Goal: Task Accomplishment & Management: Complete application form

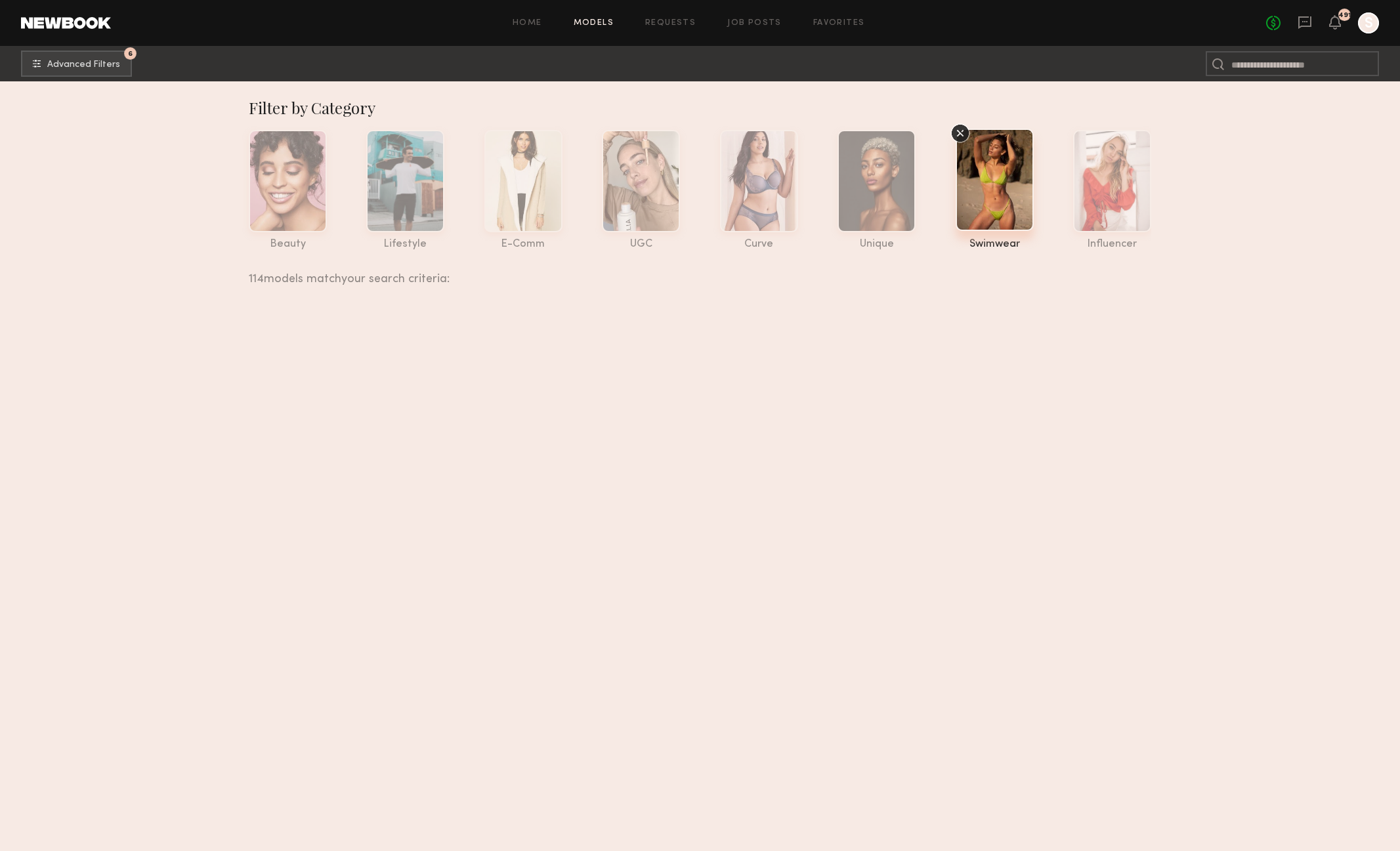
scroll to position [6685, 0]
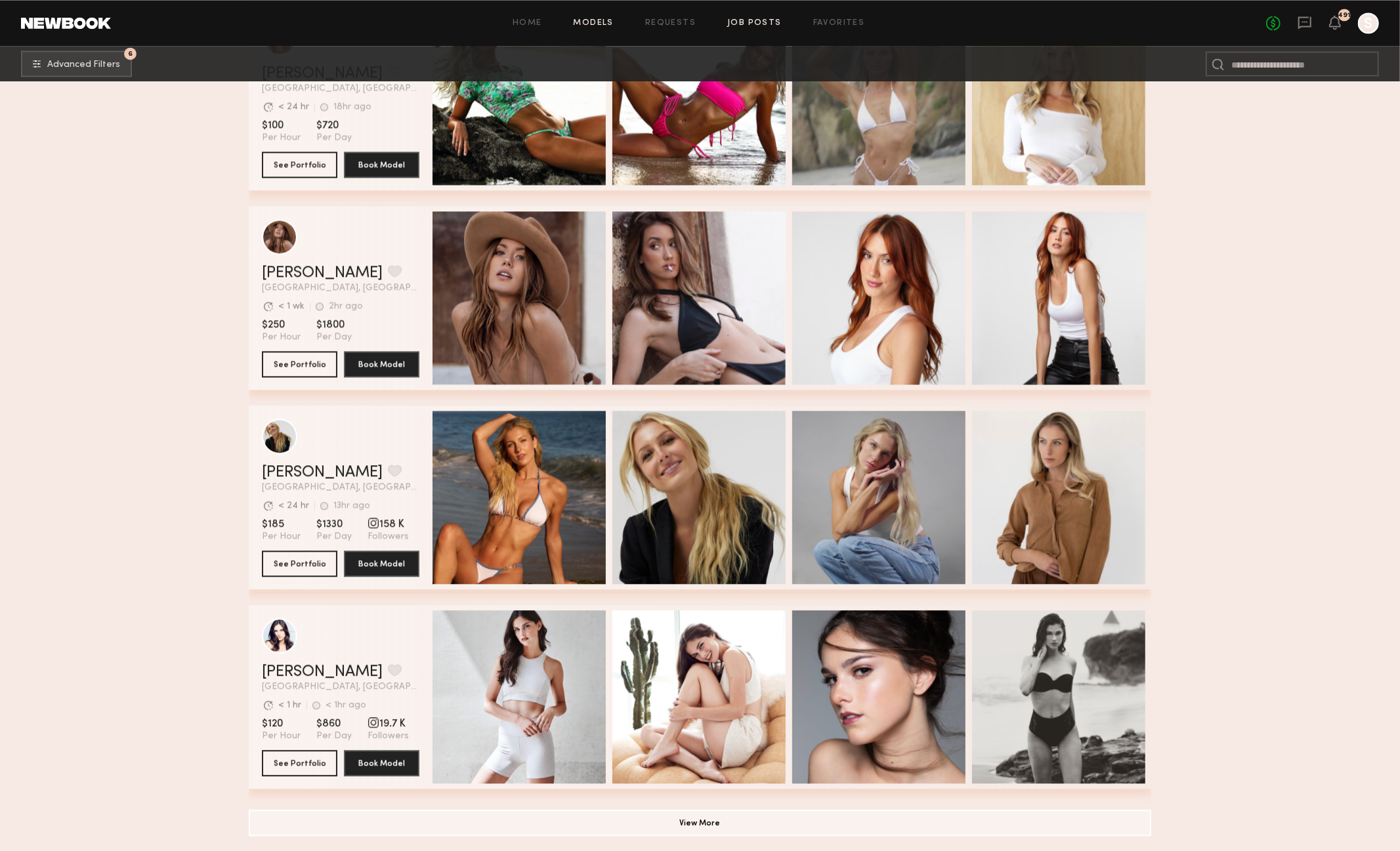
click at [753, 26] on link "Job Posts" at bounding box center [754, 23] width 55 height 8
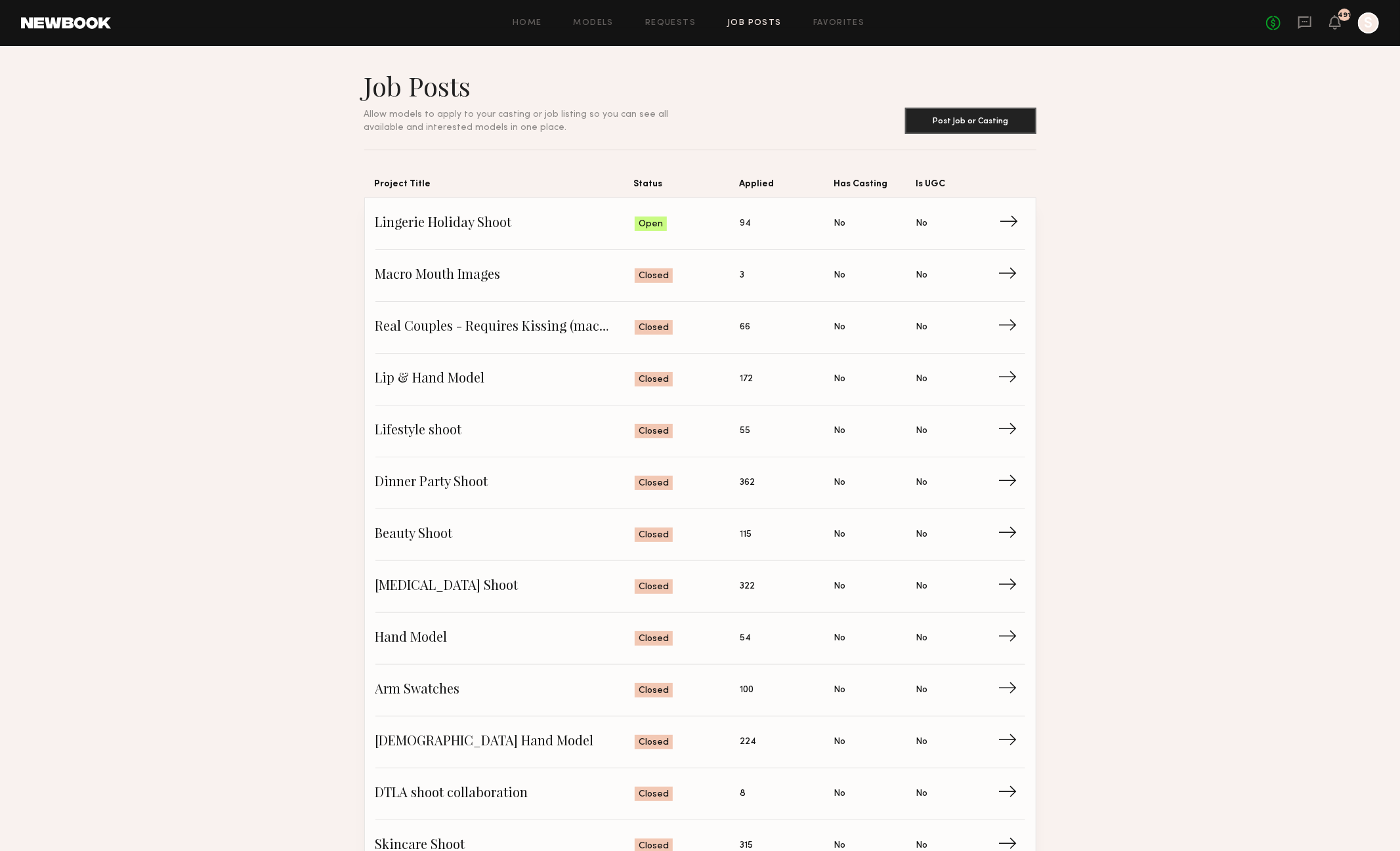
click at [495, 222] on span "Lingerie Holiday Shoot" at bounding box center [505, 224] width 260 height 19
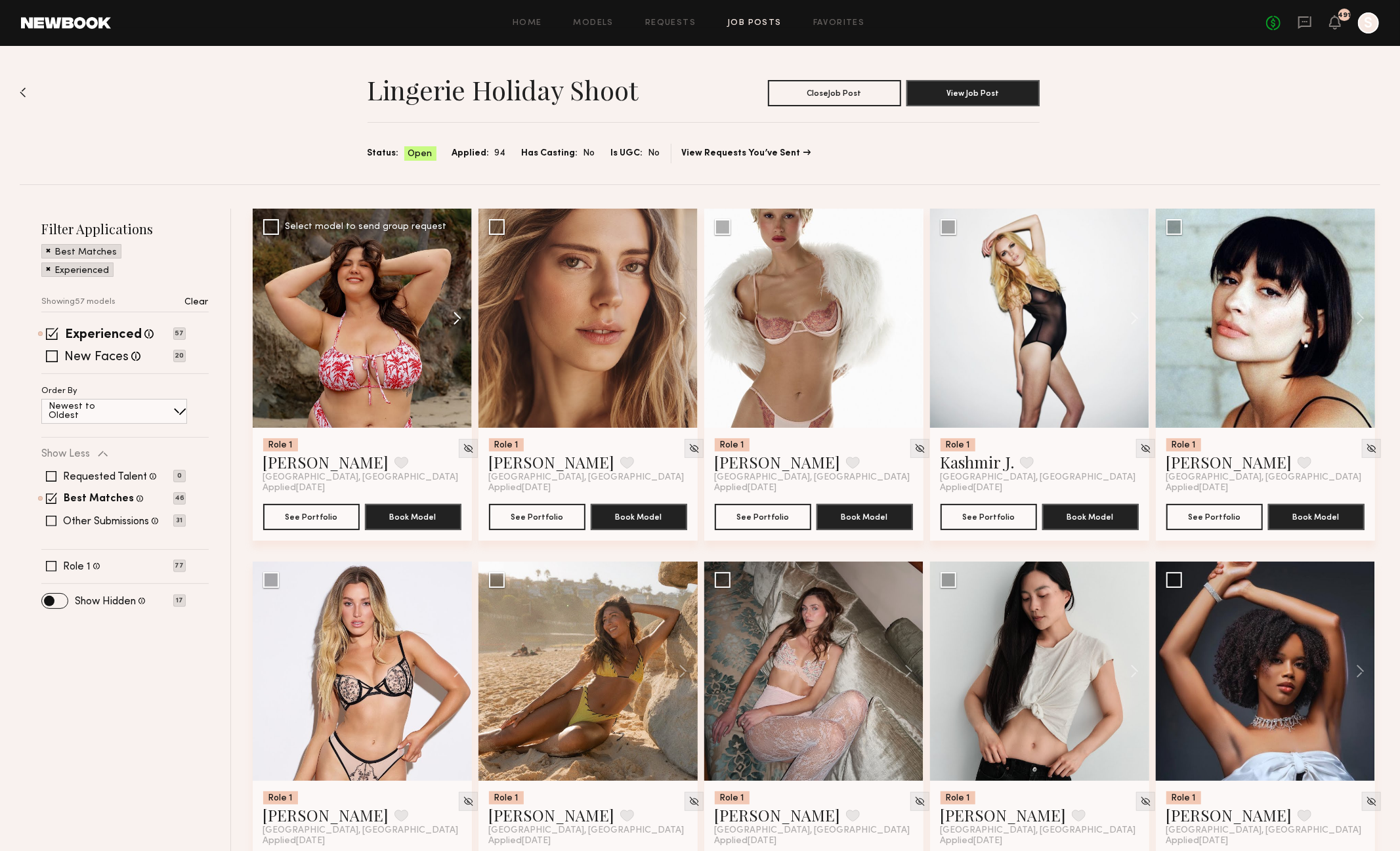
click at [457, 316] on button at bounding box center [450, 318] width 42 height 219
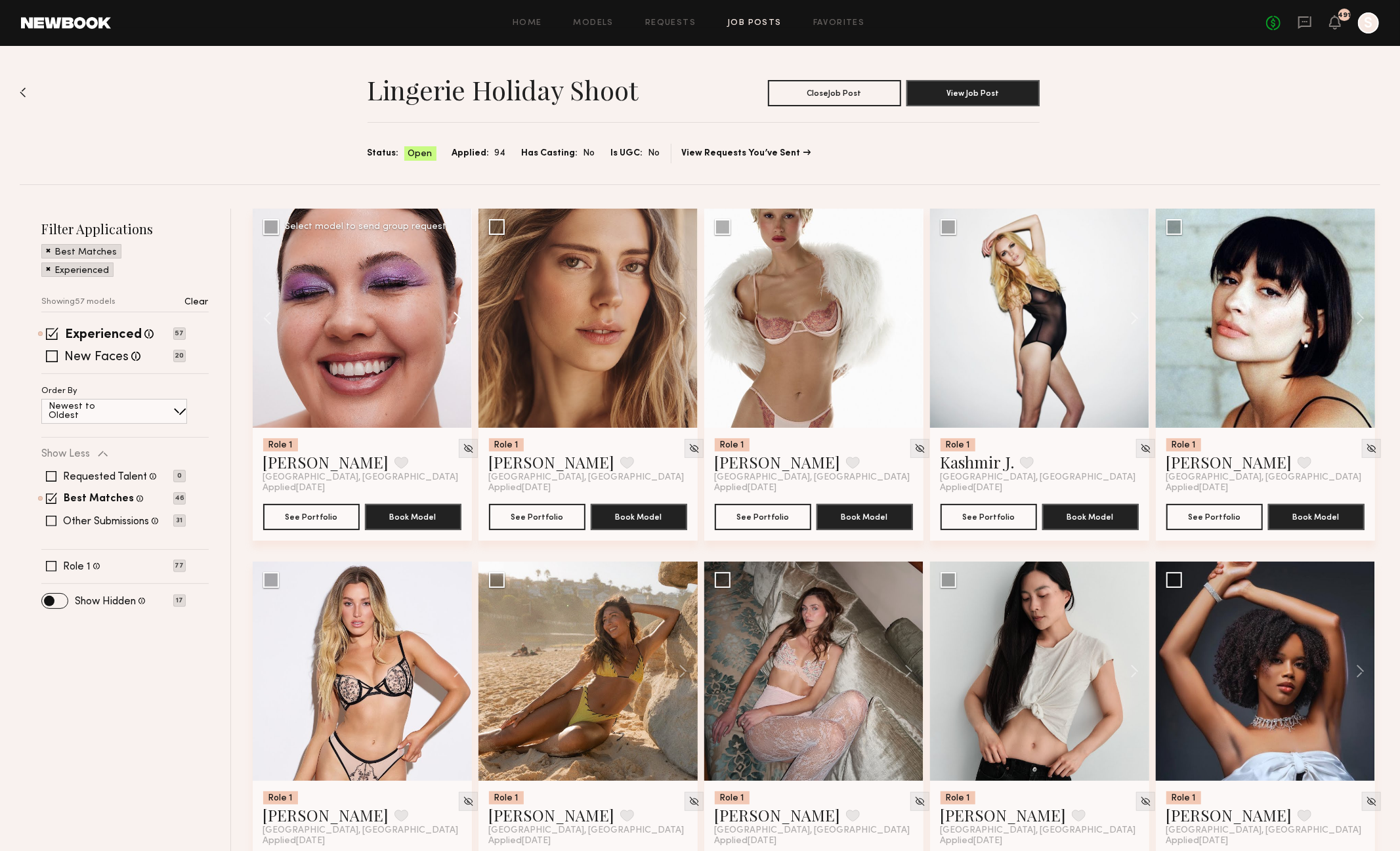
click at [457, 316] on button at bounding box center [450, 318] width 42 height 219
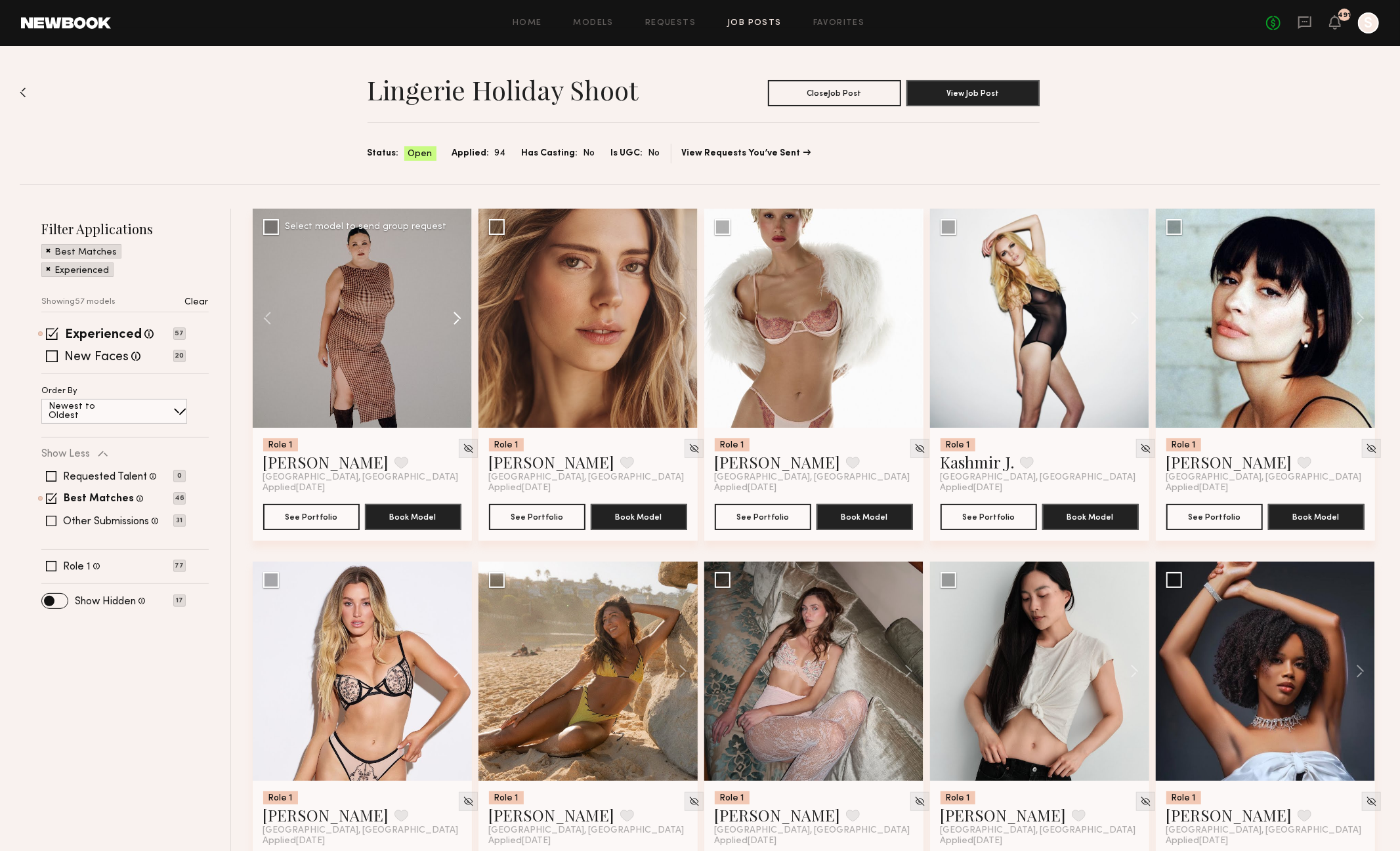
click at [457, 316] on button at bounding box center [450, 318] width 42 height 219
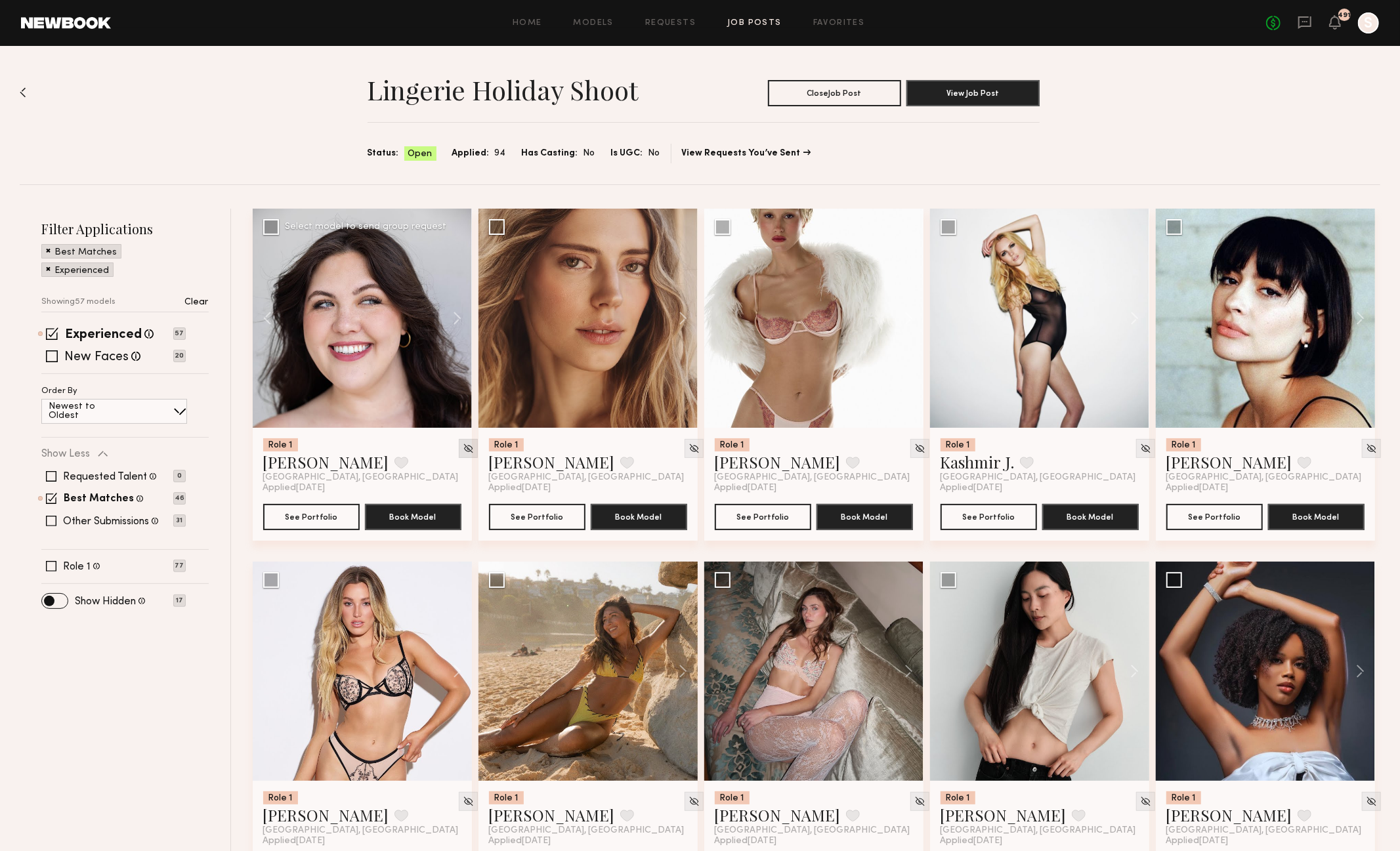
click at [463, 450] on img at bounding box center [469, 448] width 11 height 11
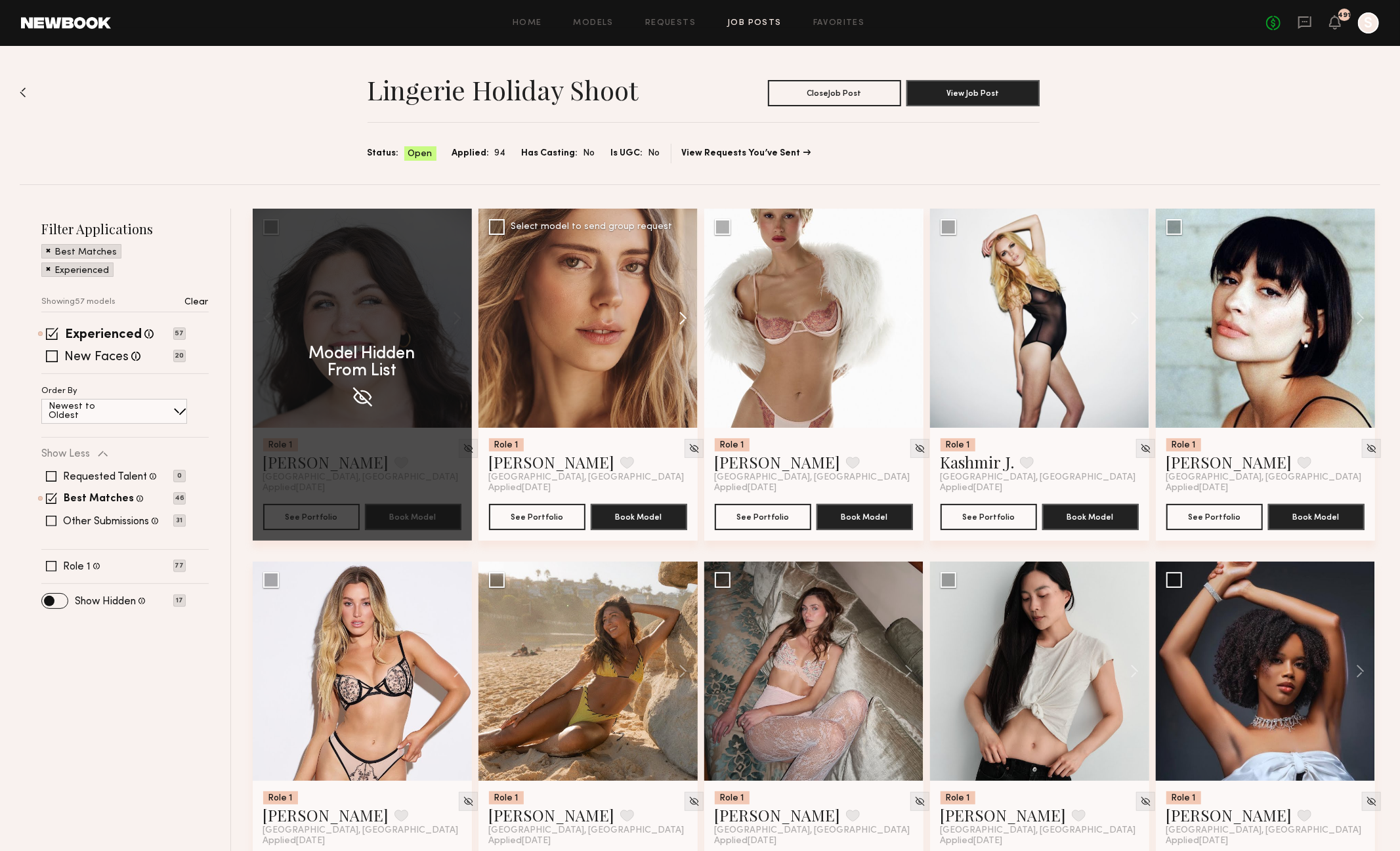
click at [688, 321] on button at bounding box center [676, 318] width 42 height 219
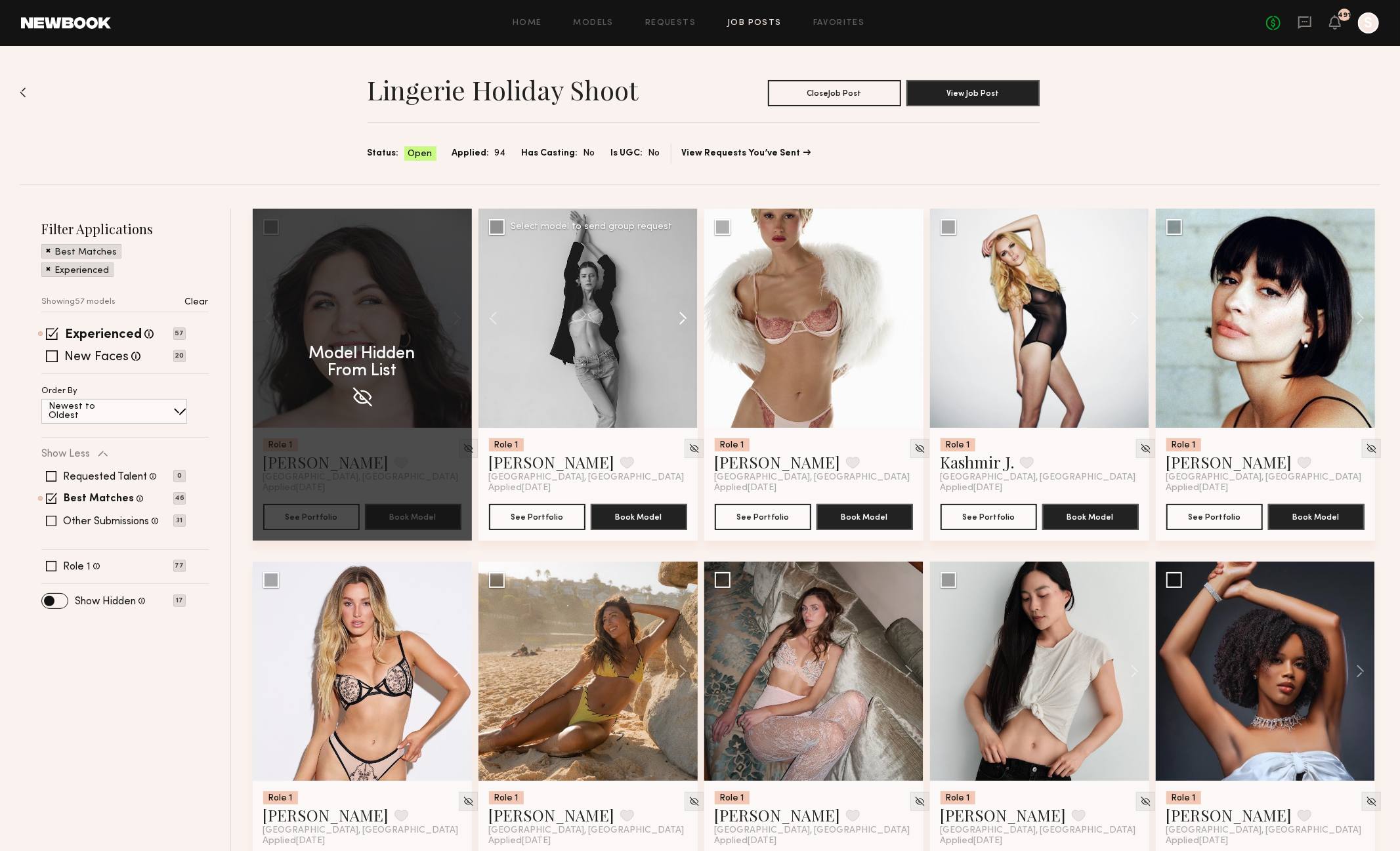
click at [688, 321] on button at bounding box center [676, 318] width 42 height 219
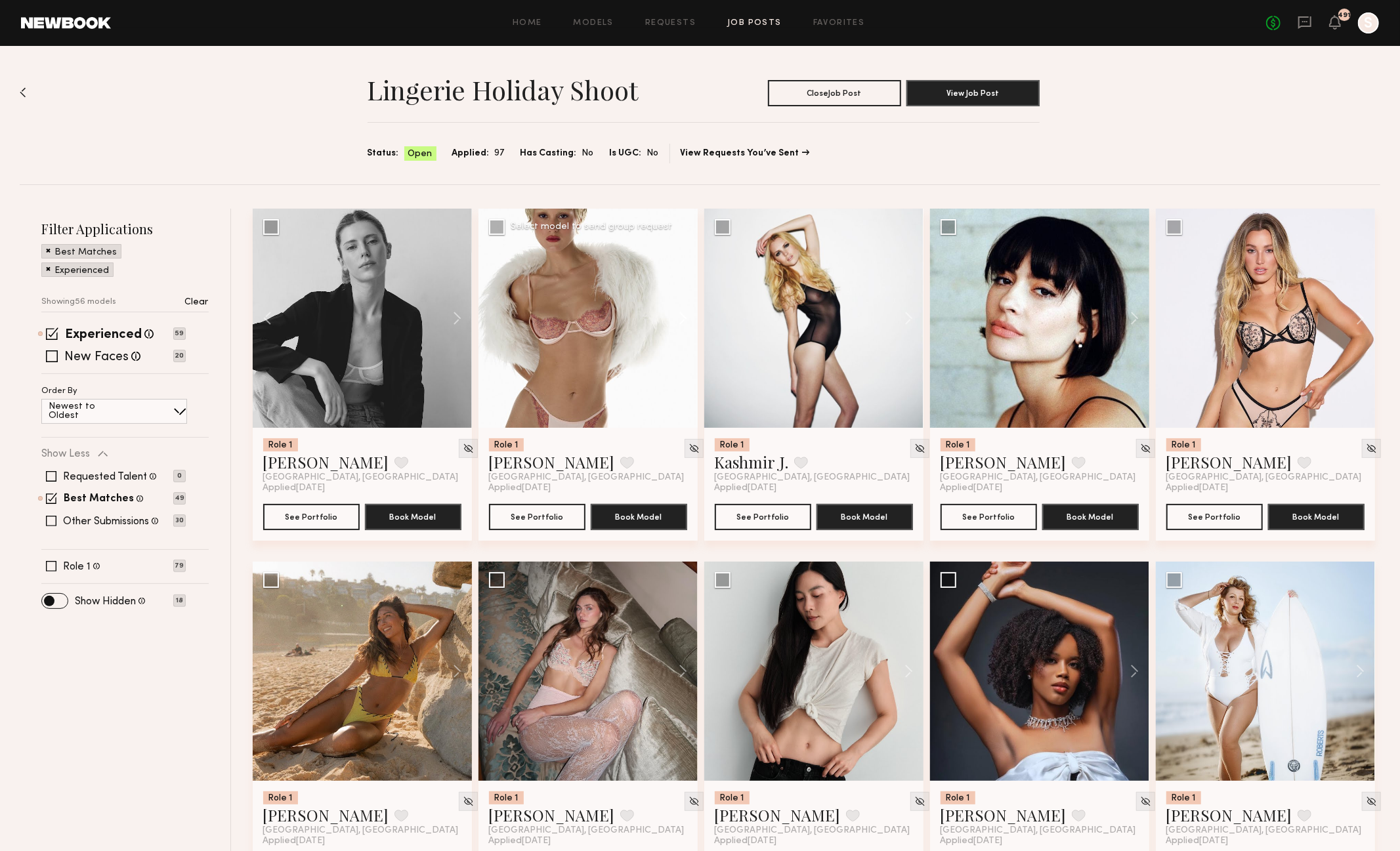
click at [678, 316] on button at bounding box center [676, 318] width 42 height 219
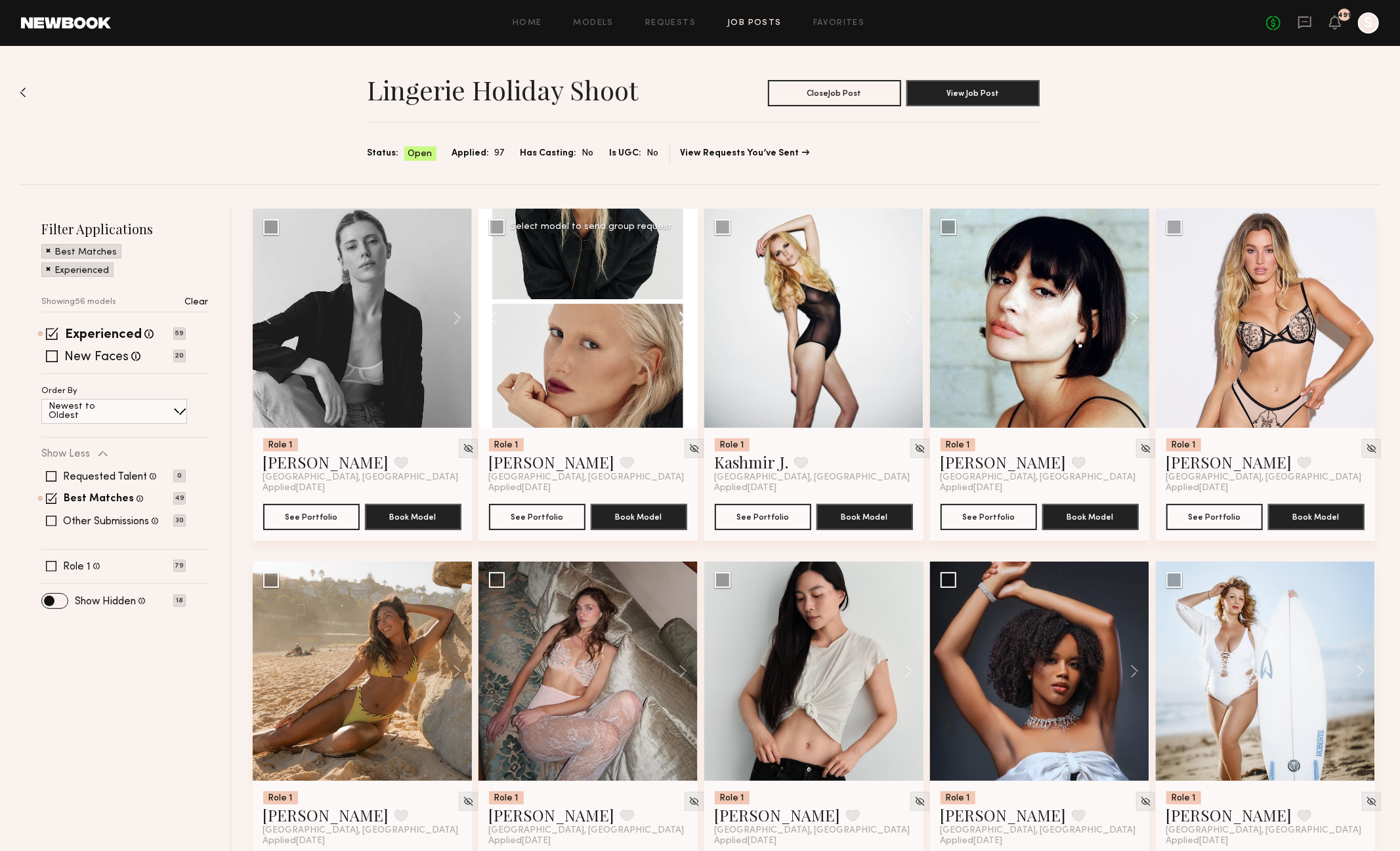
click at [678, 317] on button at bounding box center [676, 318] width 42 height 219
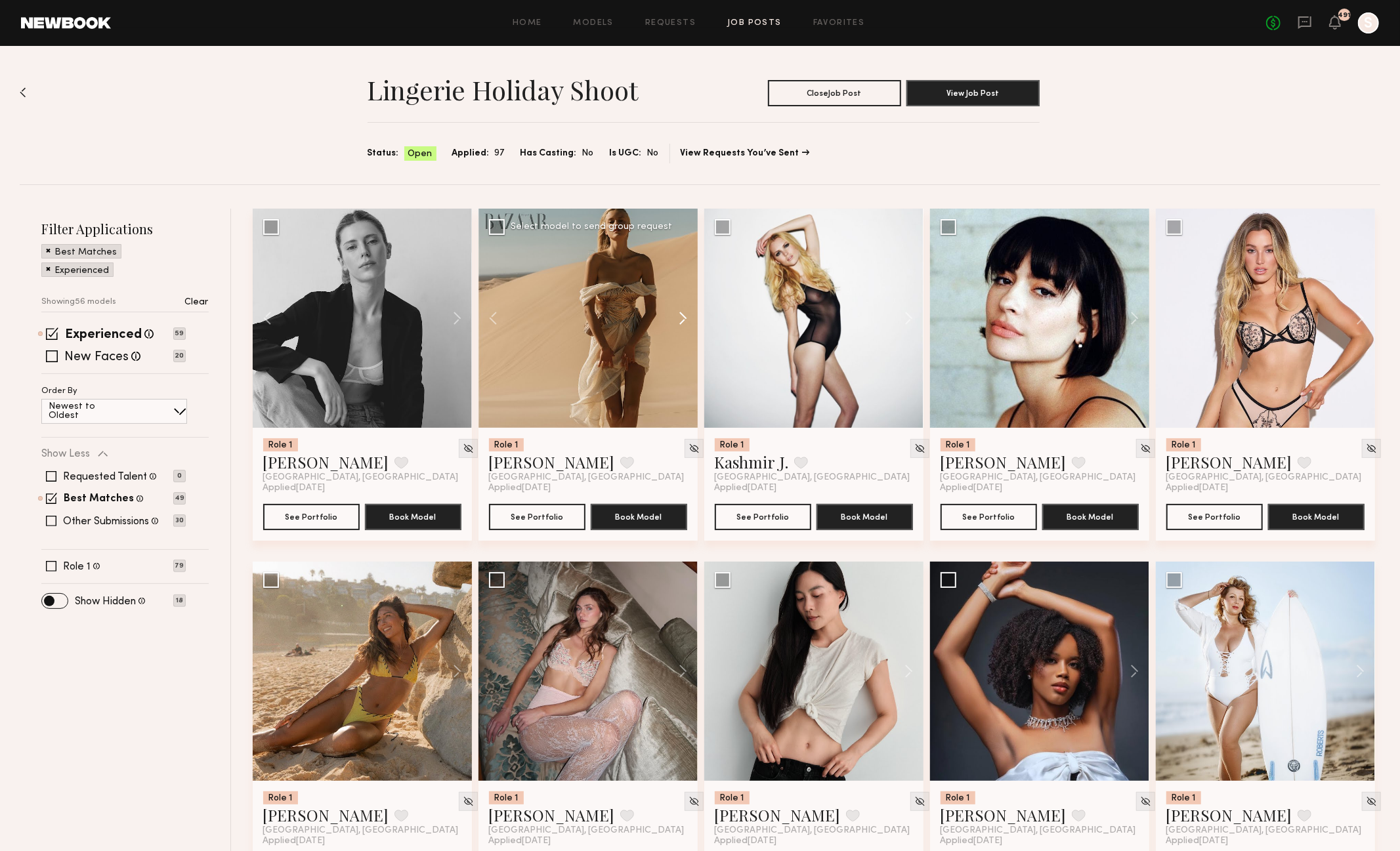
click at [678, 317] on button at bounding box center [676, 318] width 42 height 219
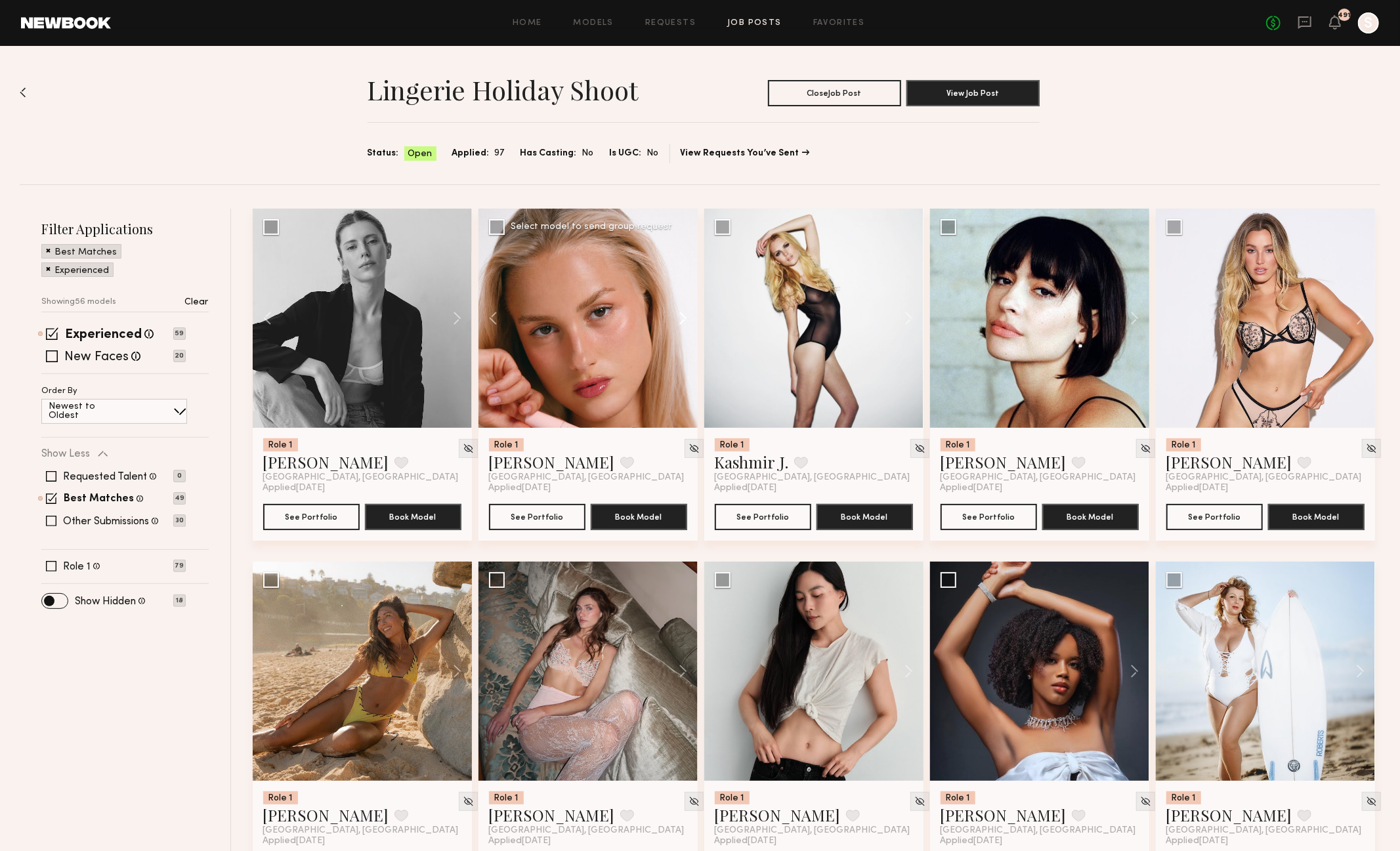
click at [678, 317] on button at bounding box center [676, 318] width 42 height 219
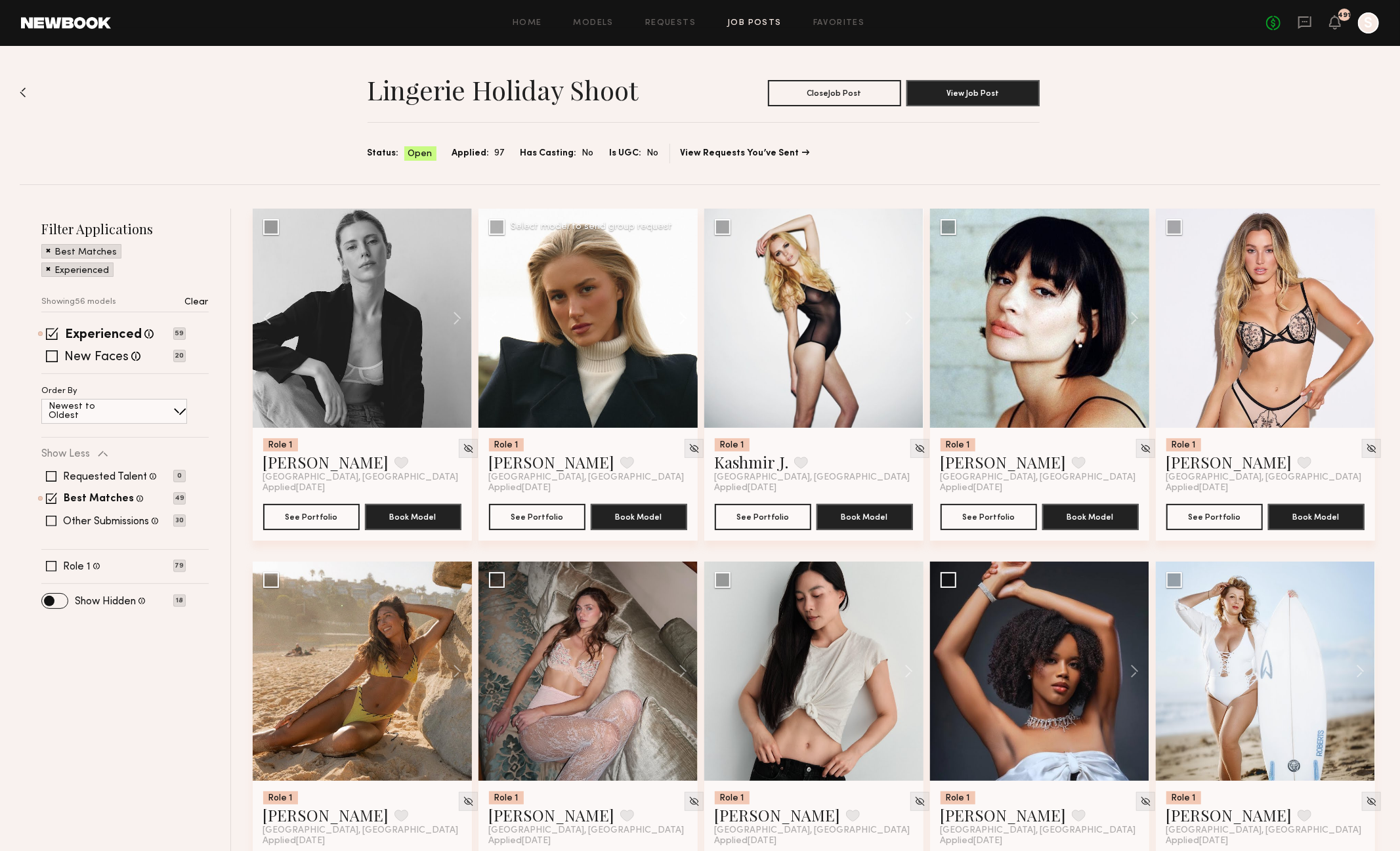
click at [678, 317] on button at bounding box center [676, 318] width 42 height 219
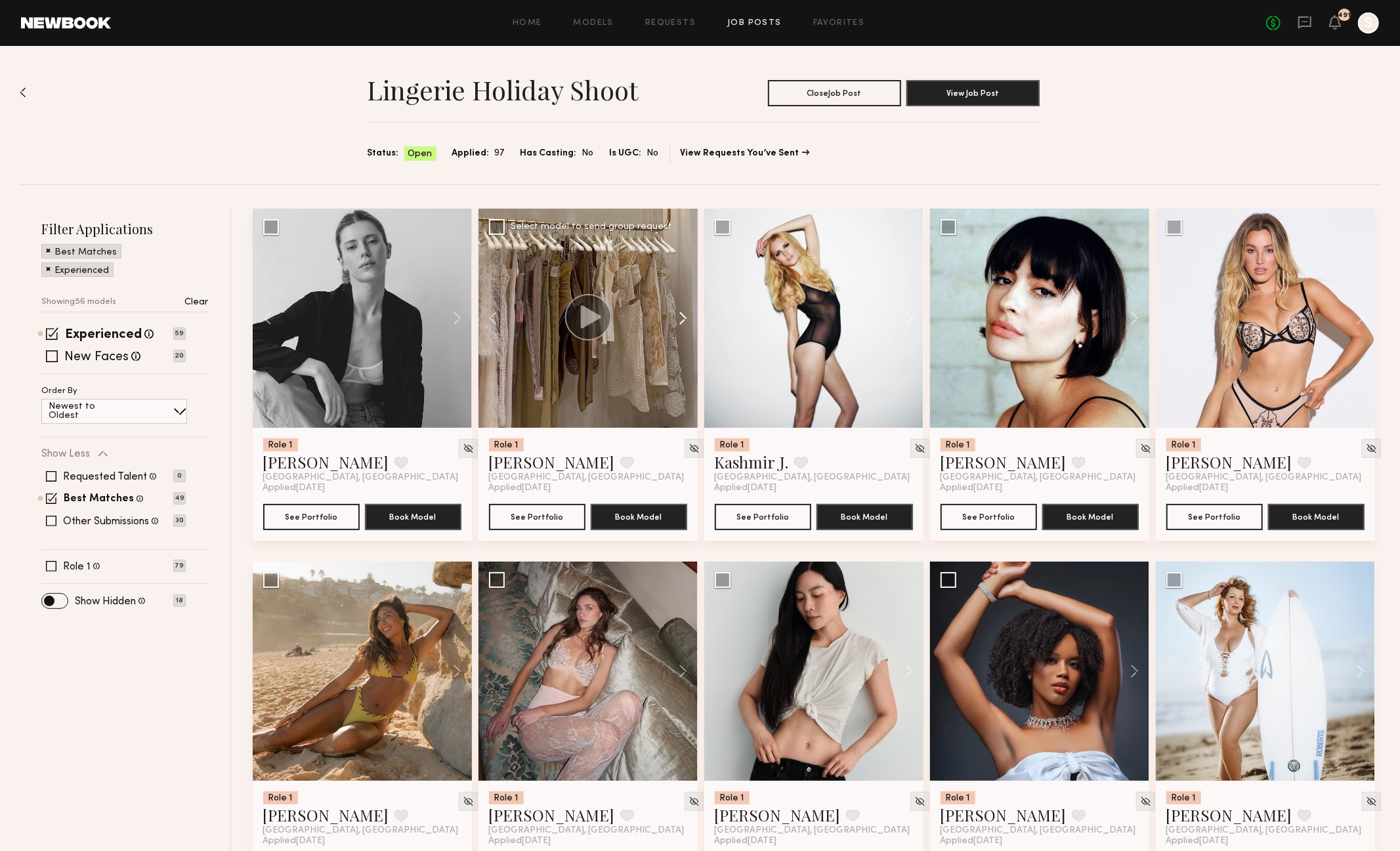
click at [678, 317] on button at bounding box center [676, 318] width 42 height 219
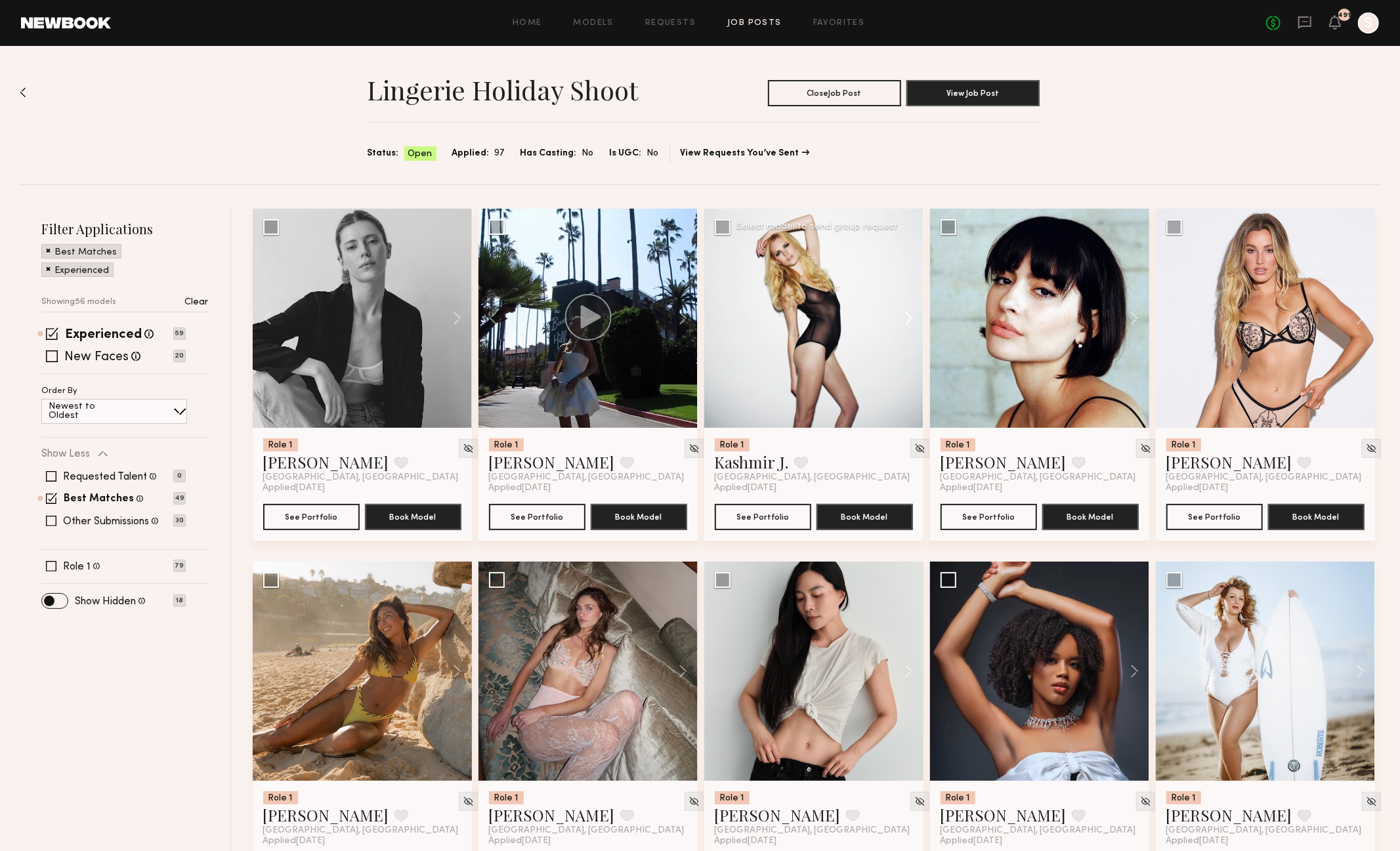
click at [907, 318] on button at bounding box center [902, 318] width 42 height 219
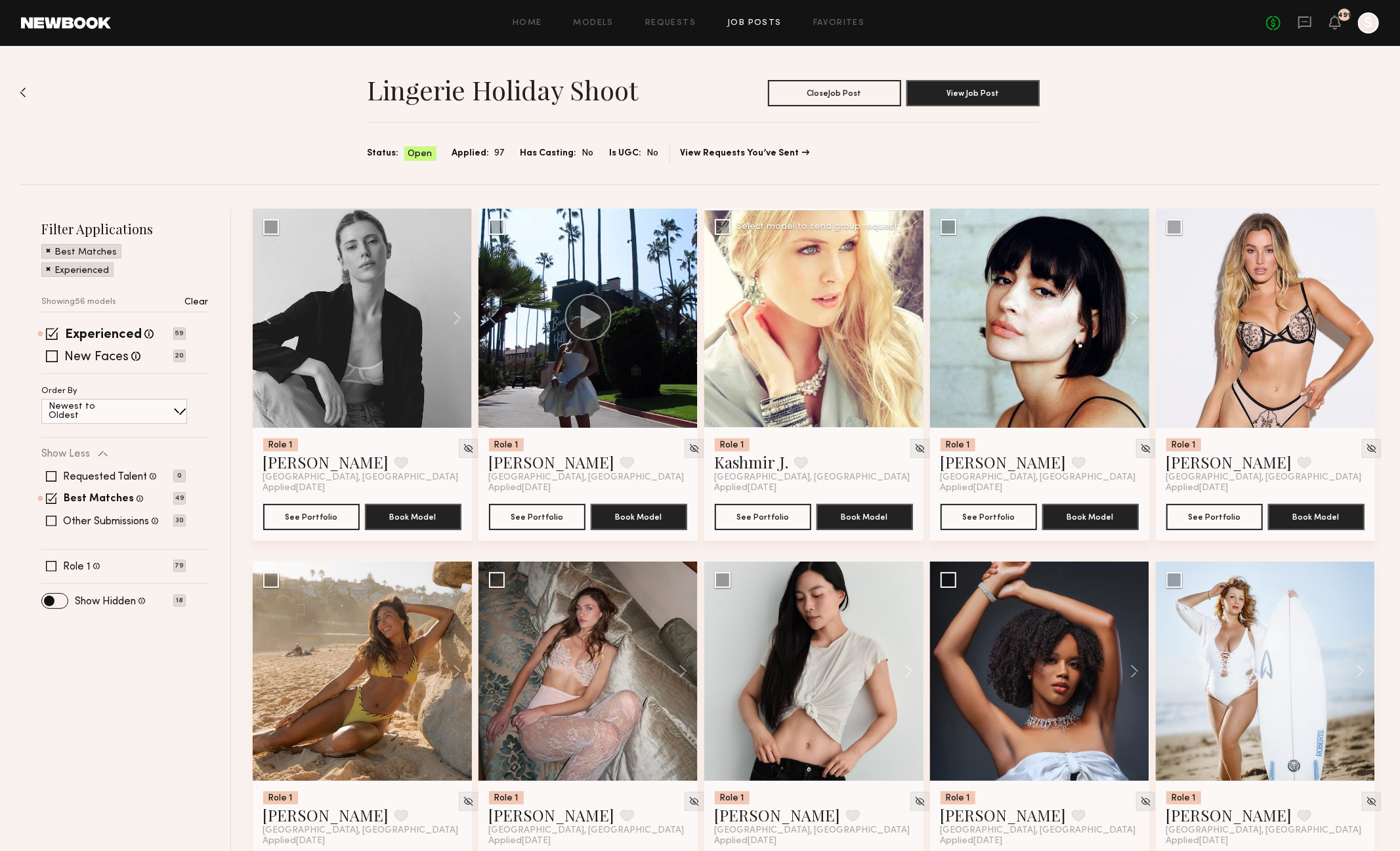
click at [907, 318] on button at bounding box center [902, 318] width 42 height 219
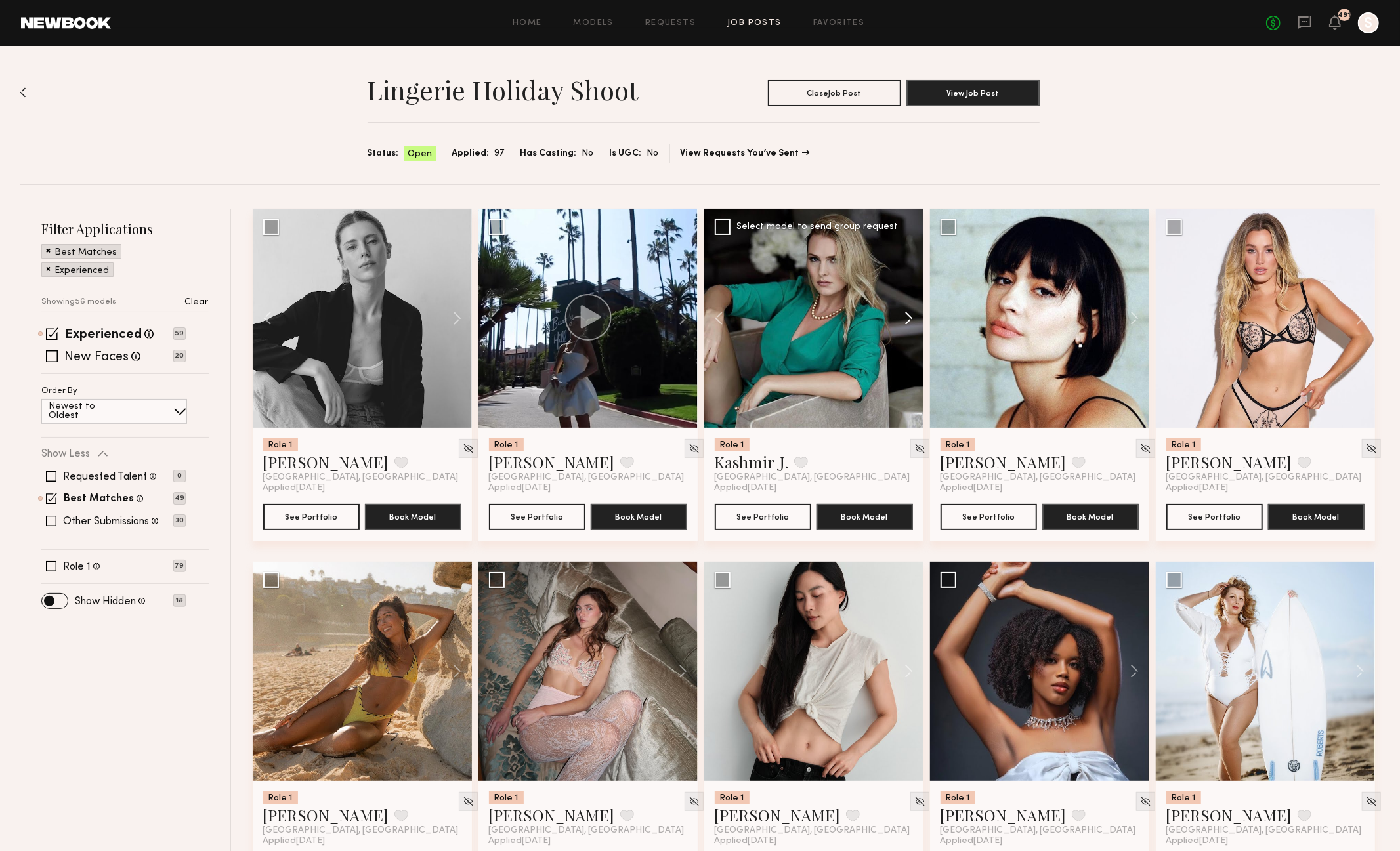
click at [907, 318] on button at bounding box center [902, 318] width 42 height 219
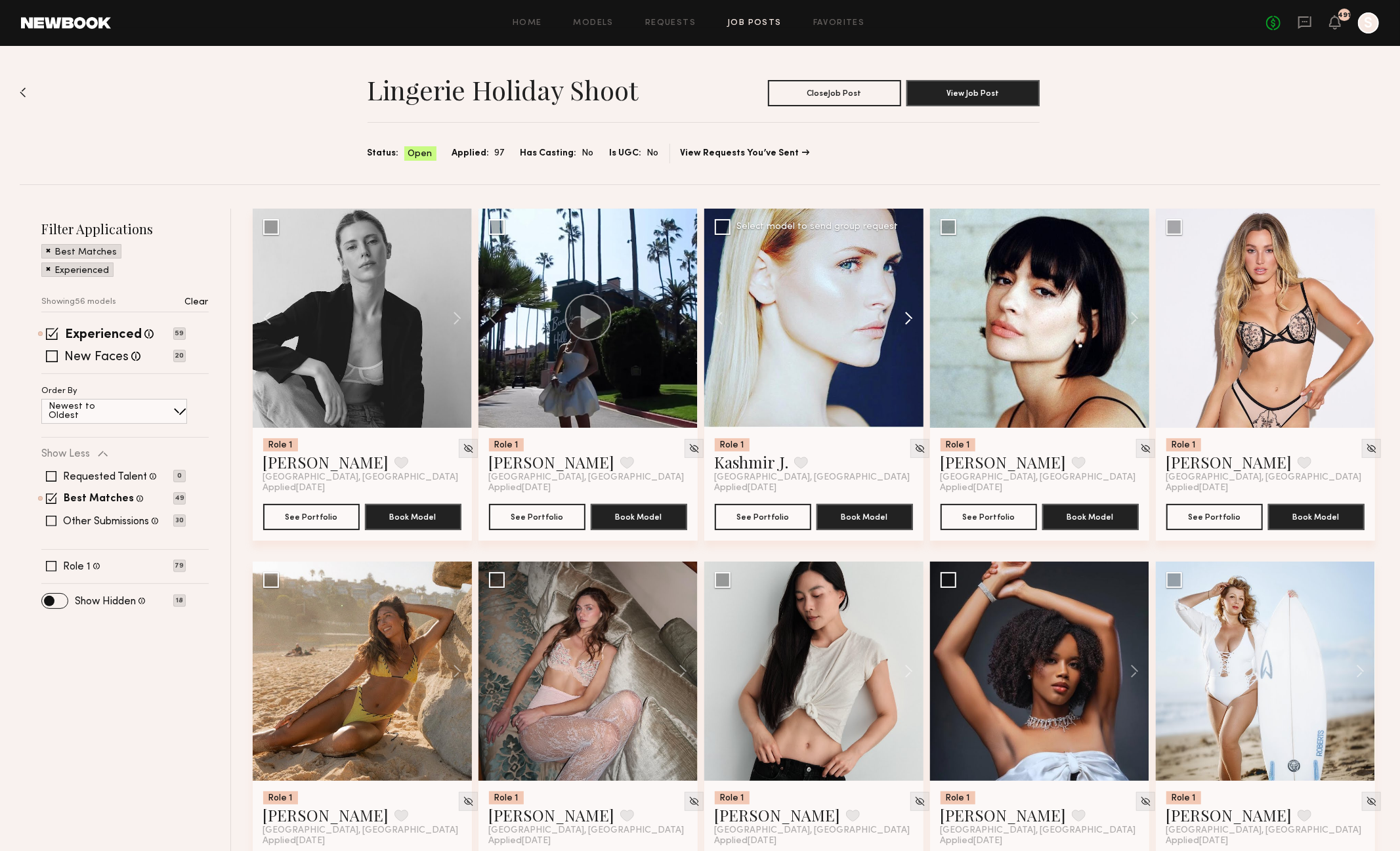
click at [907, 318] on button at bounding box center [902, 318] width 42 height 219
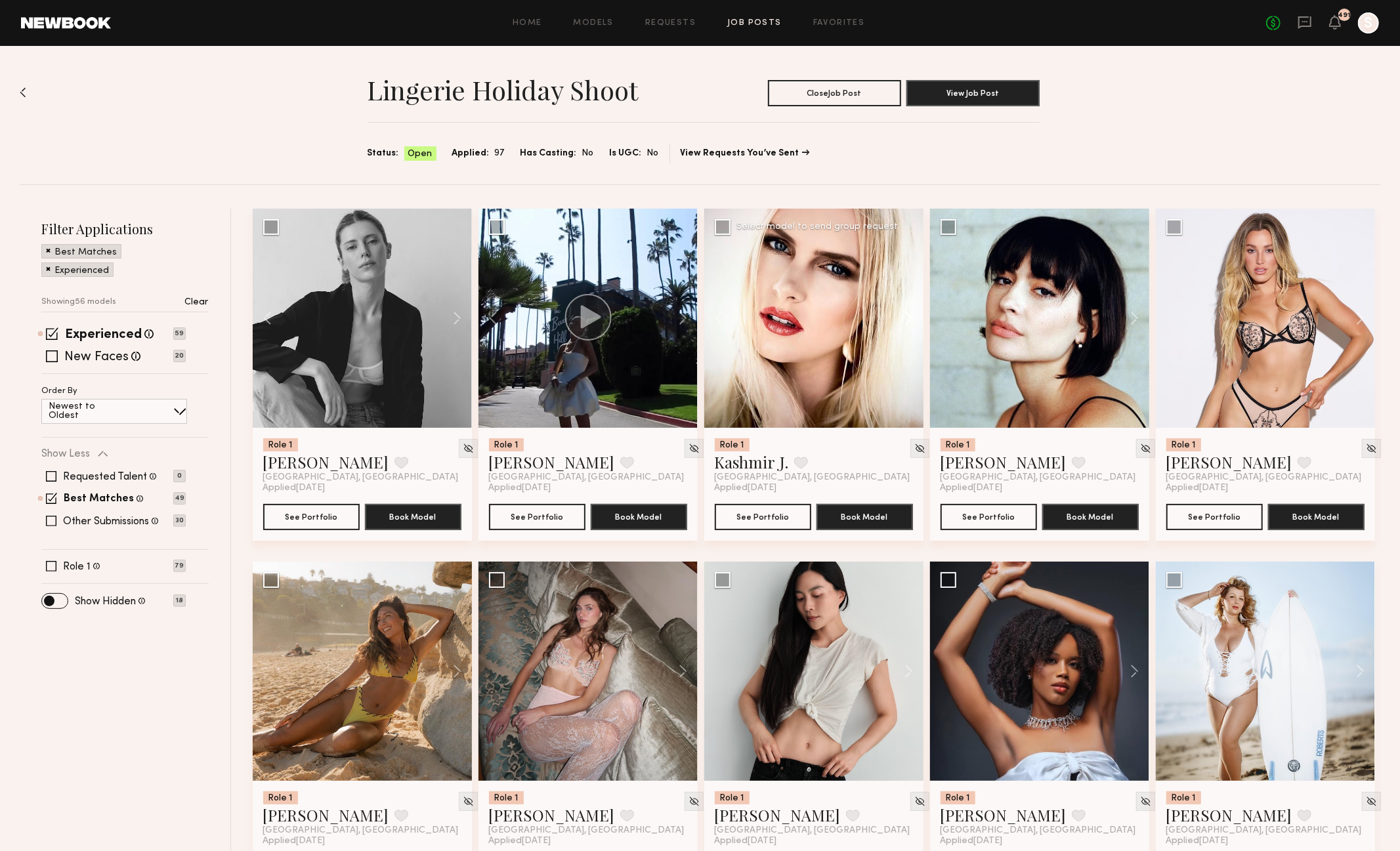
click at [907, 318] on button at bounding box center [902, 318] width 42 height 219
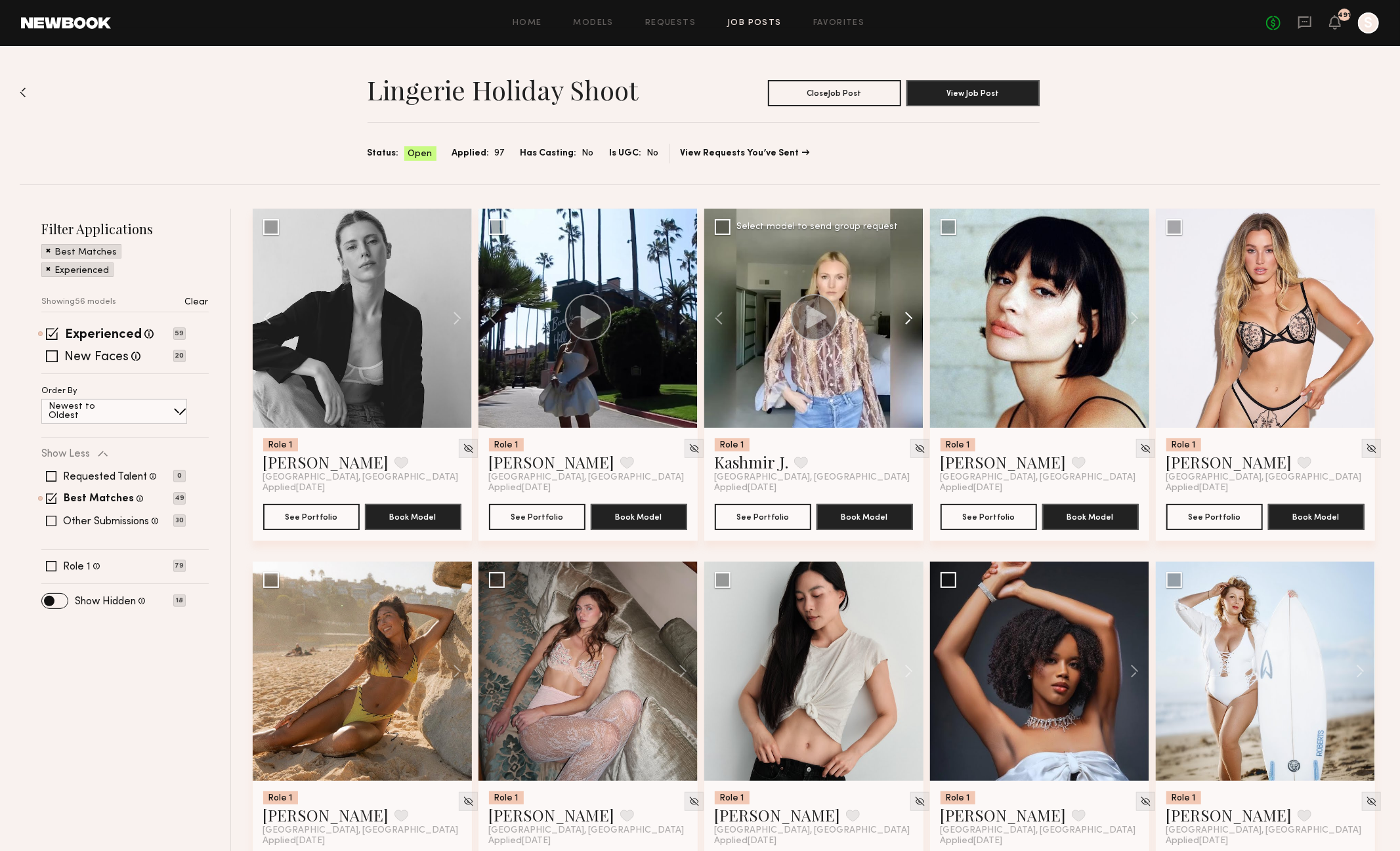
click at [907, 318] on button at bounding box center [902, 318] width 42 height 219
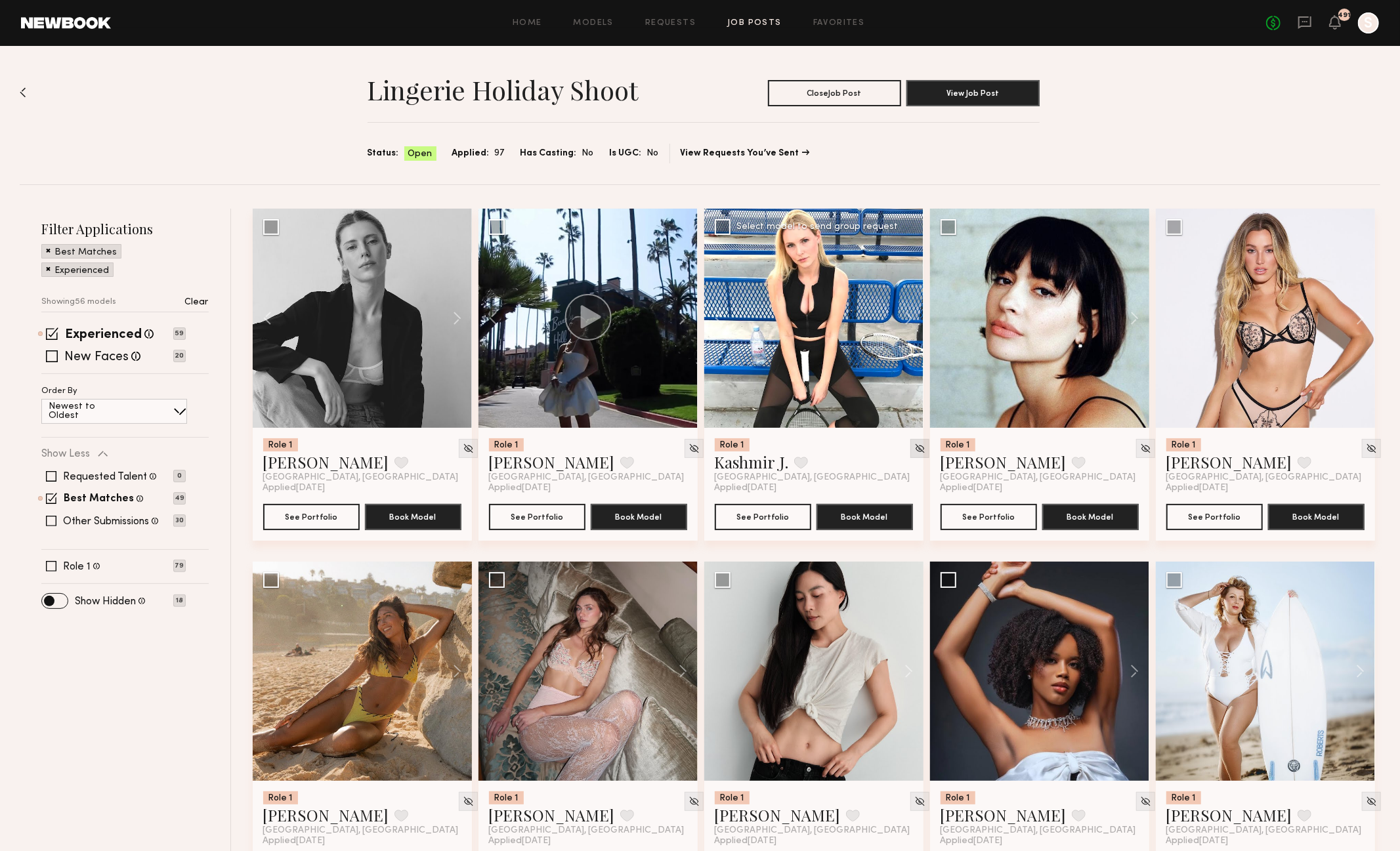
click at [915, 448] on img at bounding box center [920, 448] width 11 height 11
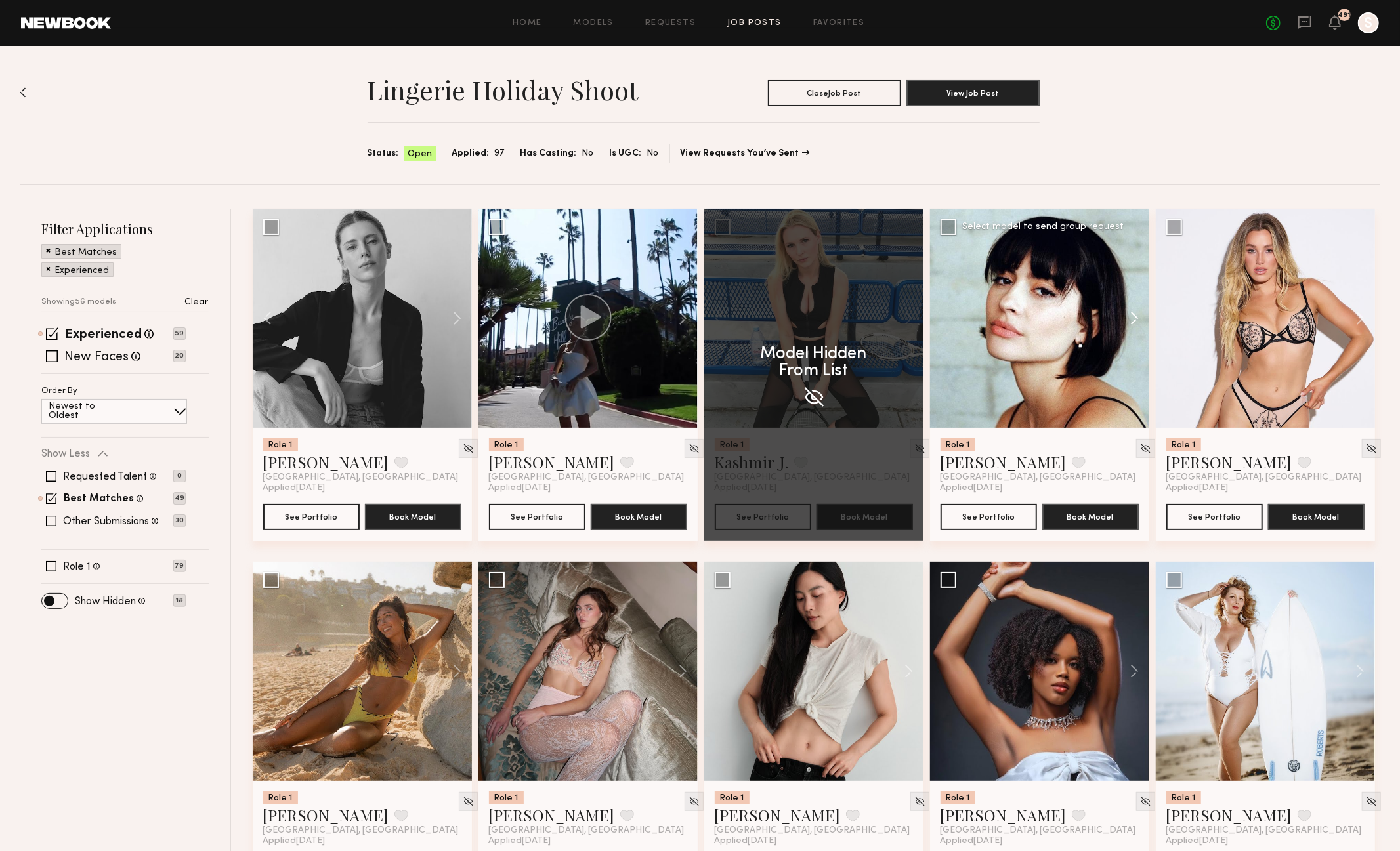
click at [1134, 319] on button at bounding box center [1127, 318] width 42 height 219
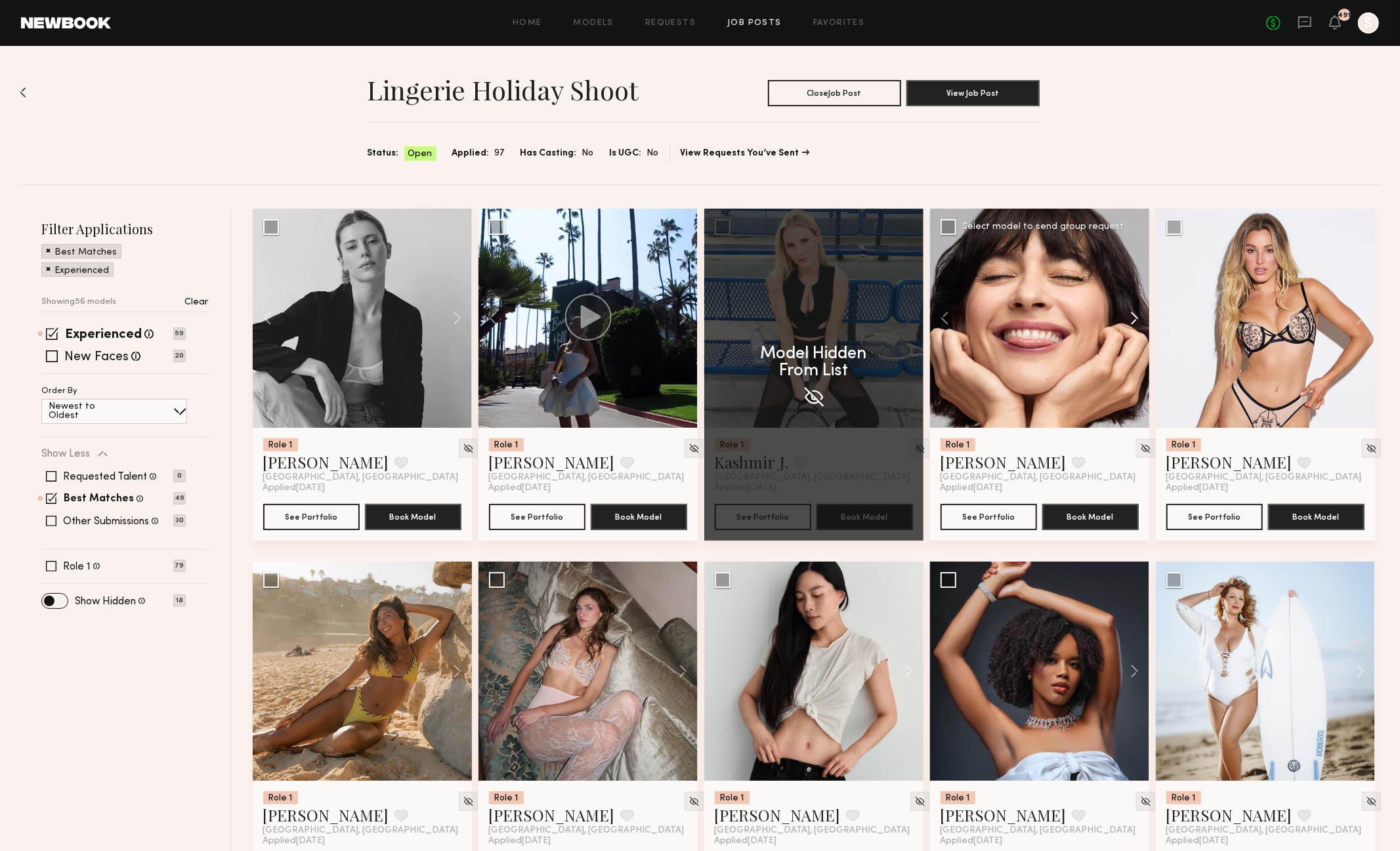
click at [1134, 319] on button at bounding box center [1127, 318] width 42 height 219
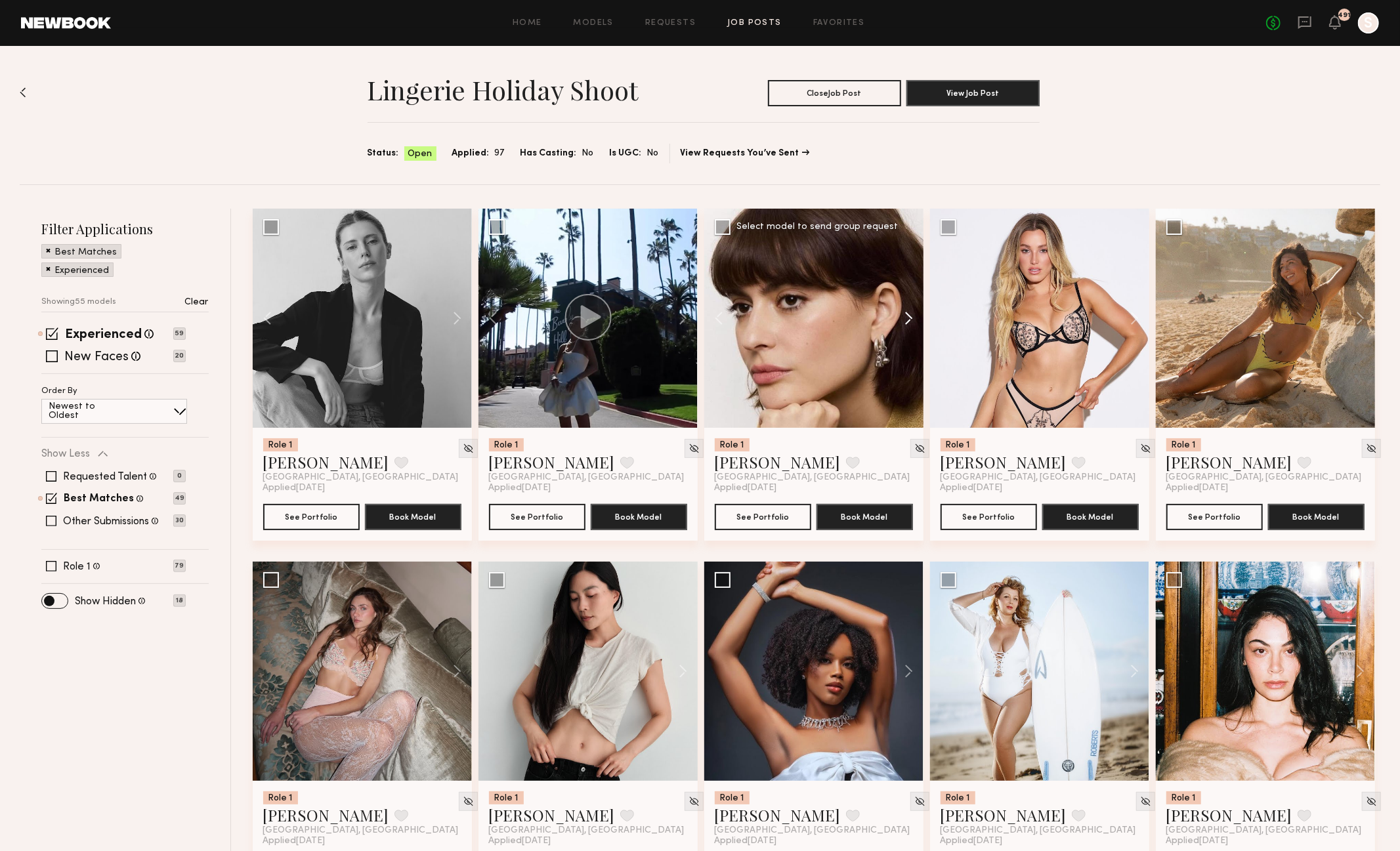
click at [909, 314] on button at bounding box center [902, 318] width 42 height 219
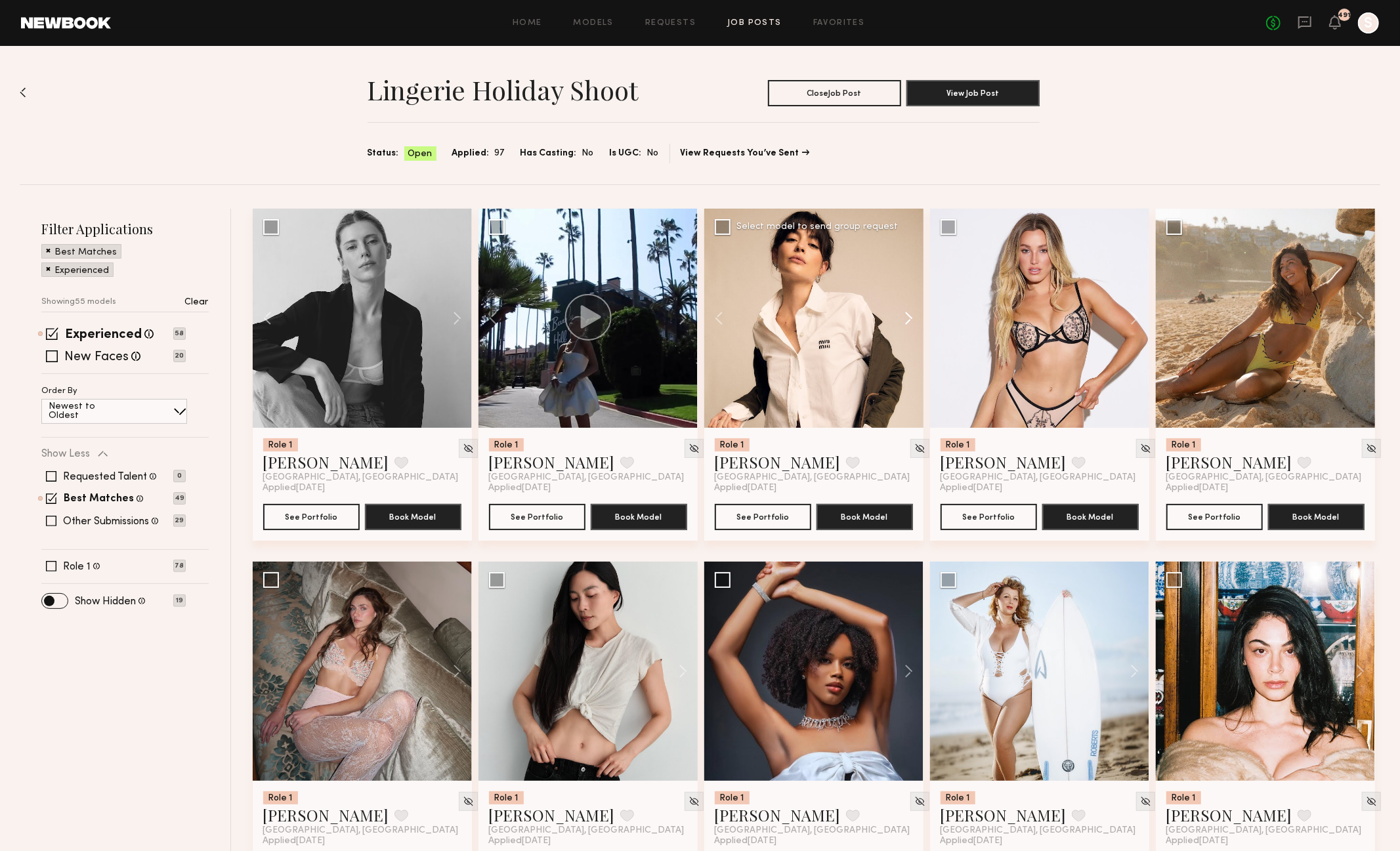
click at [909, 314] on button at bounding box center [902, 318] width 42 height 219
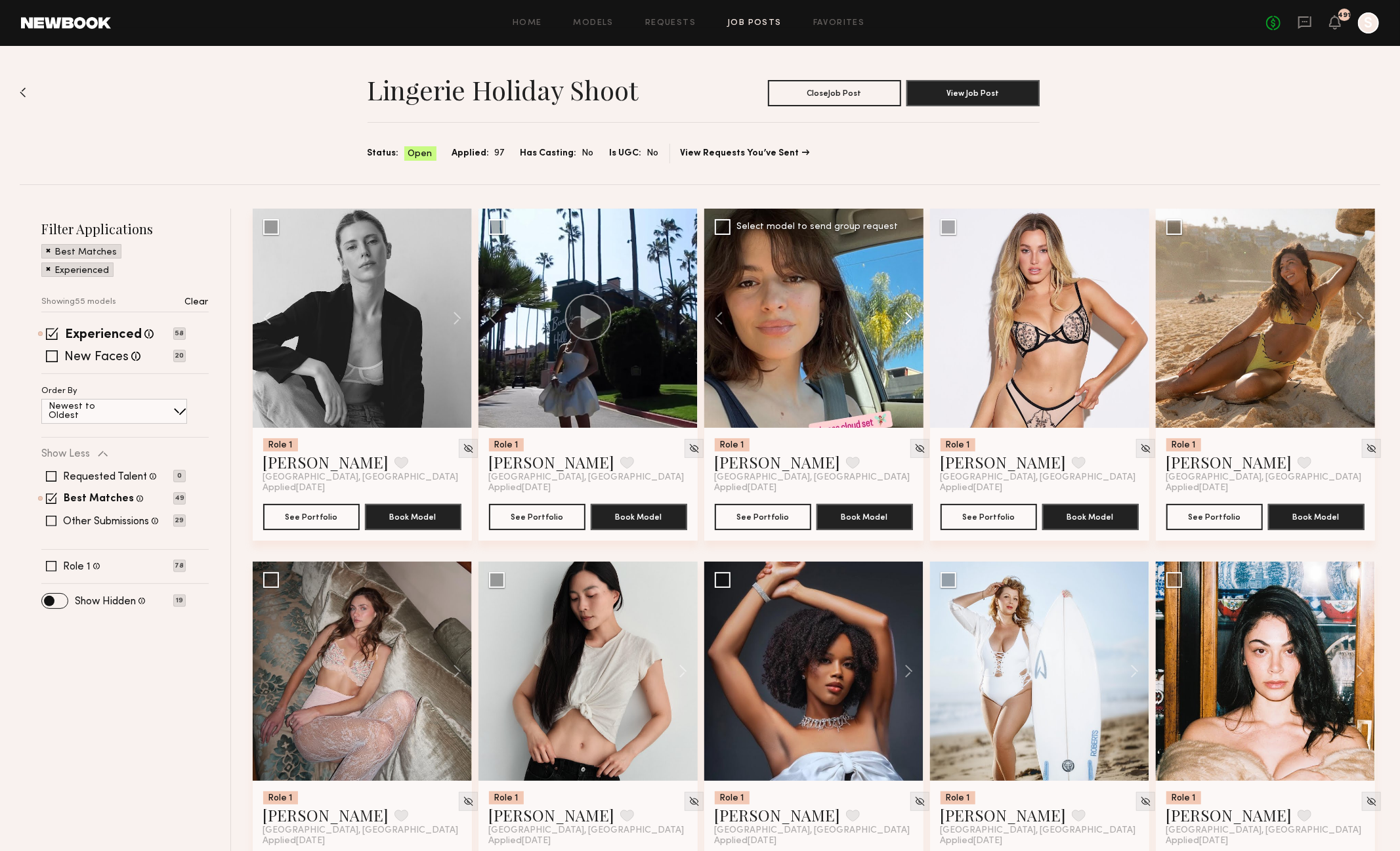
click at [909, 314] on button at bounding box center [902, 318] width 42 height 219
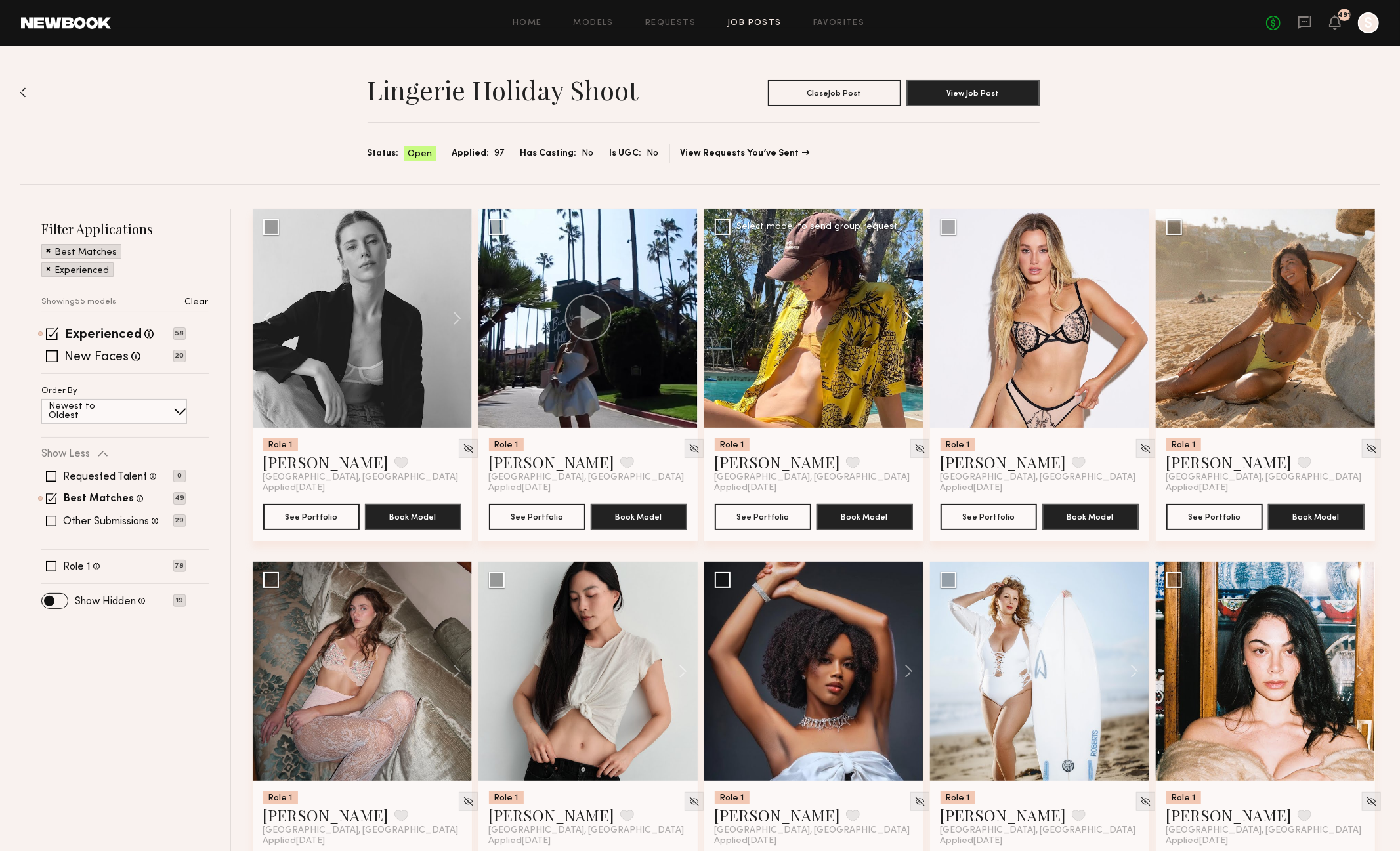
click at [909, 314] on button at bounding box center [902, 318] width 42 height 219
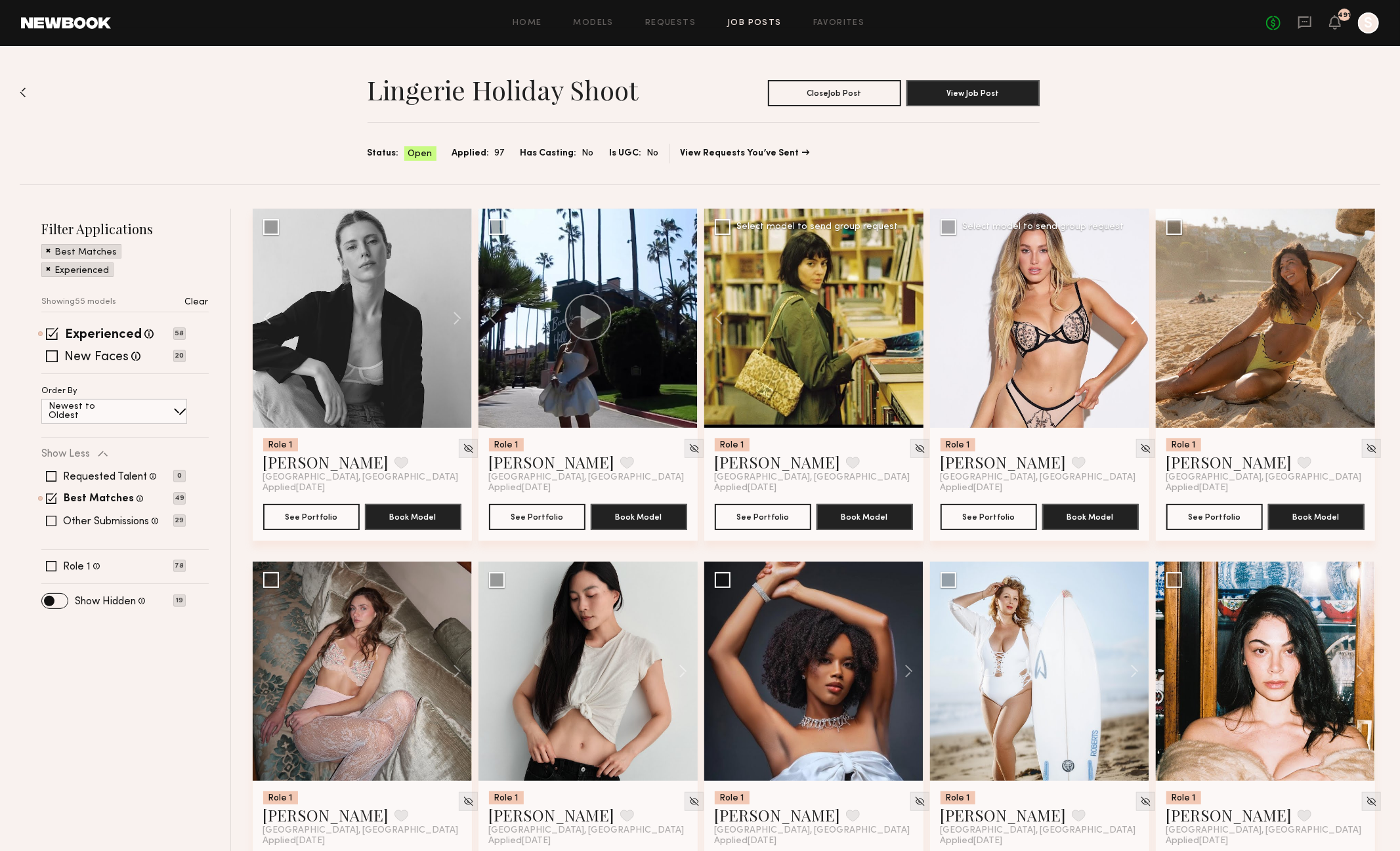
click at [1134, 320] on button at bounding box center [1127, 318] width 42 height 219
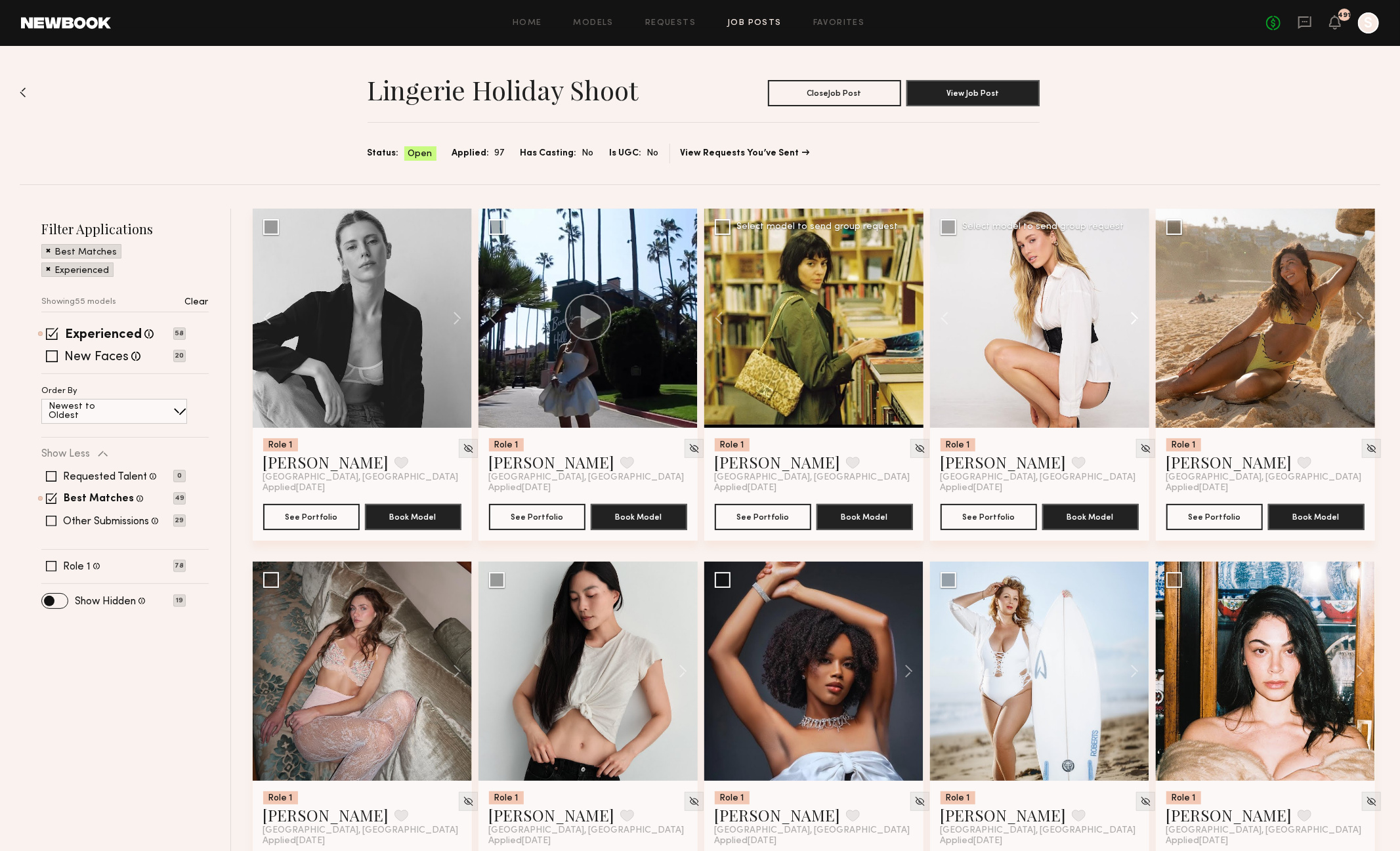
click at [1134, 320] on button at bounding box center [1127, 318] width 42 height 219
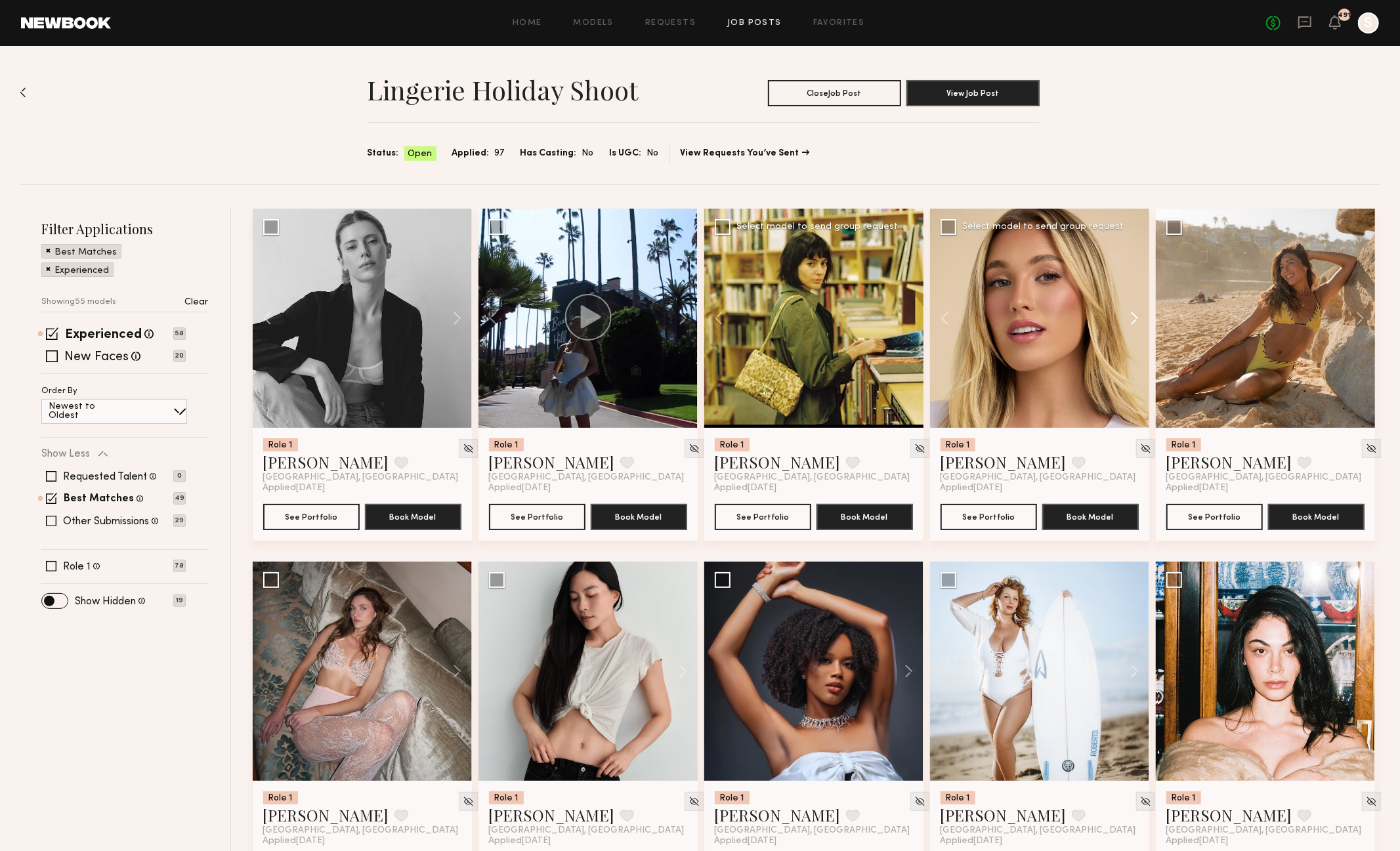
click at [1134, 320] on button at bounding box center [1127, 318] width 42 height 219
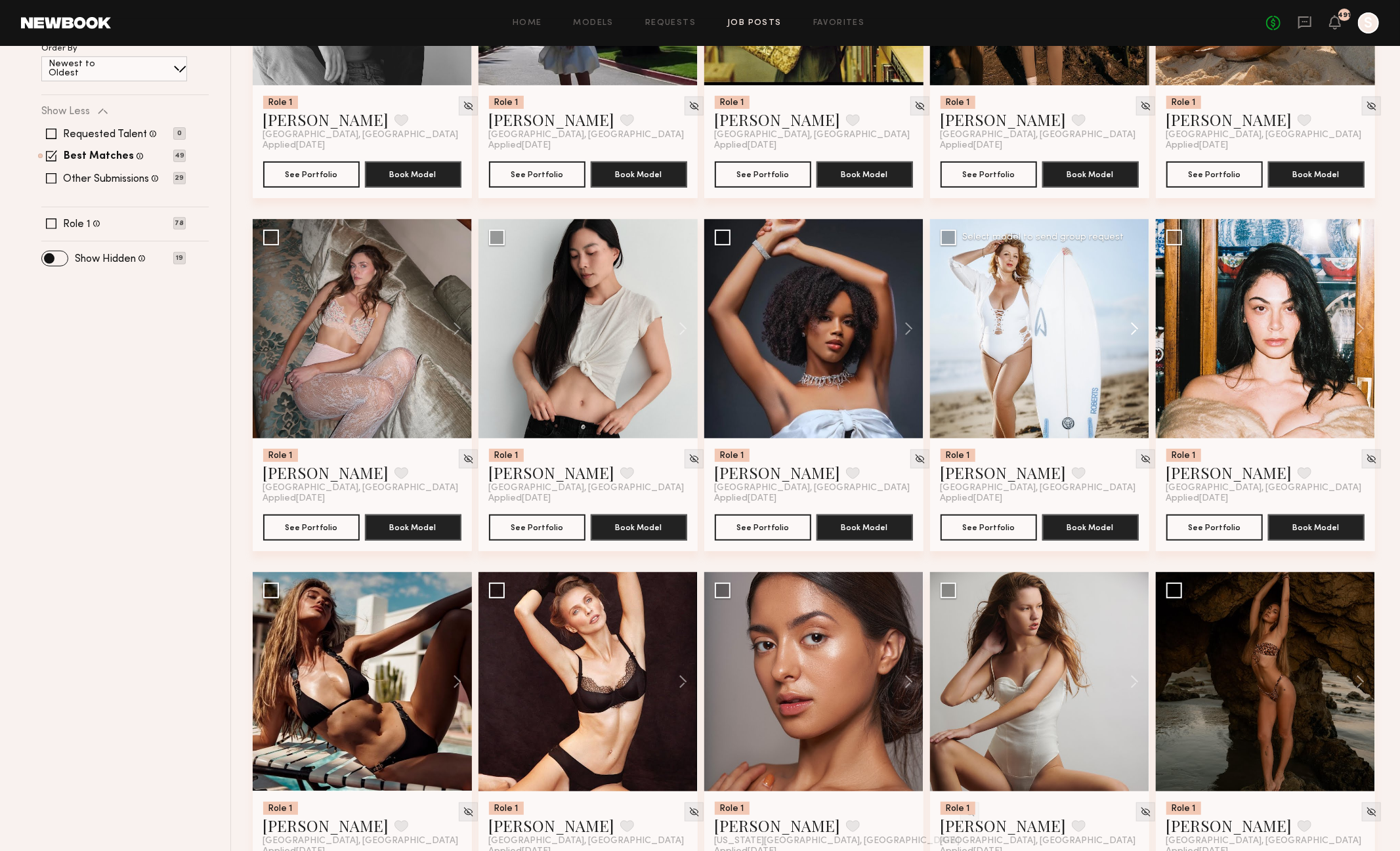
scroll to position [368, 0]
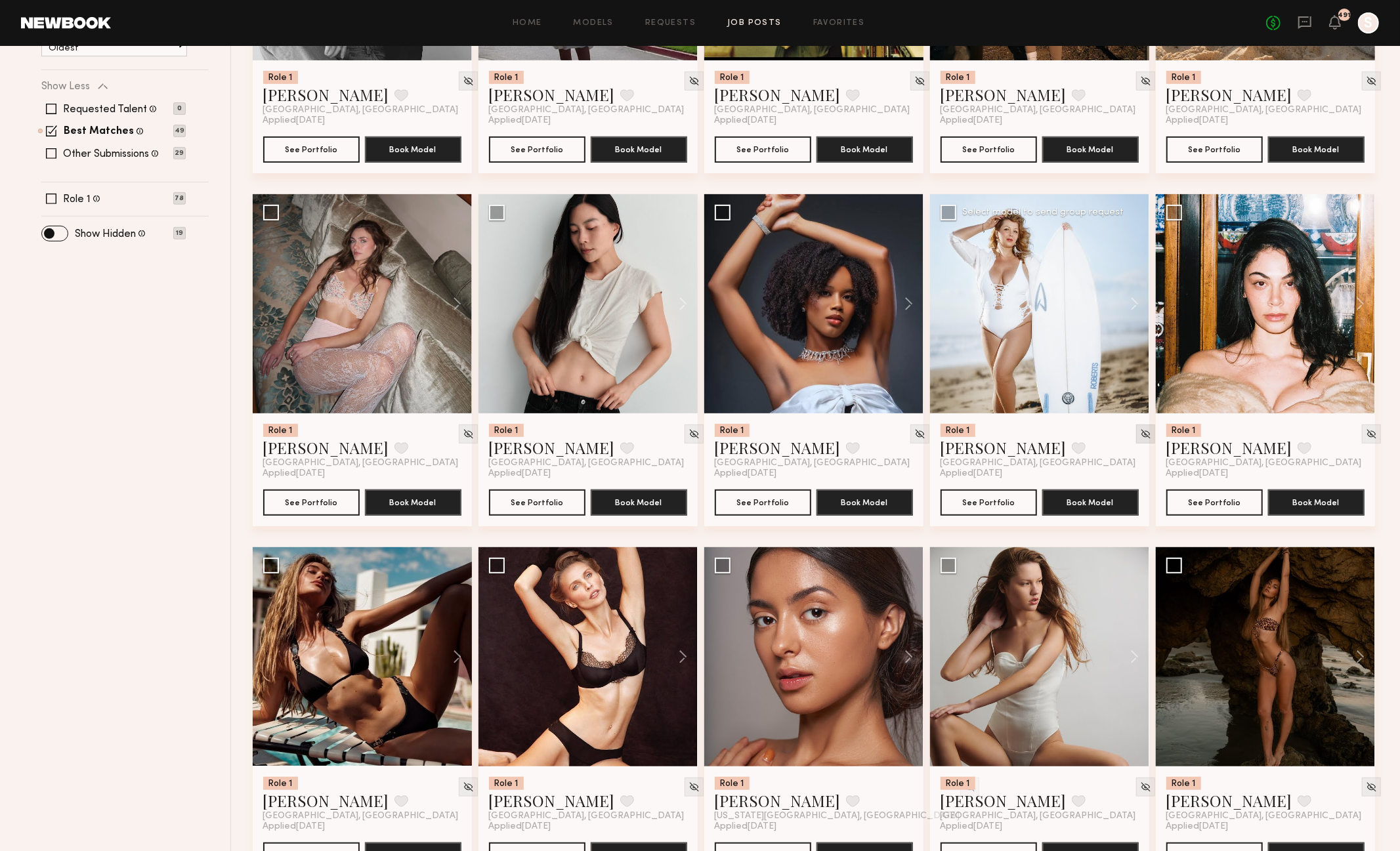
click at [1140, 439] on img at bounding box center [1146, 434] width 11 height 11
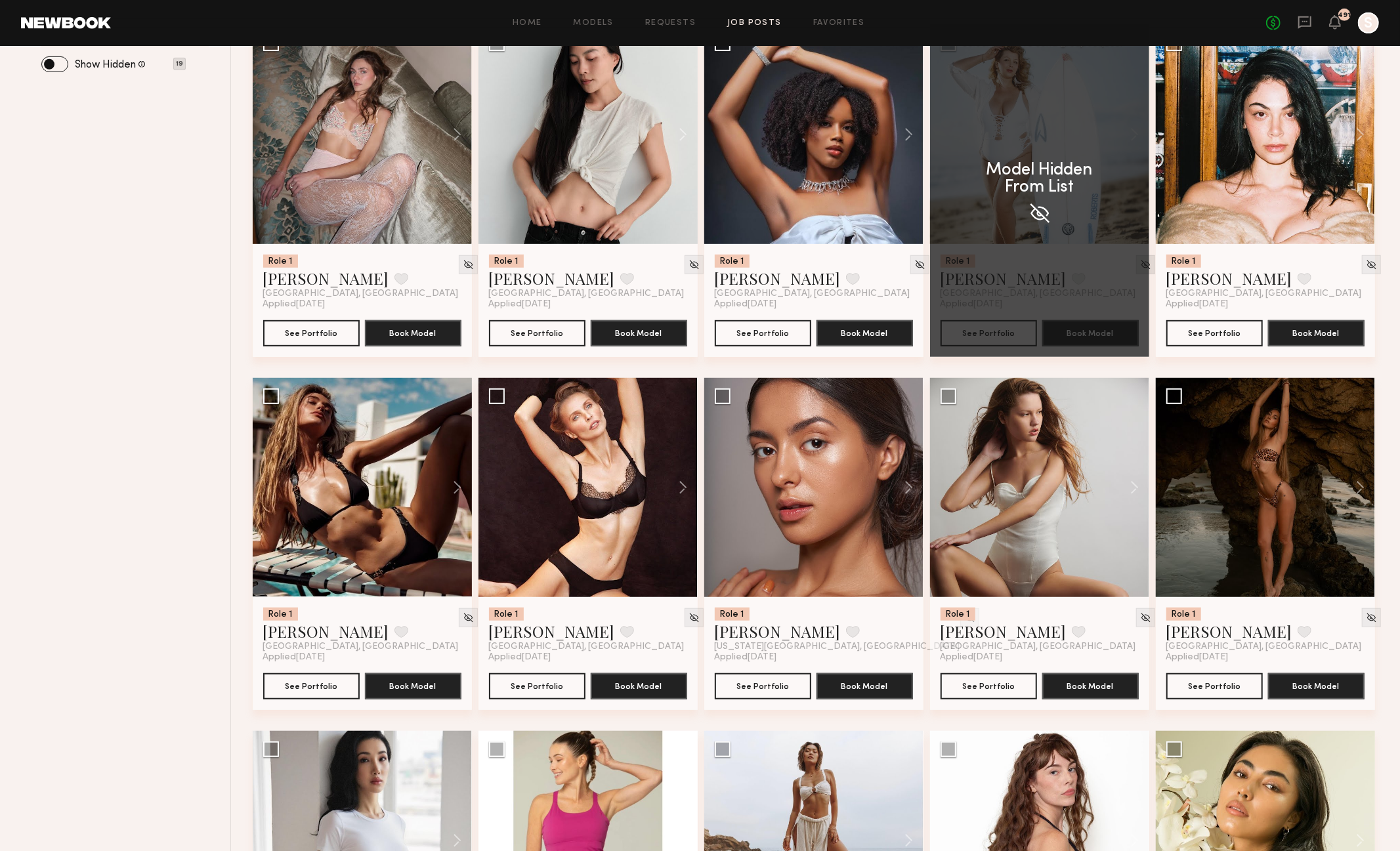
scroll to position [538, 0]
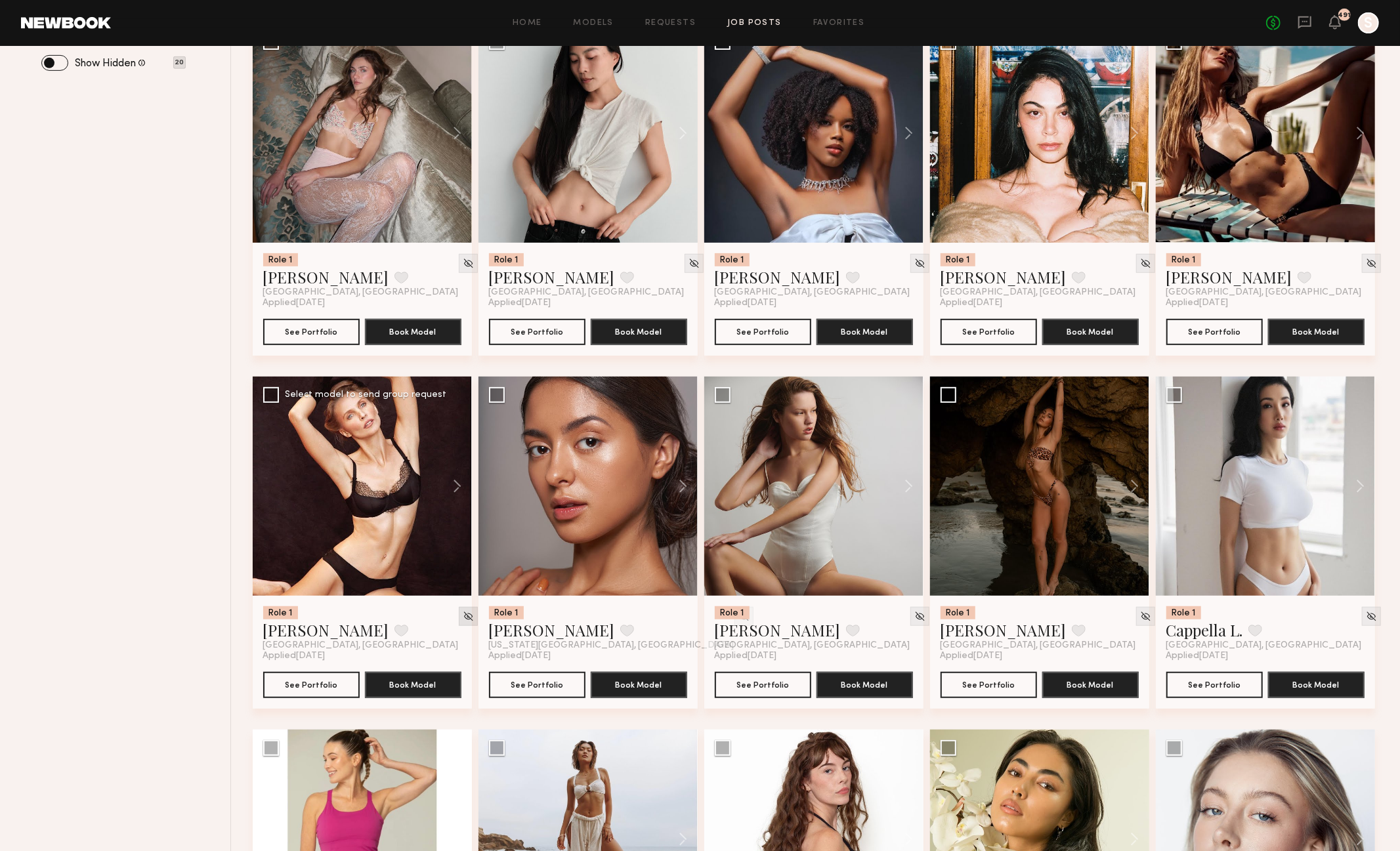
click at [463, 618] on img at bounding box center [469, 616] width 11 height 11
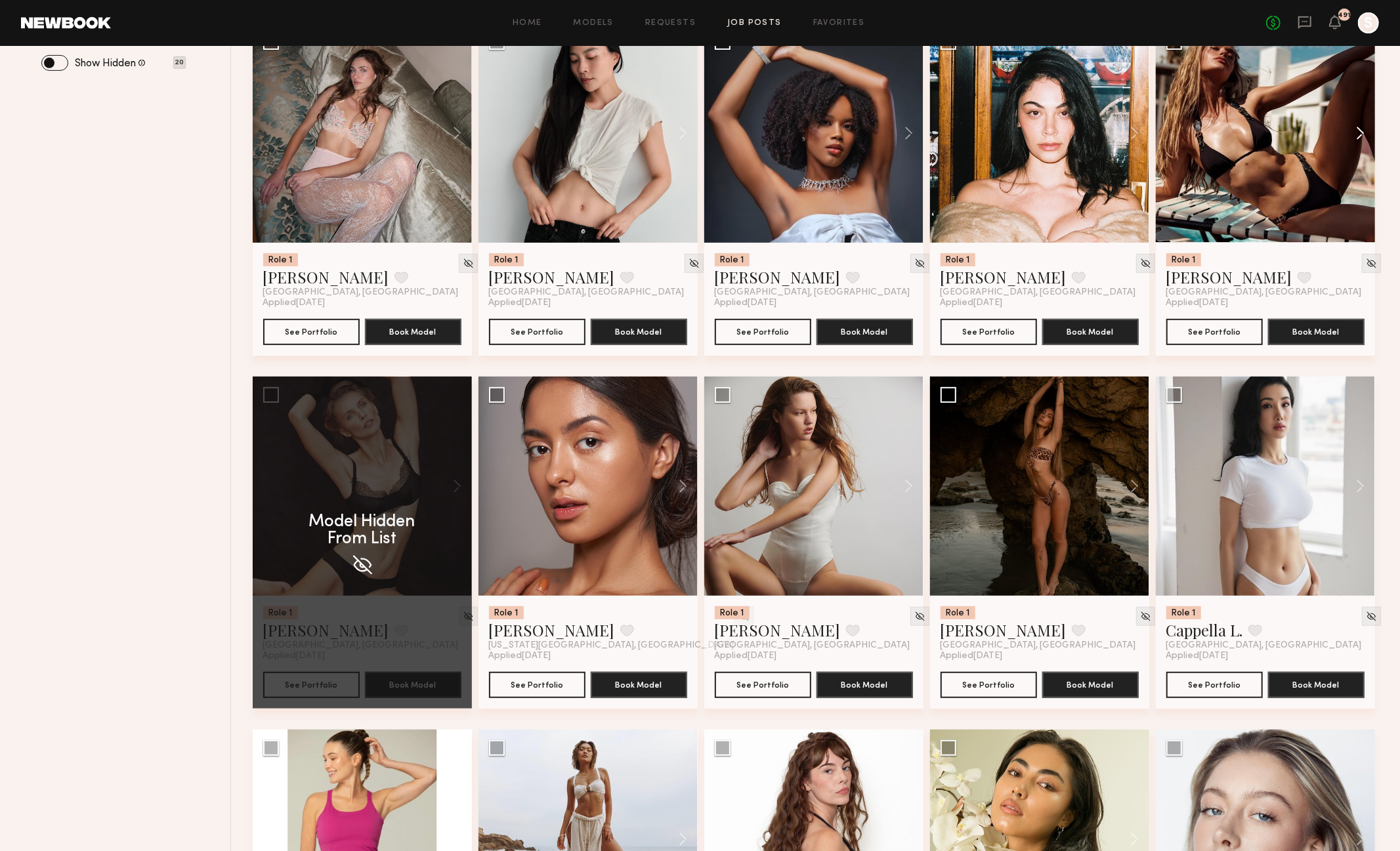
click at [1360, 130] on button at bounding box center [1354, 133] width 42 height 219
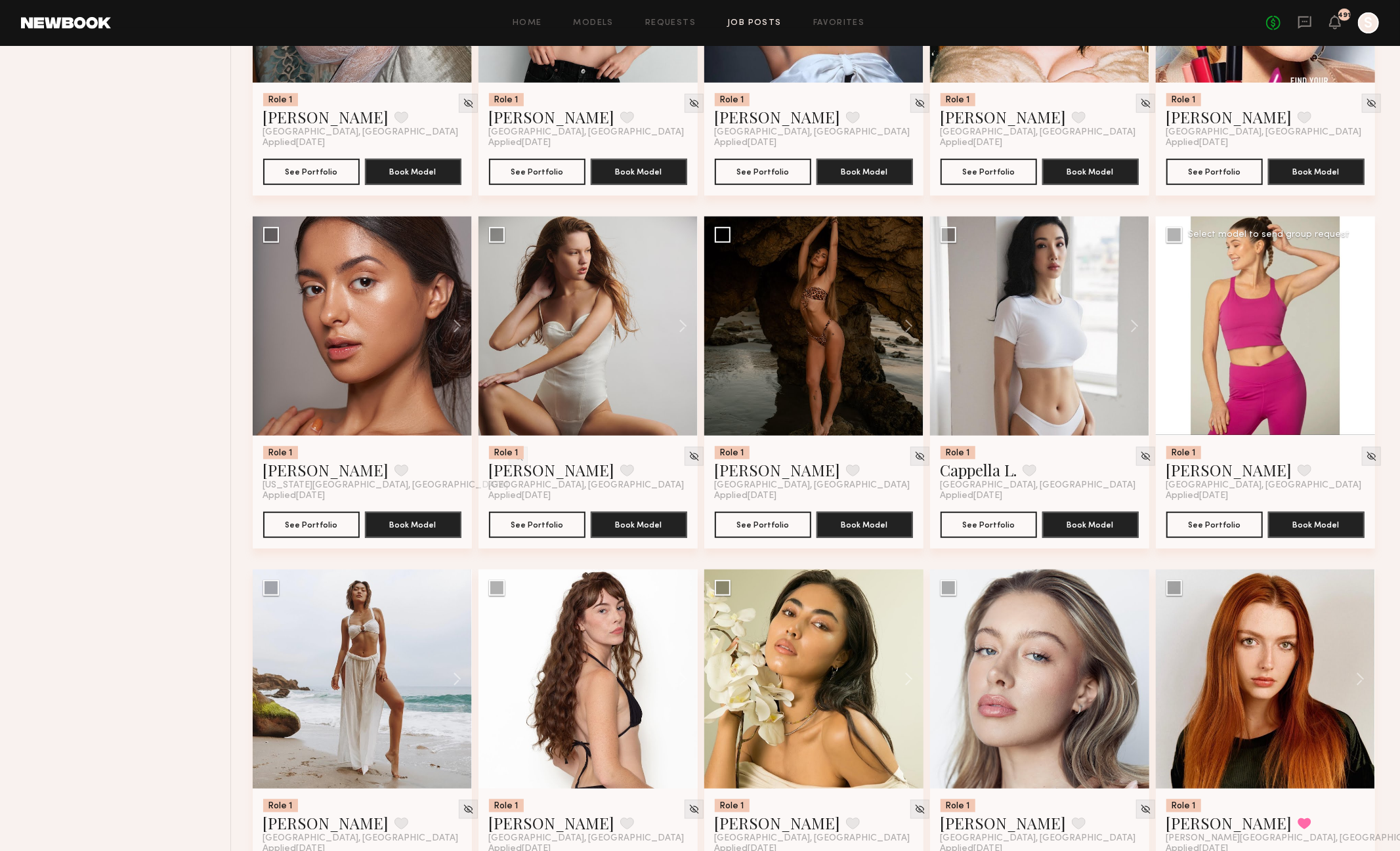
scroll to position [704, 0]
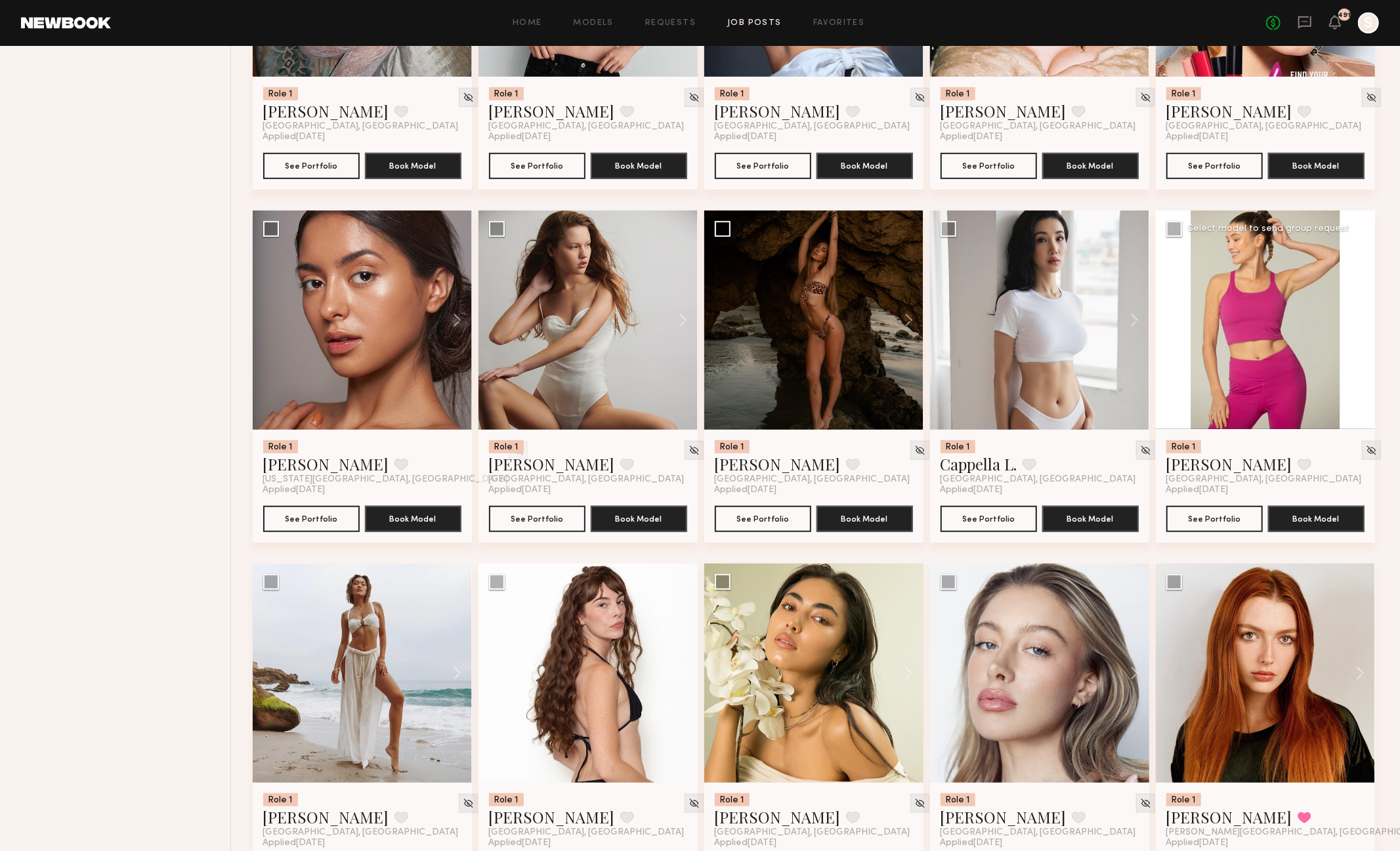
click at [1358, 319] on button at bounding box center [1354, 320] width 42 height 219
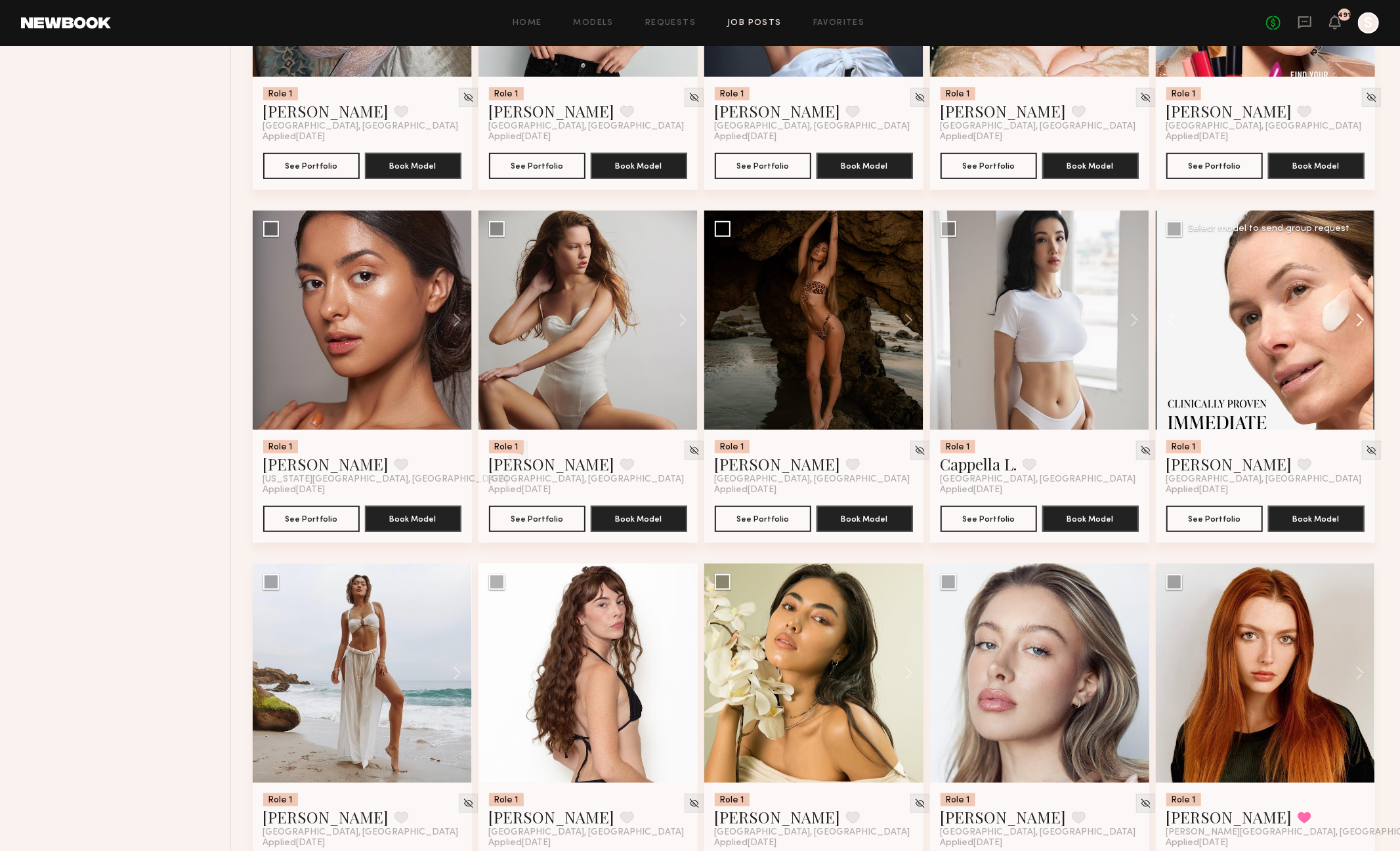
click at [1358, 319] on button at bounding box center [1354, 320] width 42 height 219
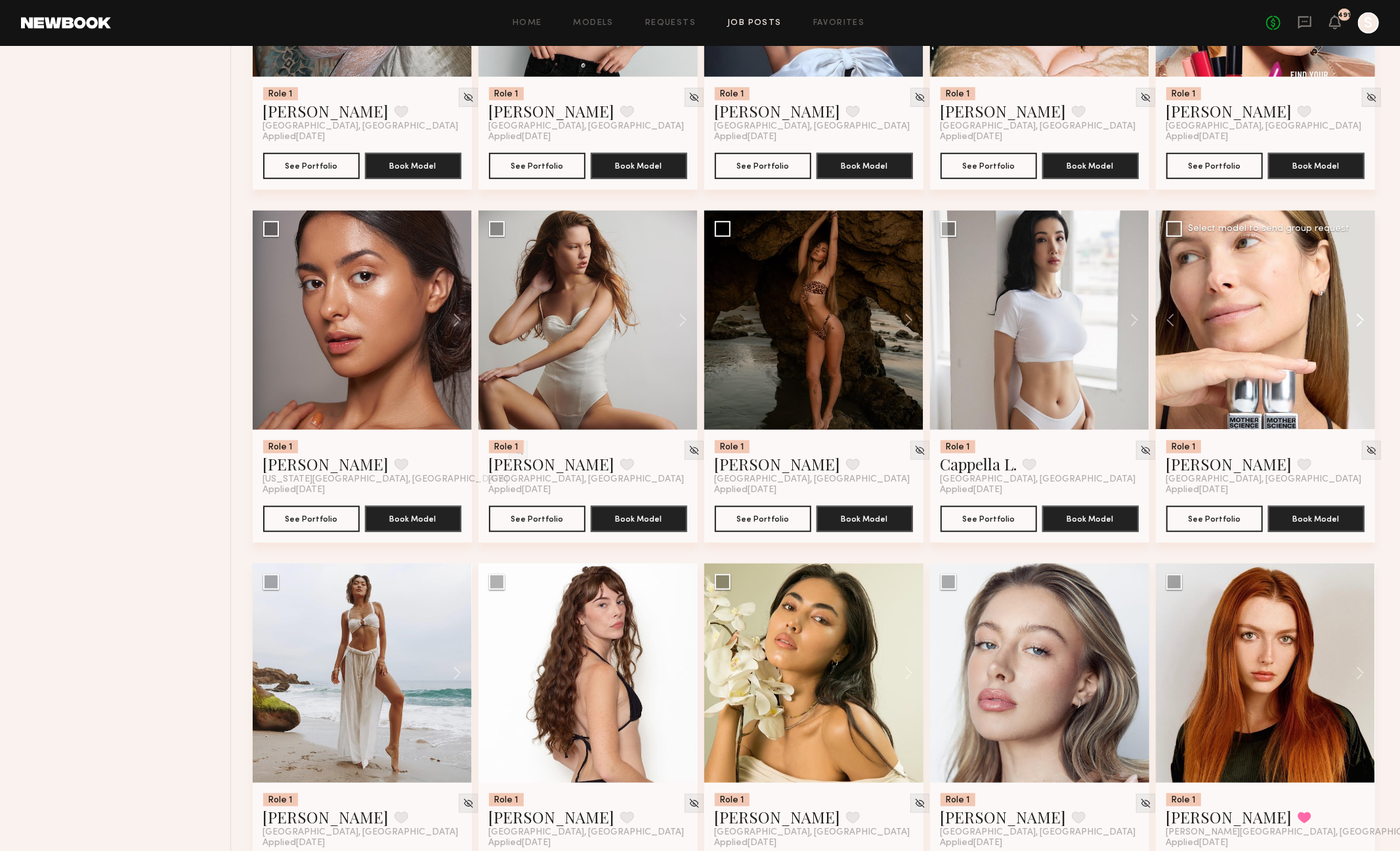
click at [1358, 319] on button at bounding box center [1354, 320] width 42 height 219
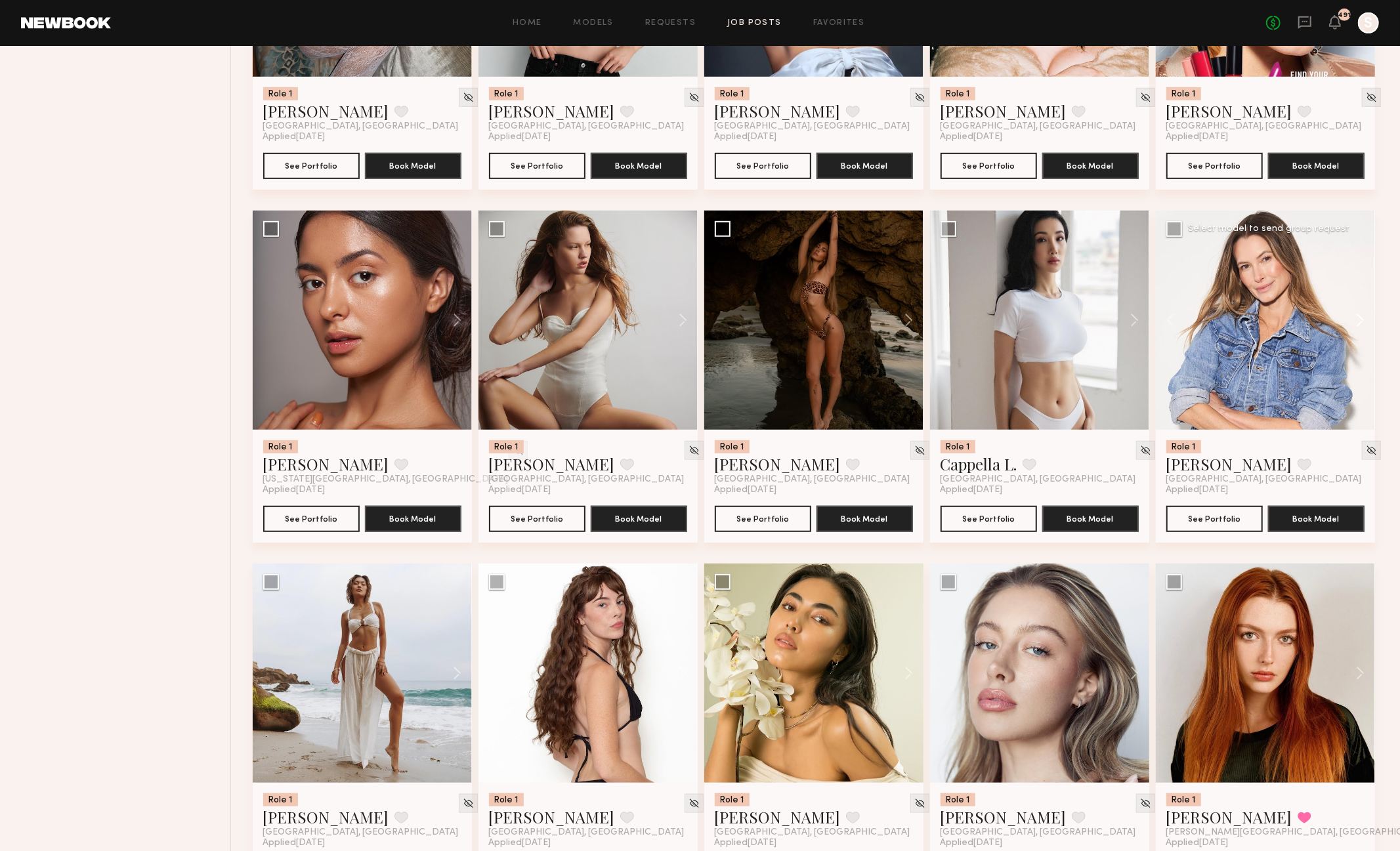
click at [1358, 319] on button at bounding box center [1354, 320] width 42 height 219
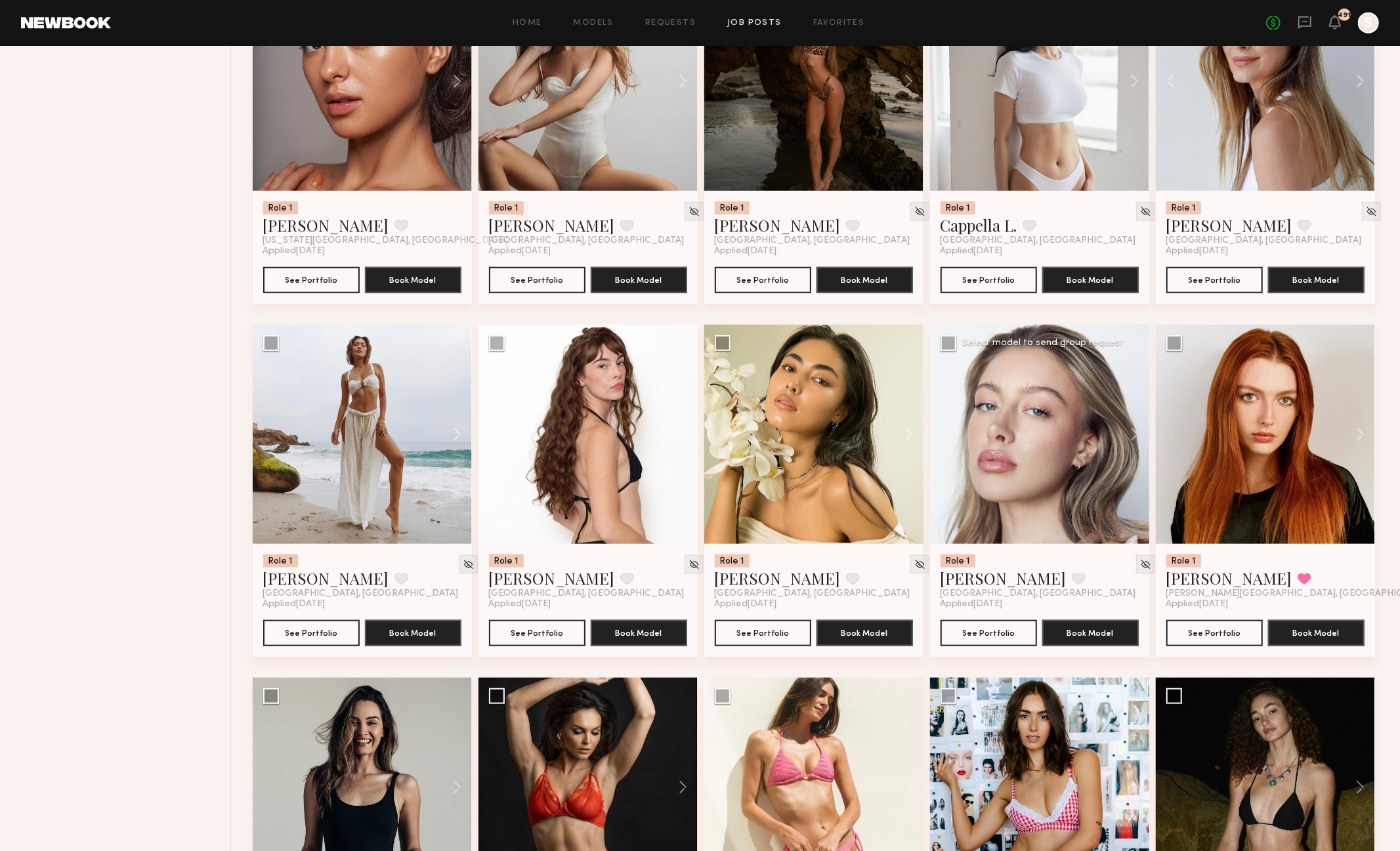
scroll to position [951, 0]
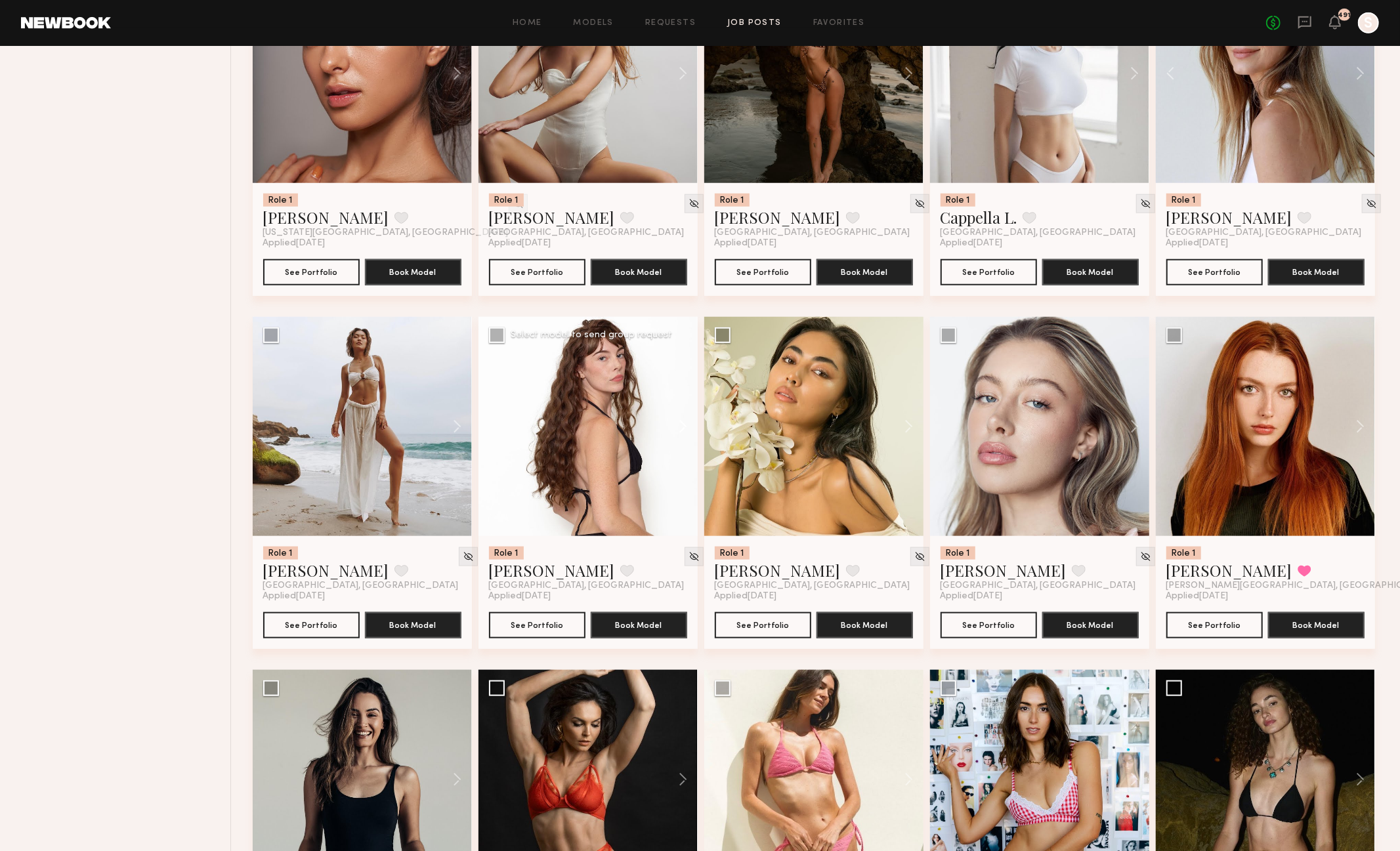
click at [686, 432] on button at bounding box center [676, 426] width 42 height 219
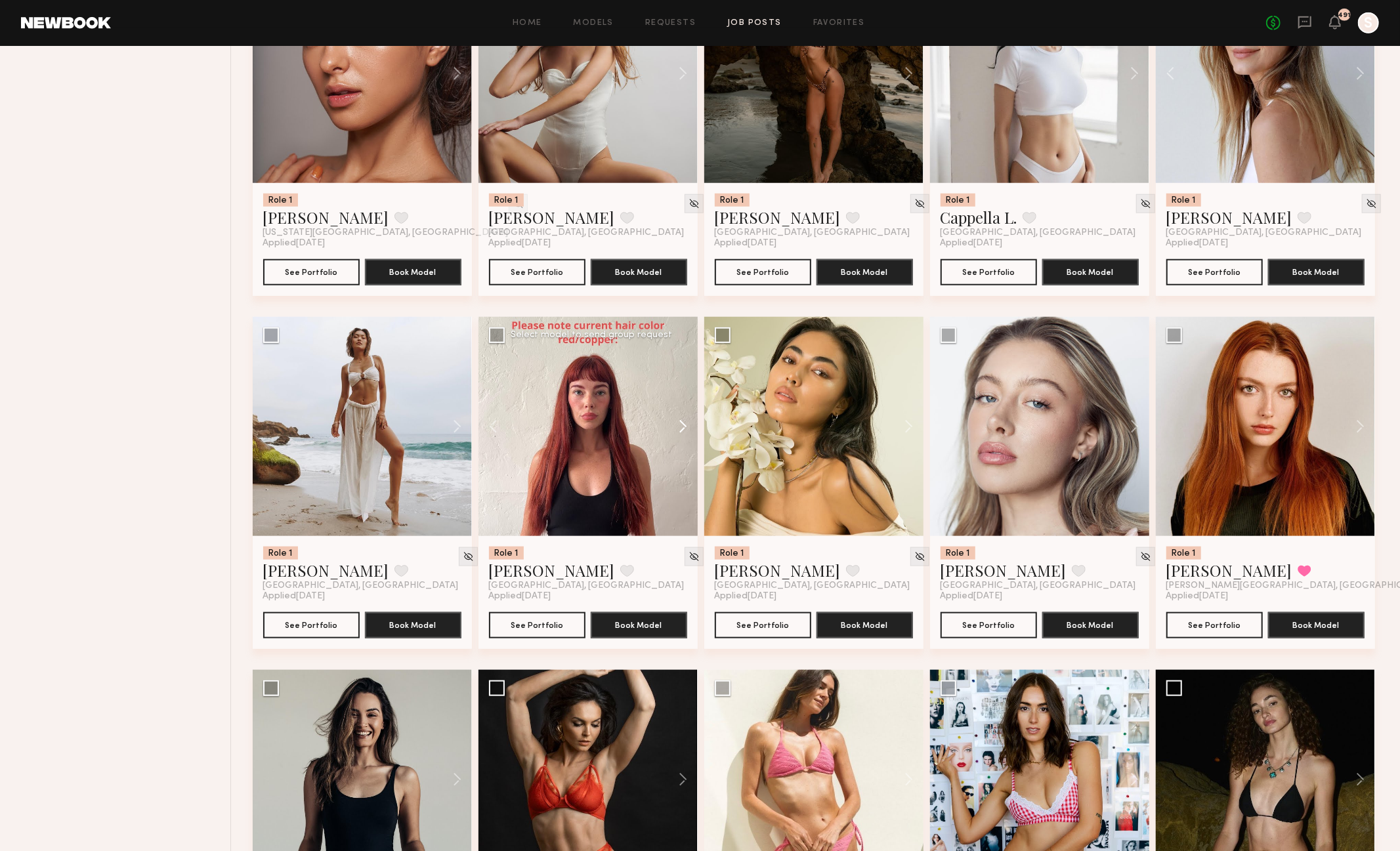
click at [686, 432] on button at bounding box center [676, 426] width 42 height 219
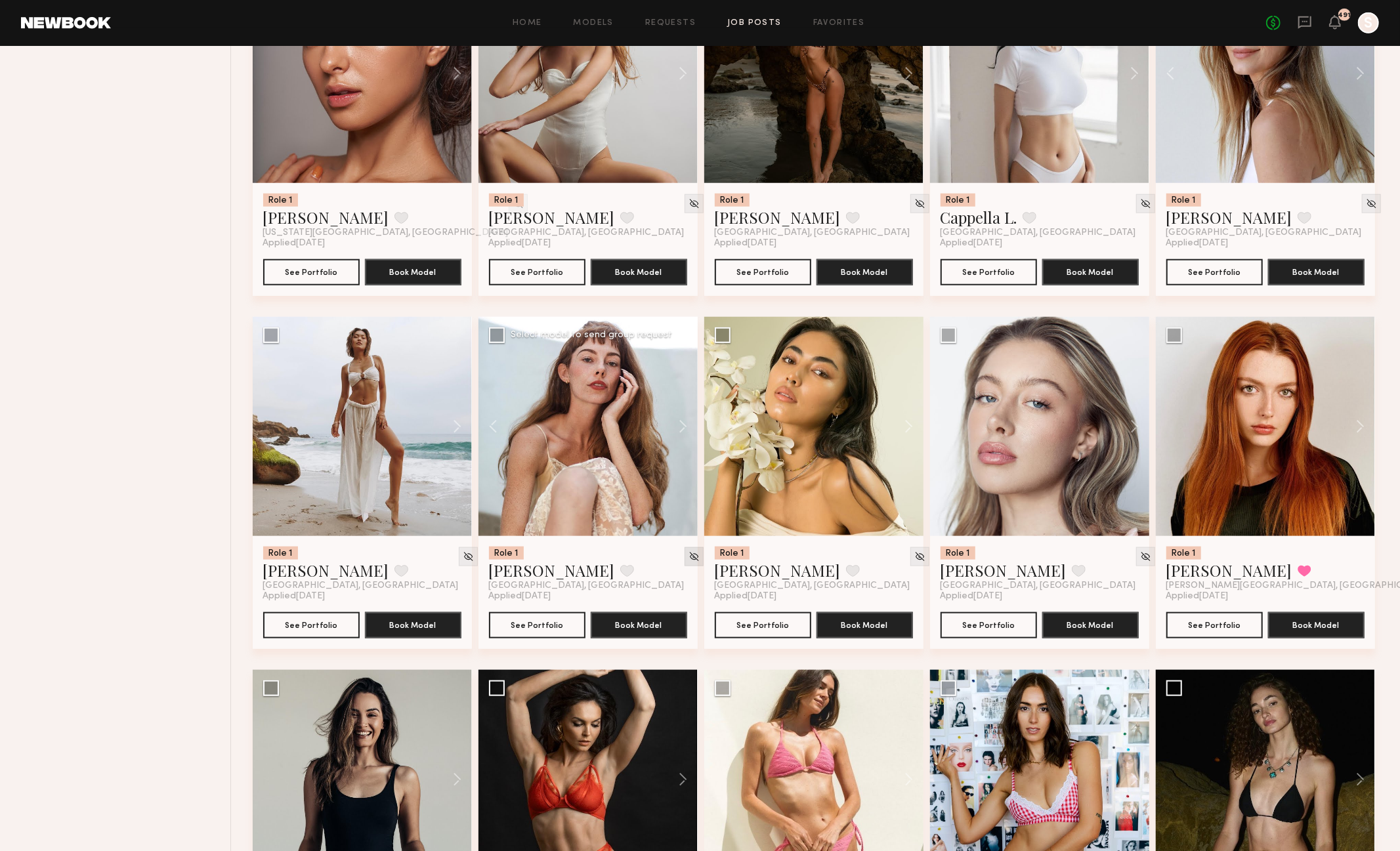
click at [688, 561] on img at bounding box center [694, 557] width 11 height 11
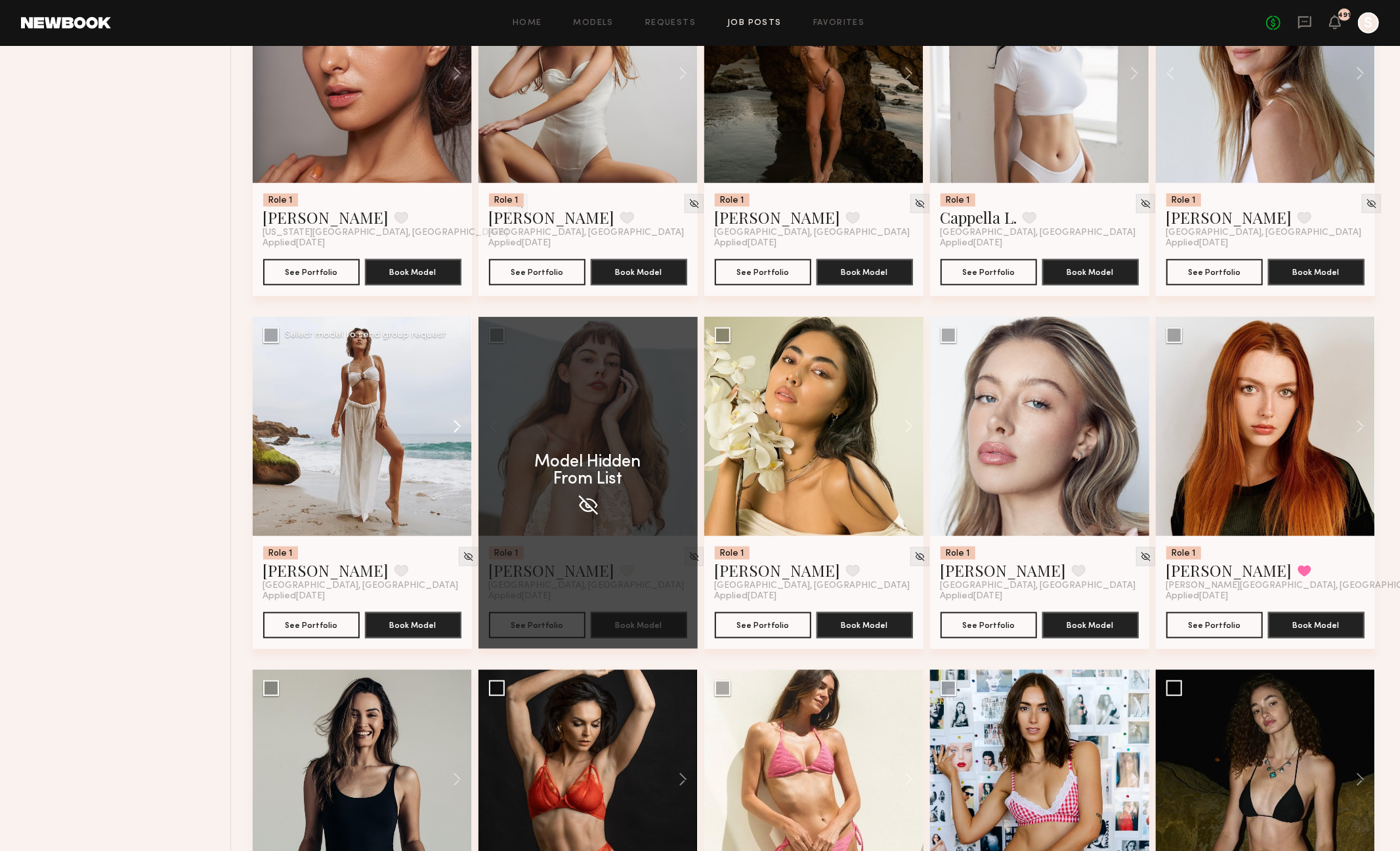
click at [453, 426] on button at bounding box center [450, 426] width 42 height 219
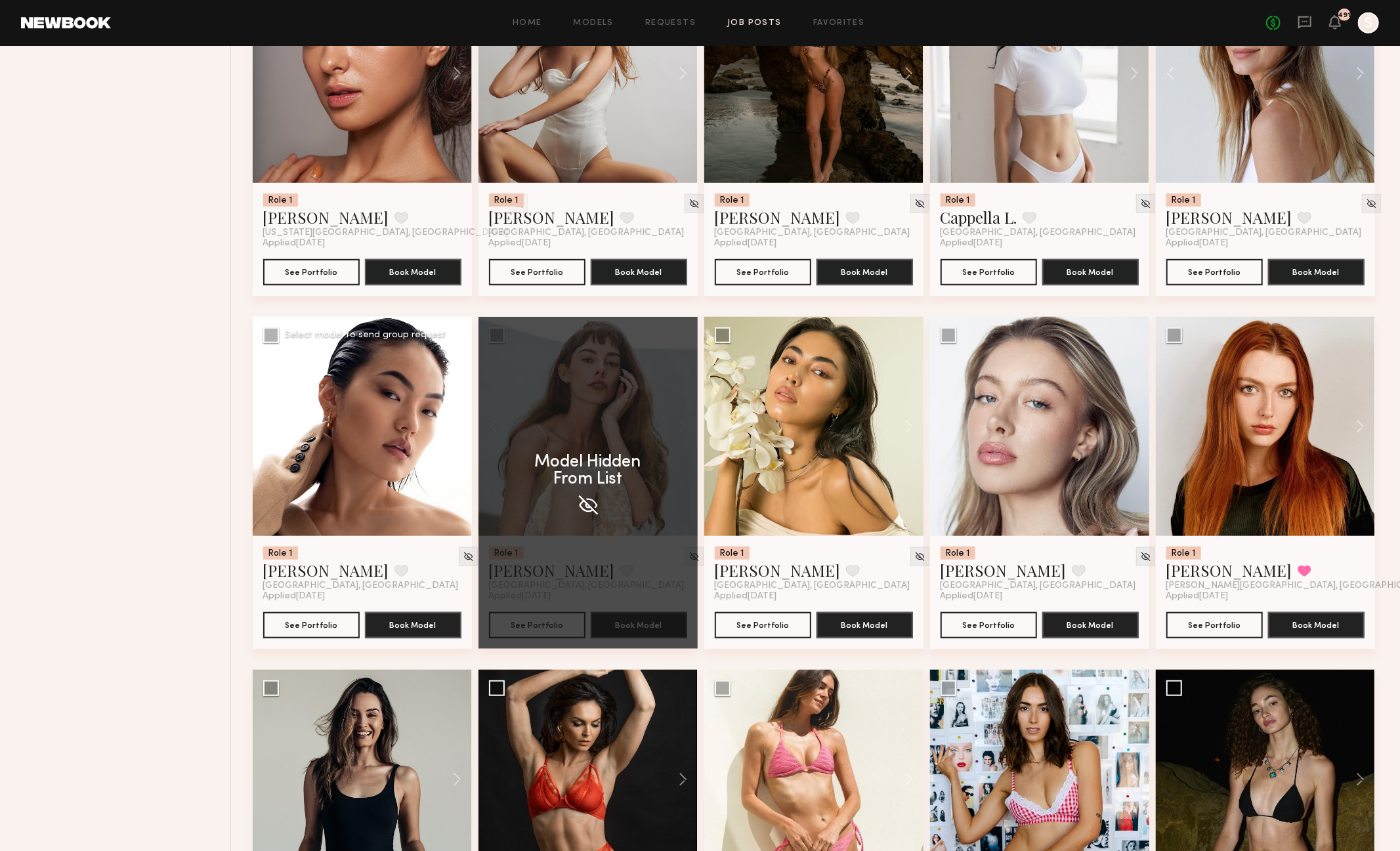
click at [453, 426] on button at bounding box center [450, 426] width 42 height 219
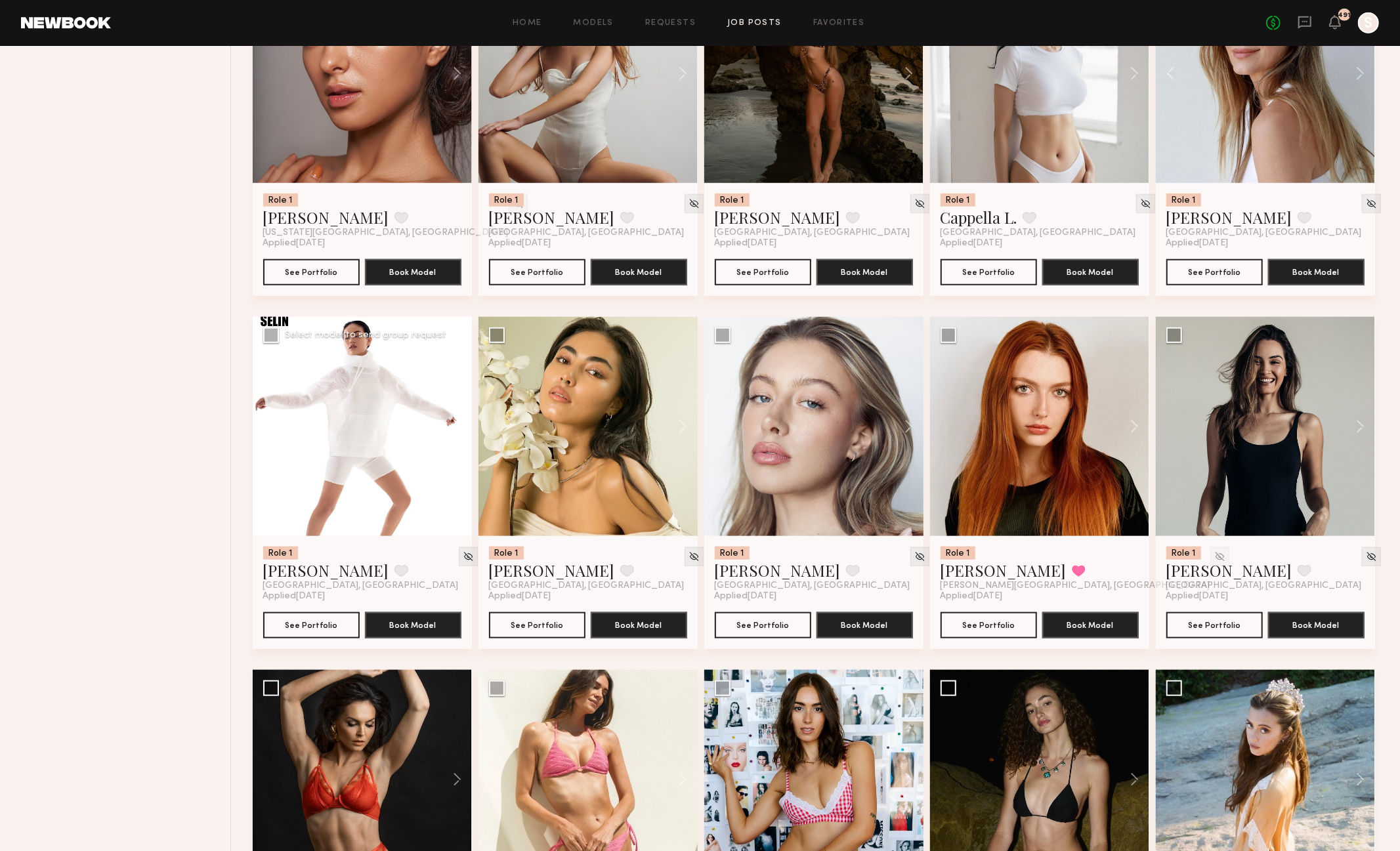
click at [453, 426] on button at bounding box center [450, 426] width 42 height 219
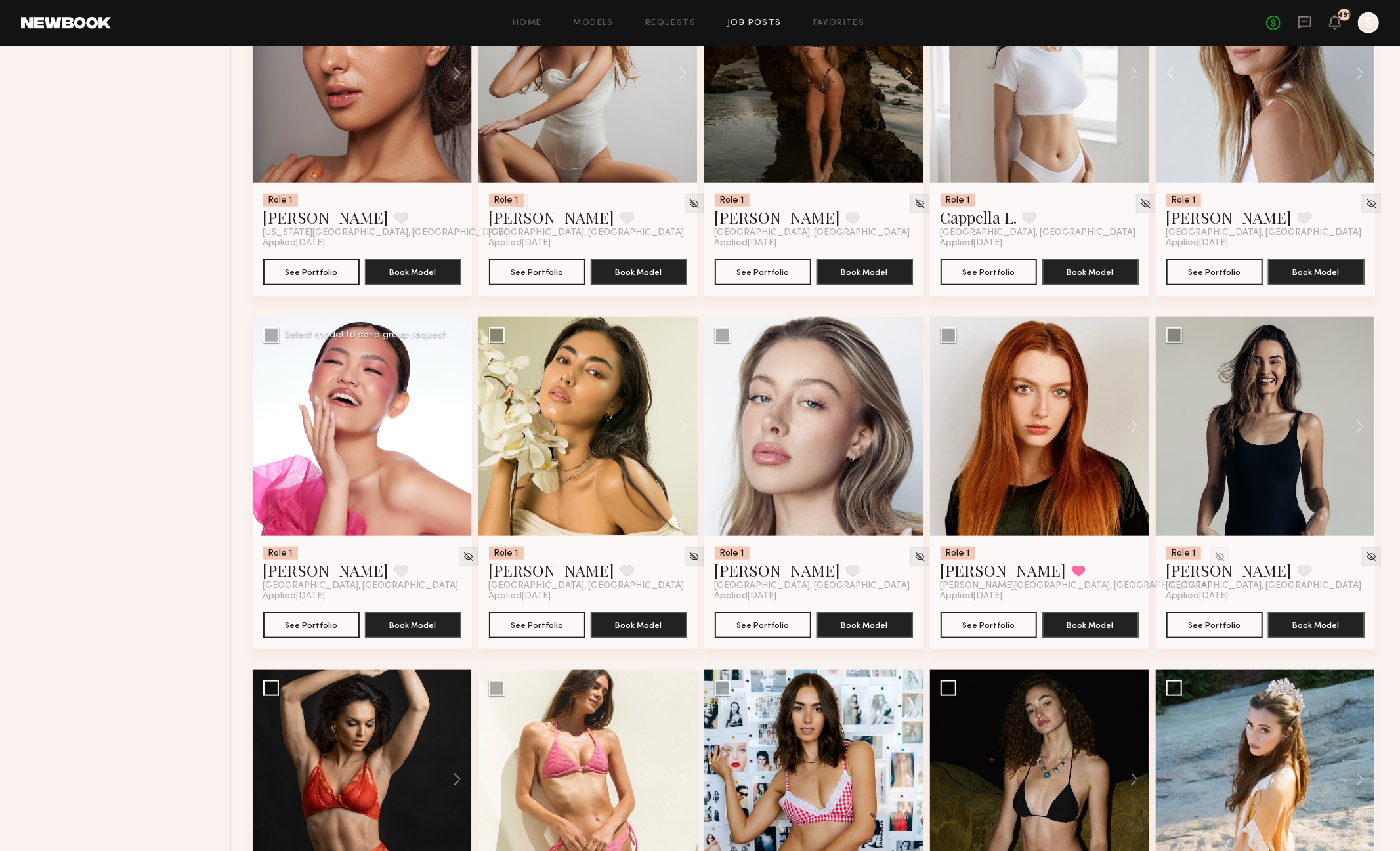
click at [453, 426] on button at bounding box center [450, 426] width 42 height 219
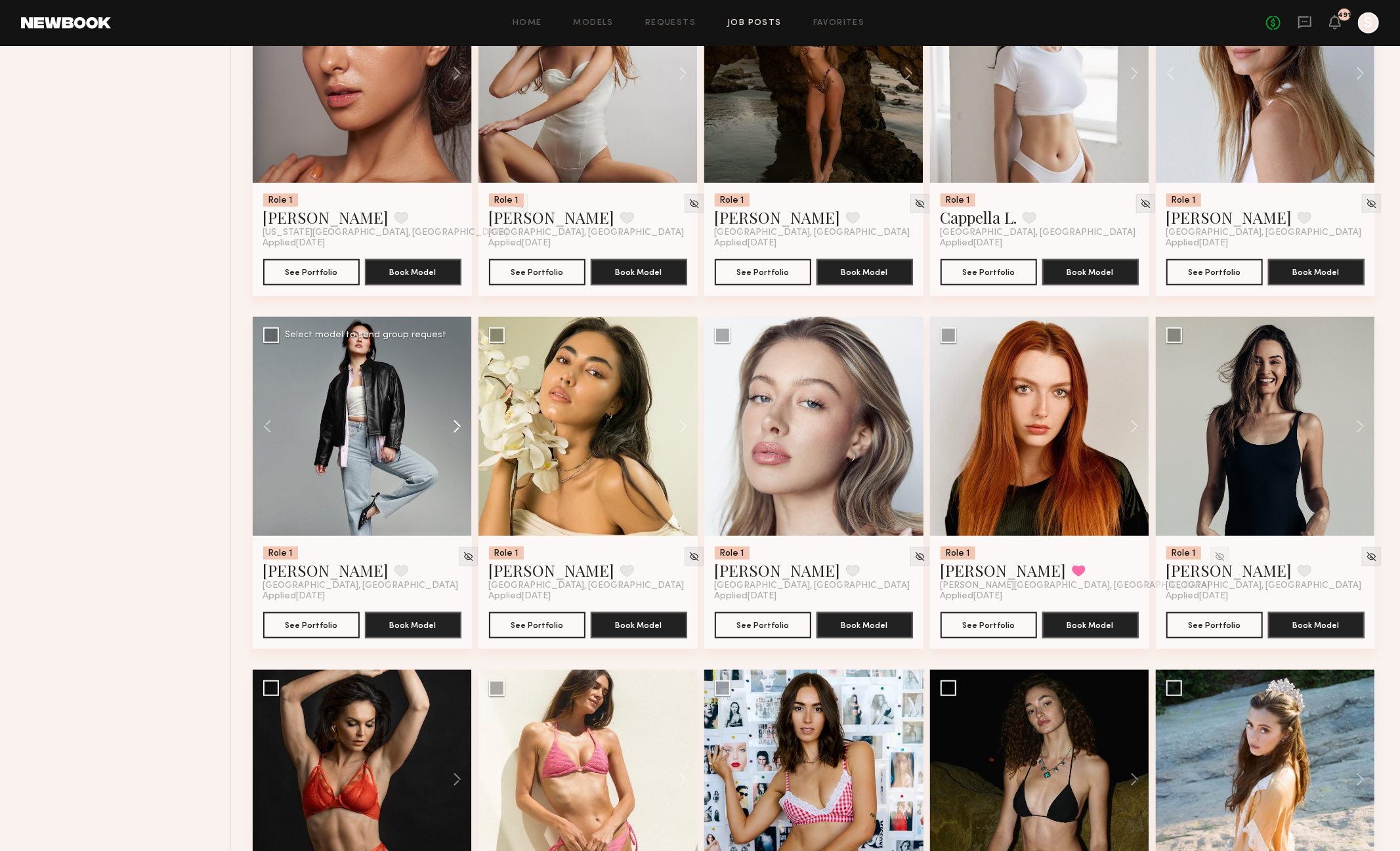
click at [453, 426] on button at bounding box center [450, 426] width 42 height 219
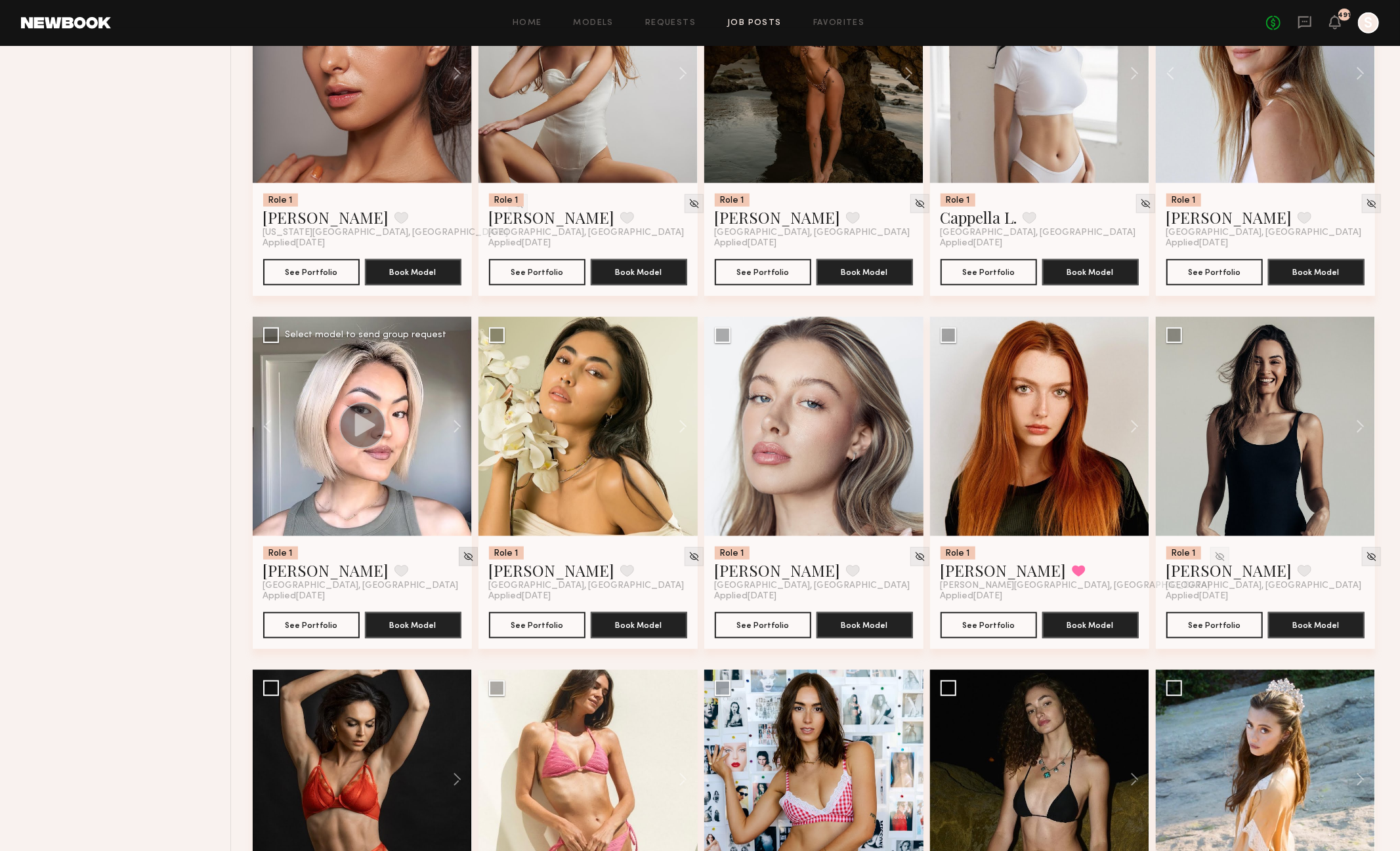
click at [463, 557] on img at bounding box center [469, 557] width 11 height 11
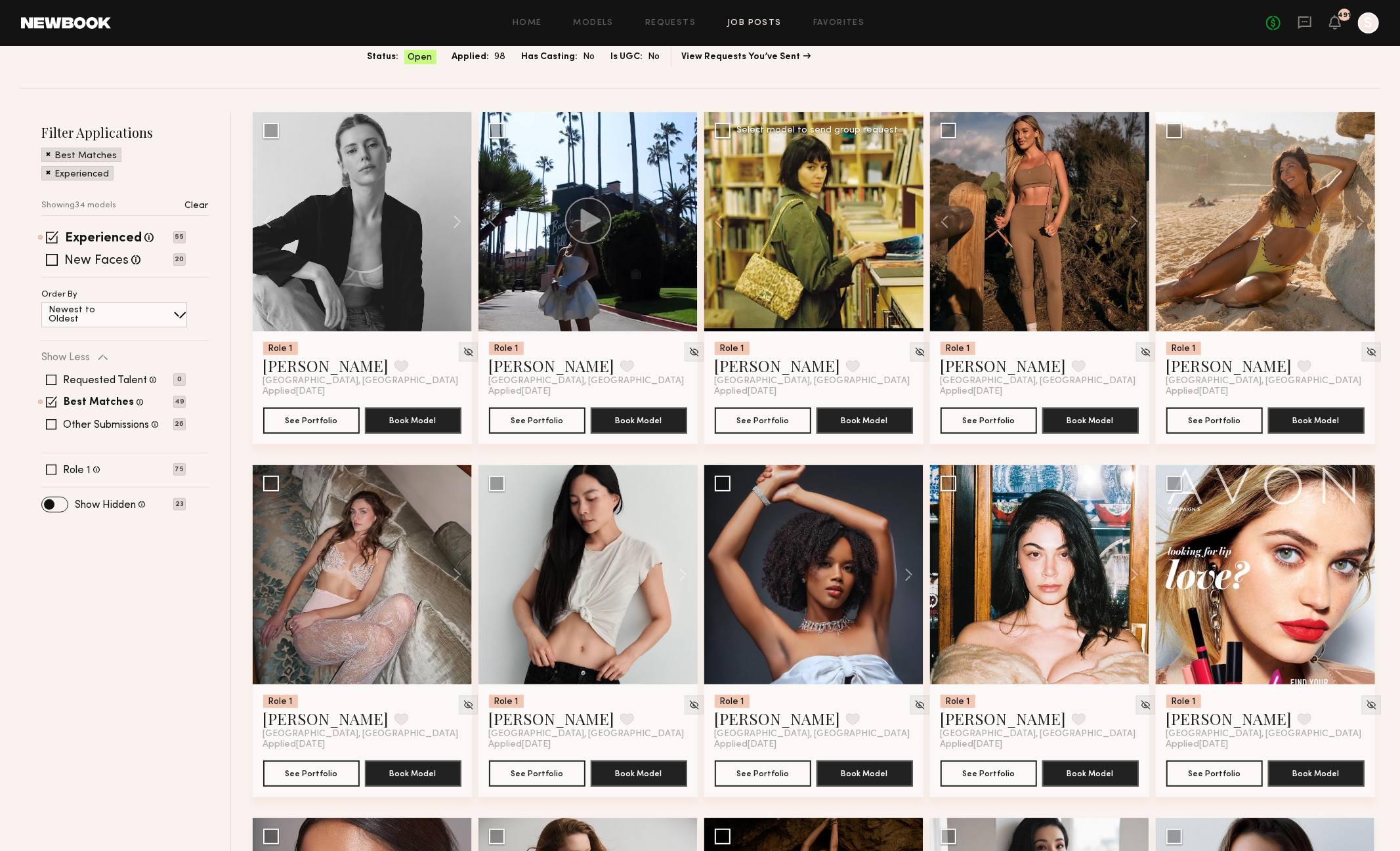
scroll to position [0, 0]
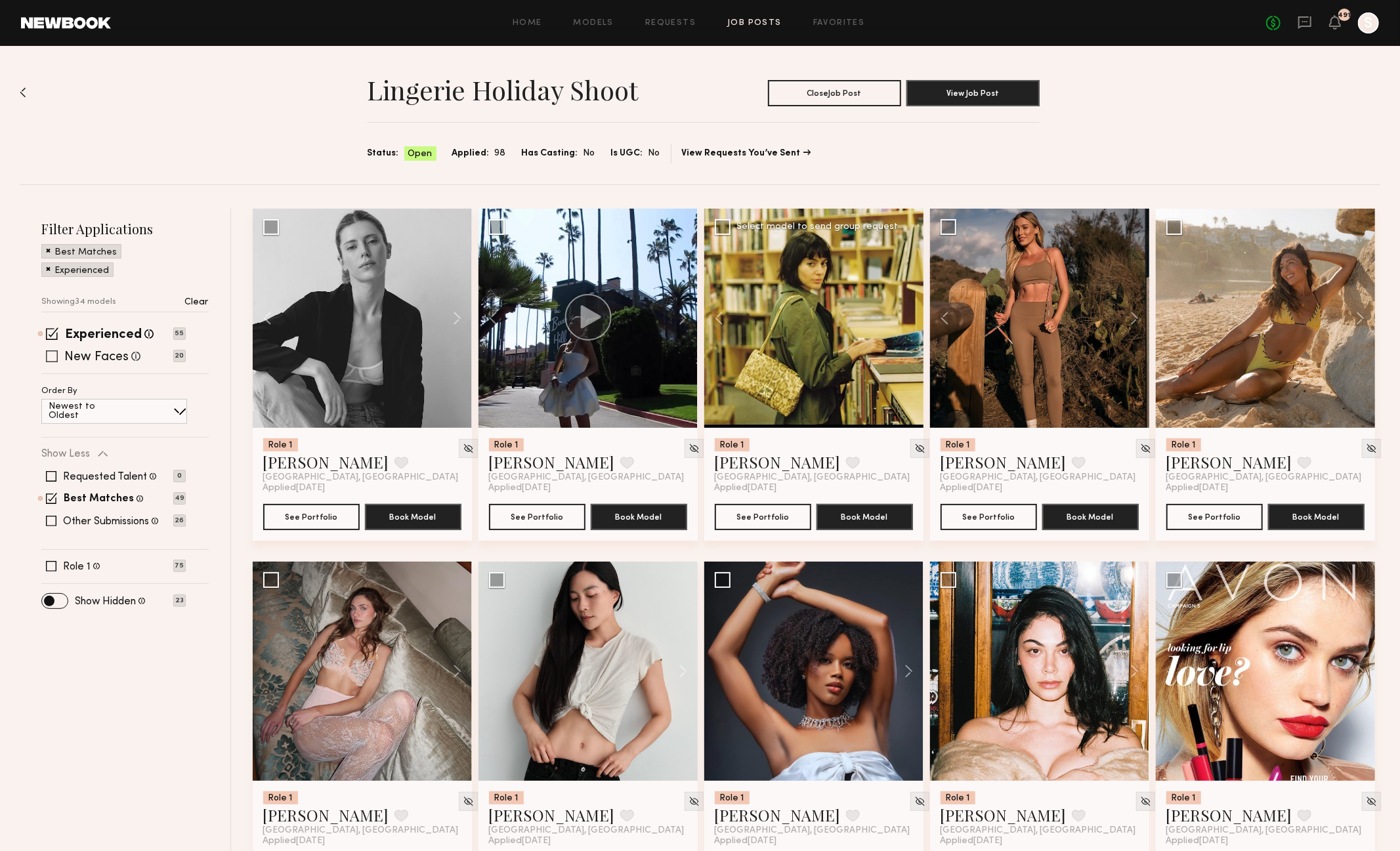
click at [46, 356] on span at bounding box center [52, 356] width 12 height 12
click at [47, 517] on span at bounding box center [51, 520] width 10 height 10
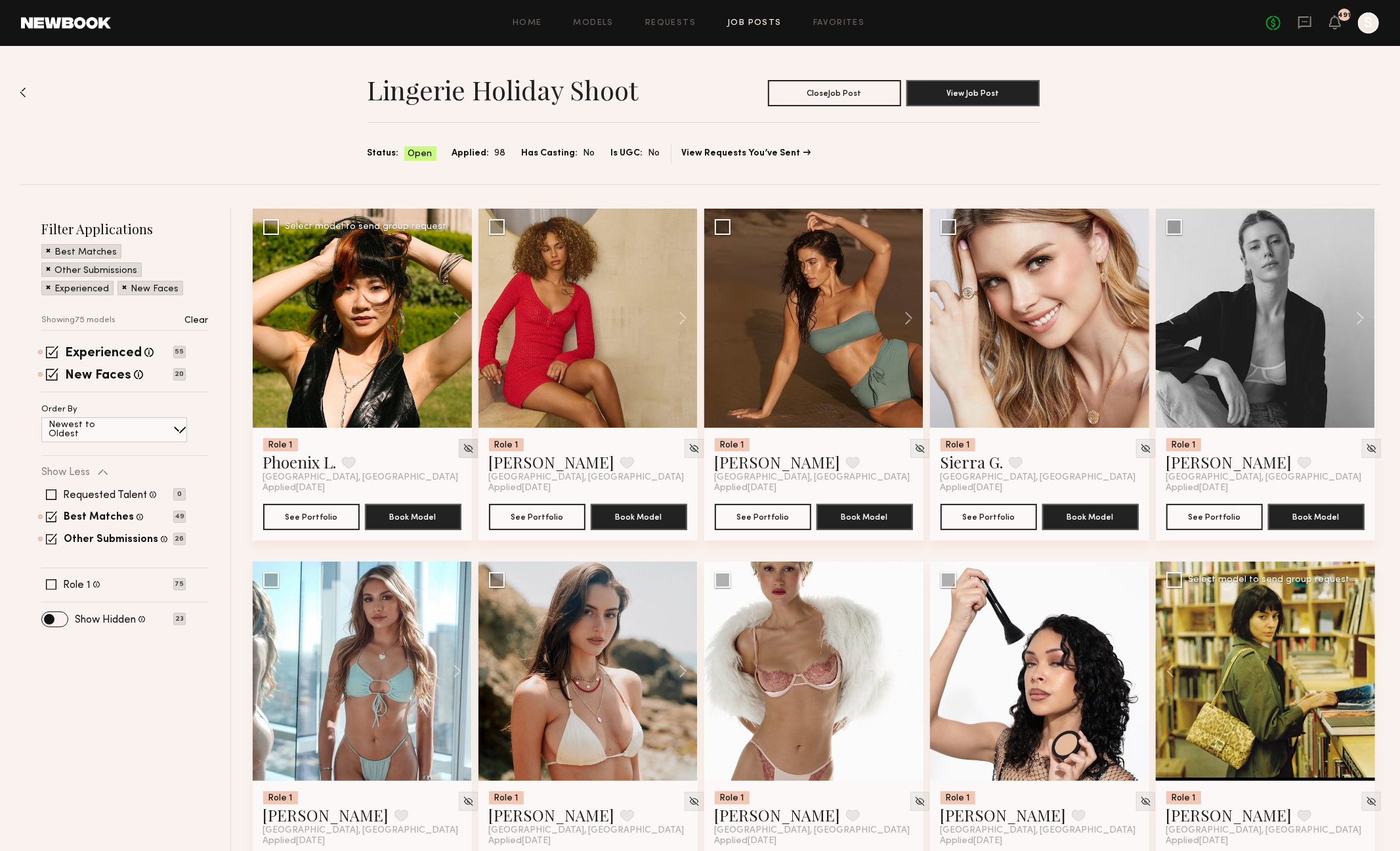
click at [463, 447] on img at bounding box center [469, 448] width 11 height 11
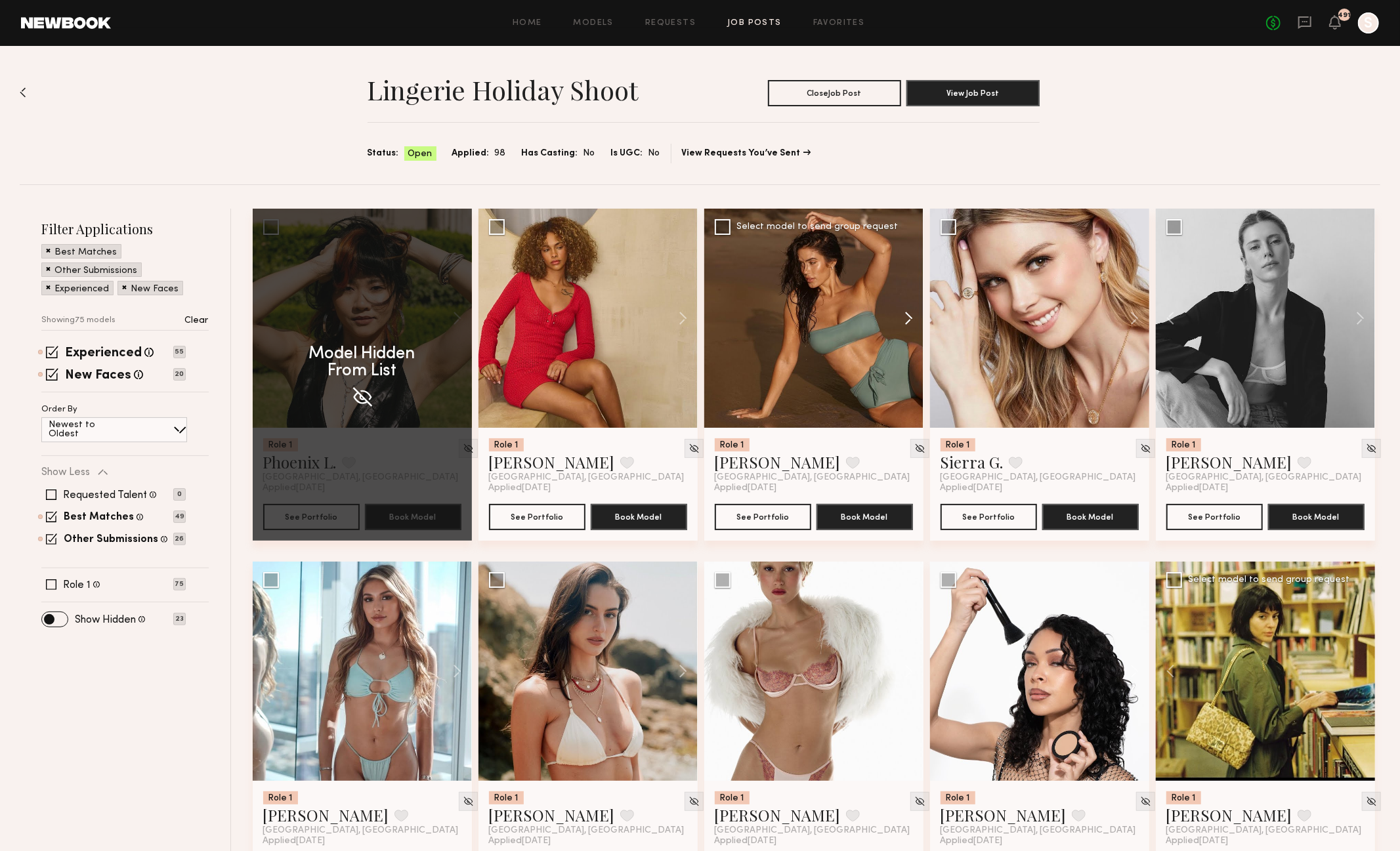
click at [882, 315] on button at bounding box center [902, 318] width 42 height 219
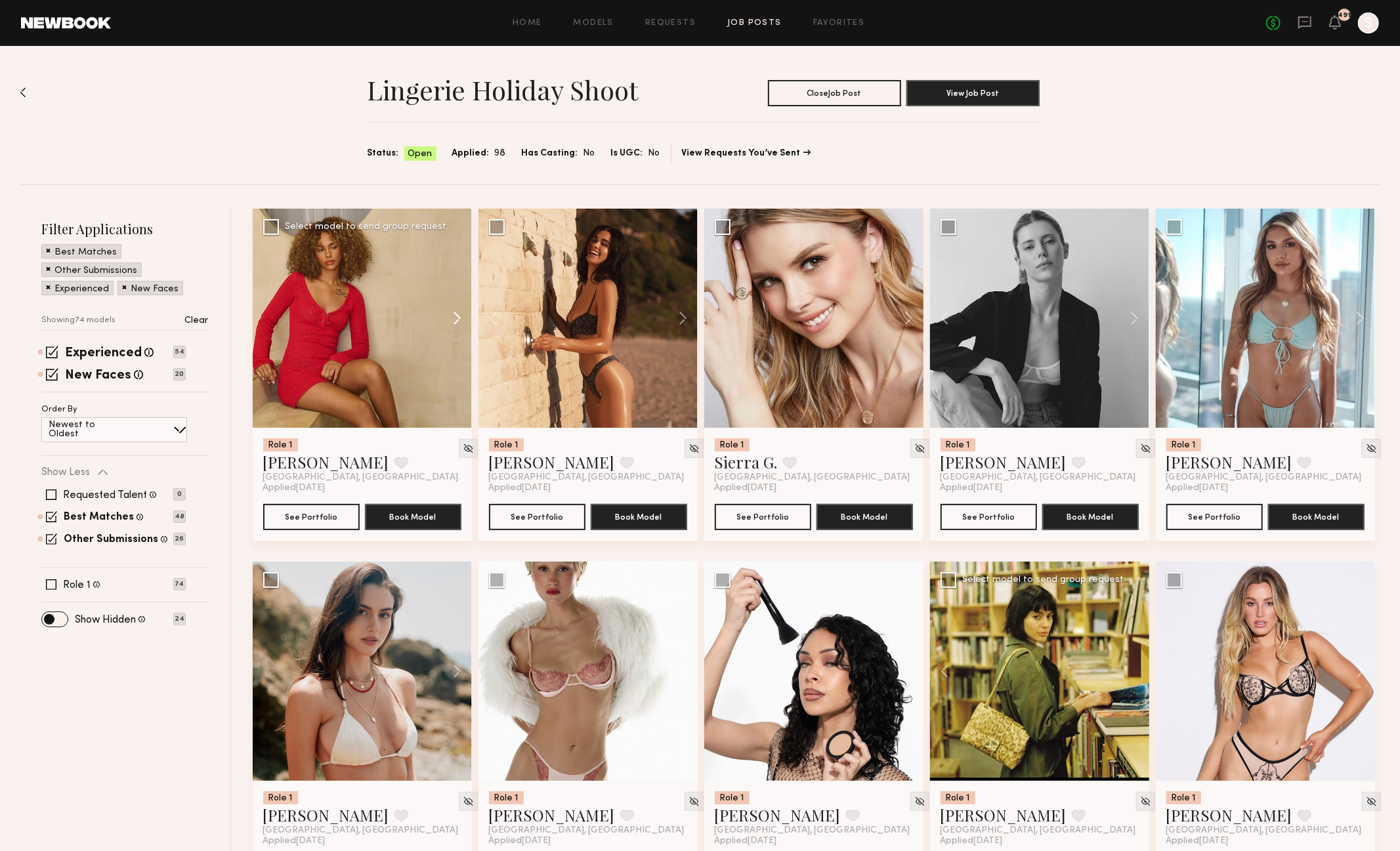
click at [454, 315] on button at bounding box center [450, 318] width 42 height 219
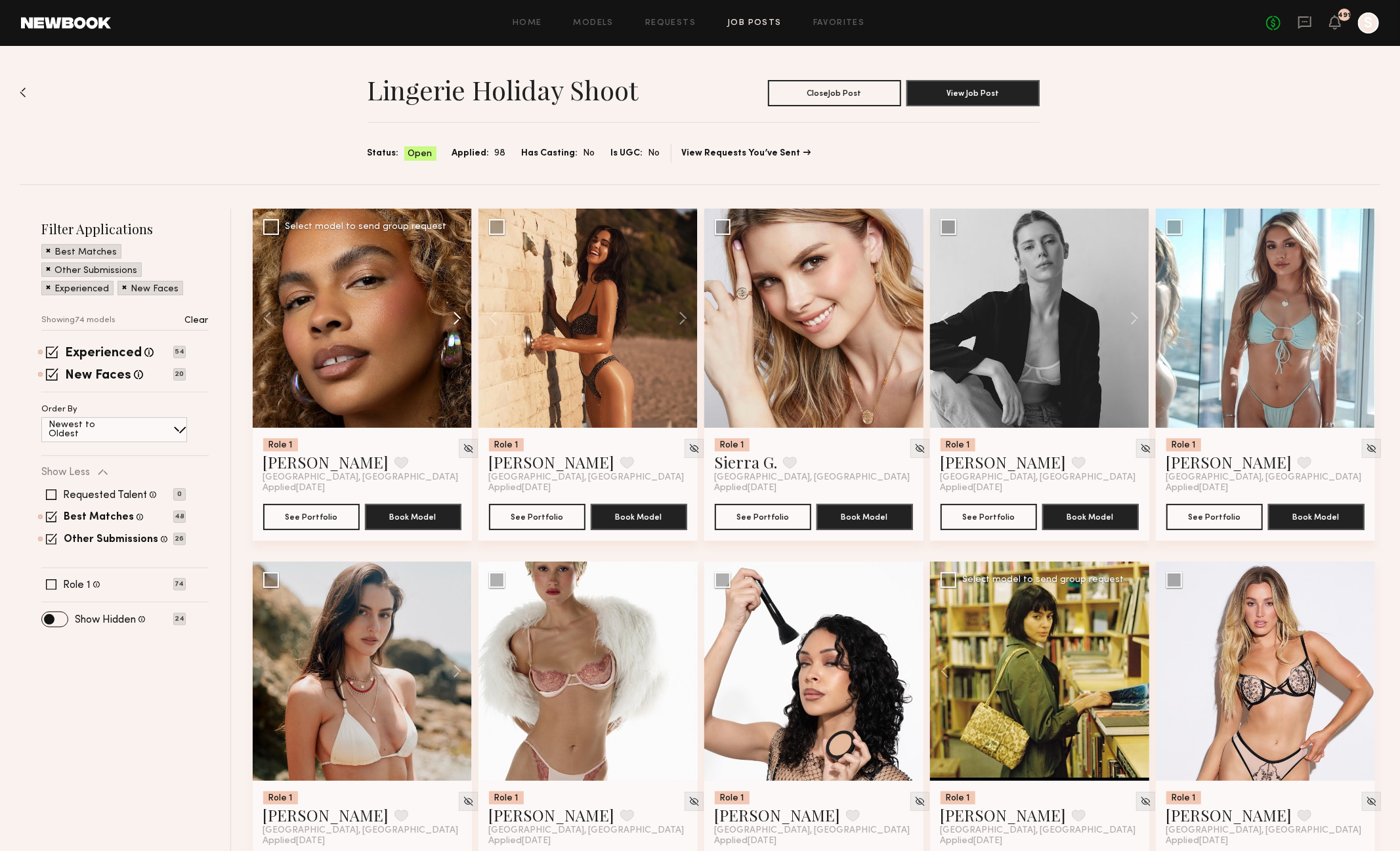
click at [454, 315] on button at bounding box center [450, 318] width 42 height 219
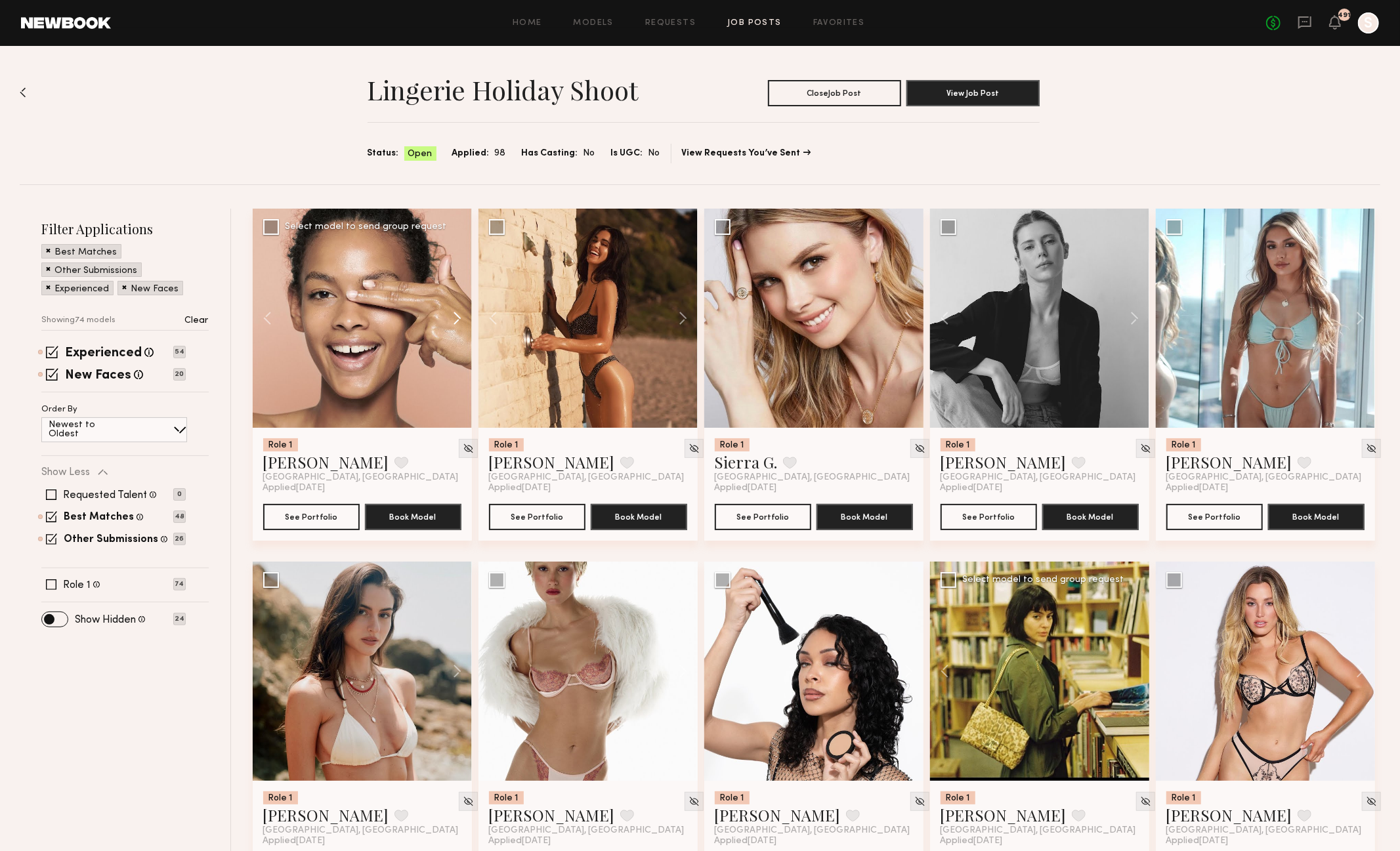
click at [454, 315] on button at bounding box center [450, 318] width 42 height 219
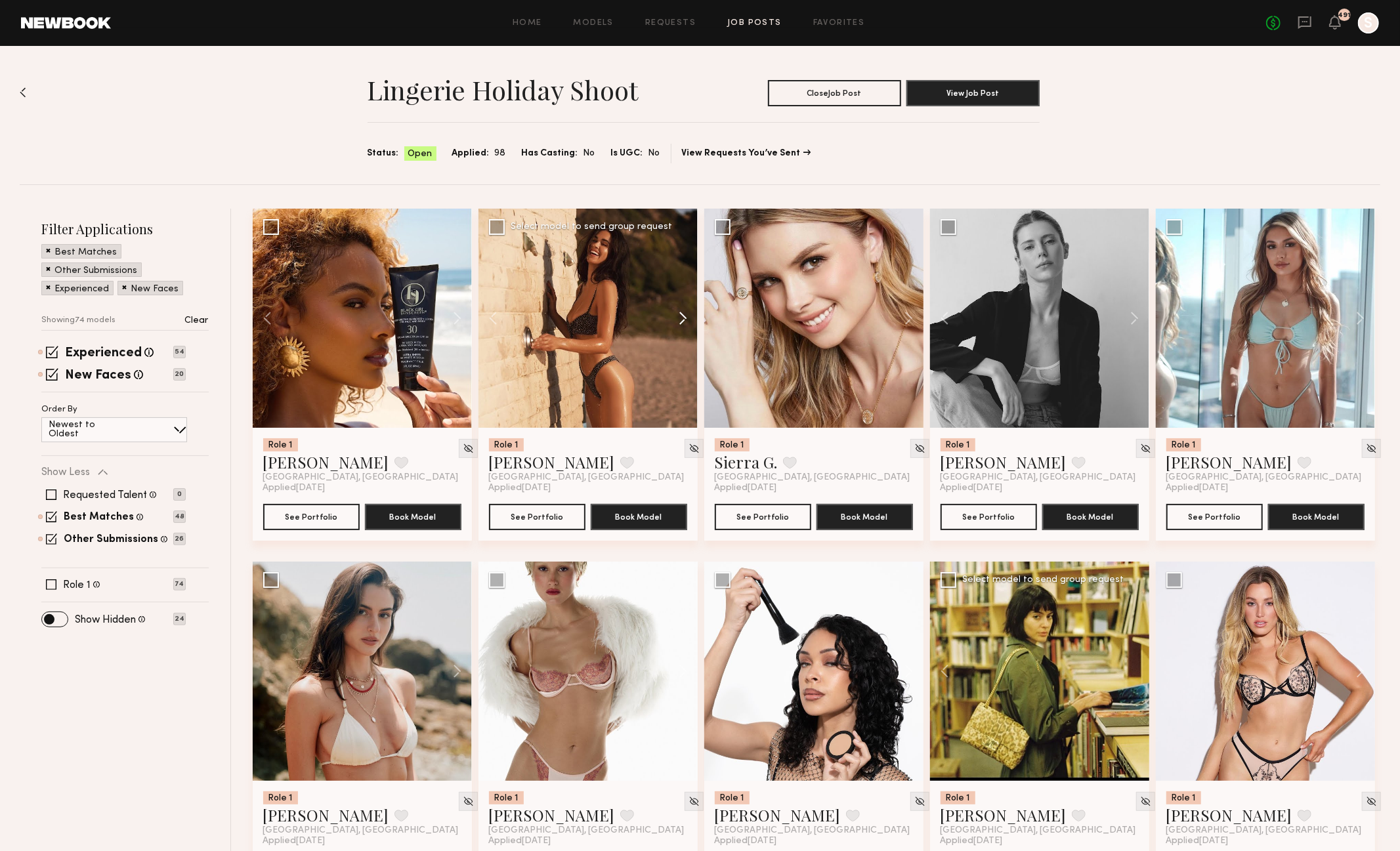
click at [678, 314] on button at bounding box center [676, 318] width 42 height 219
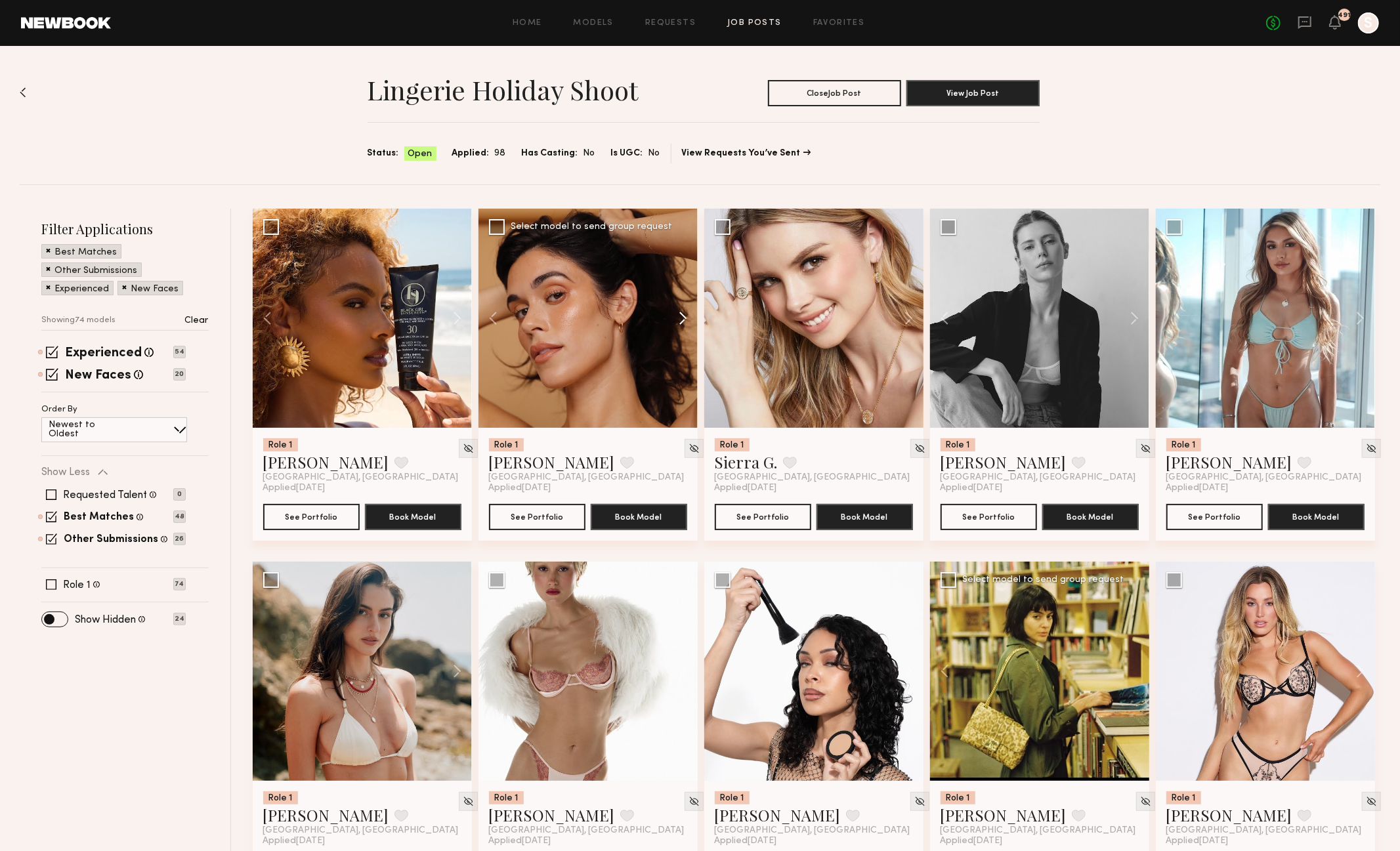
click at [678, 314] on button at bounding box center [676, 318] width 42 height 219
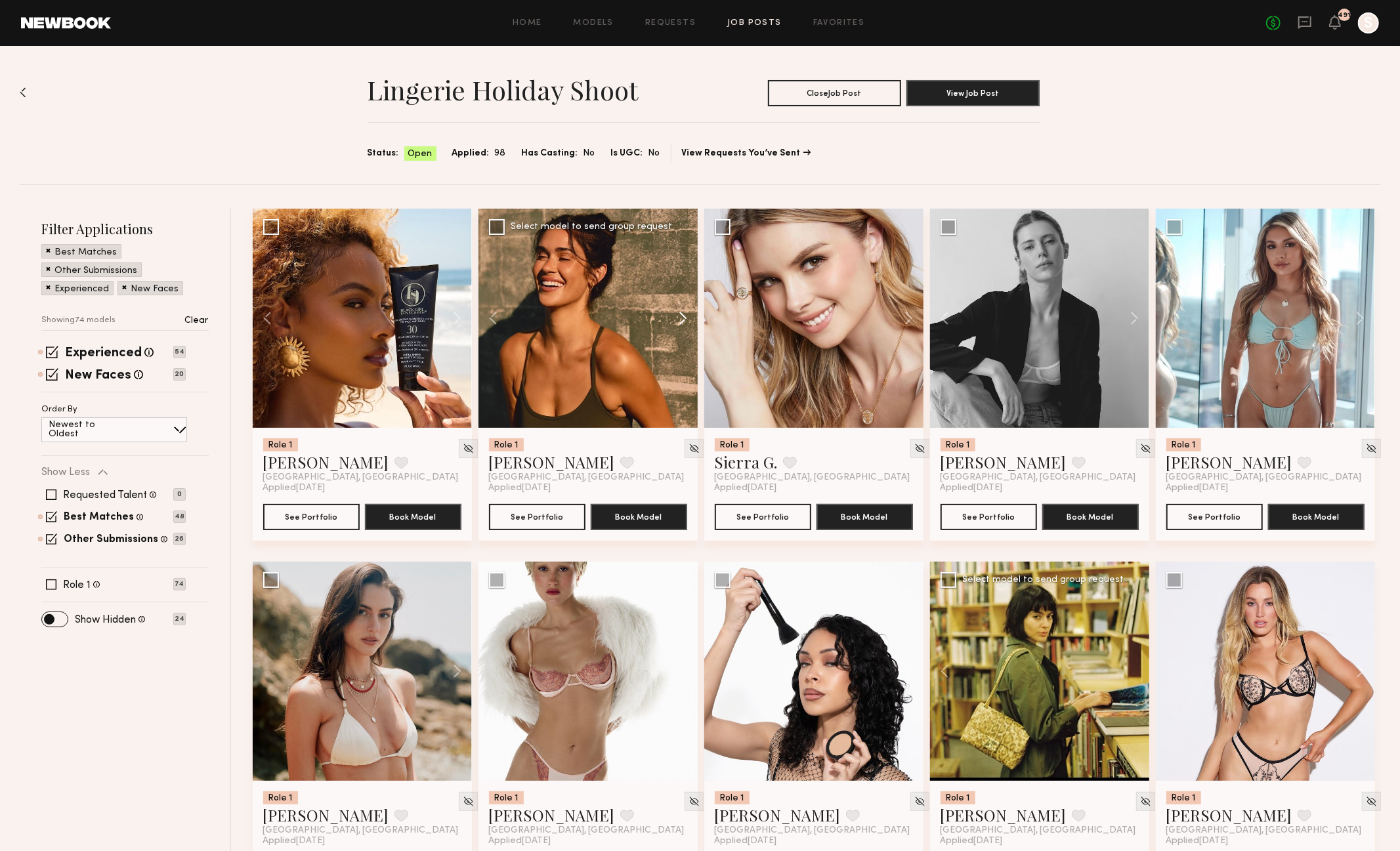
click at [678, 314] on button at bounding box center [676, 318] width 42 height 219
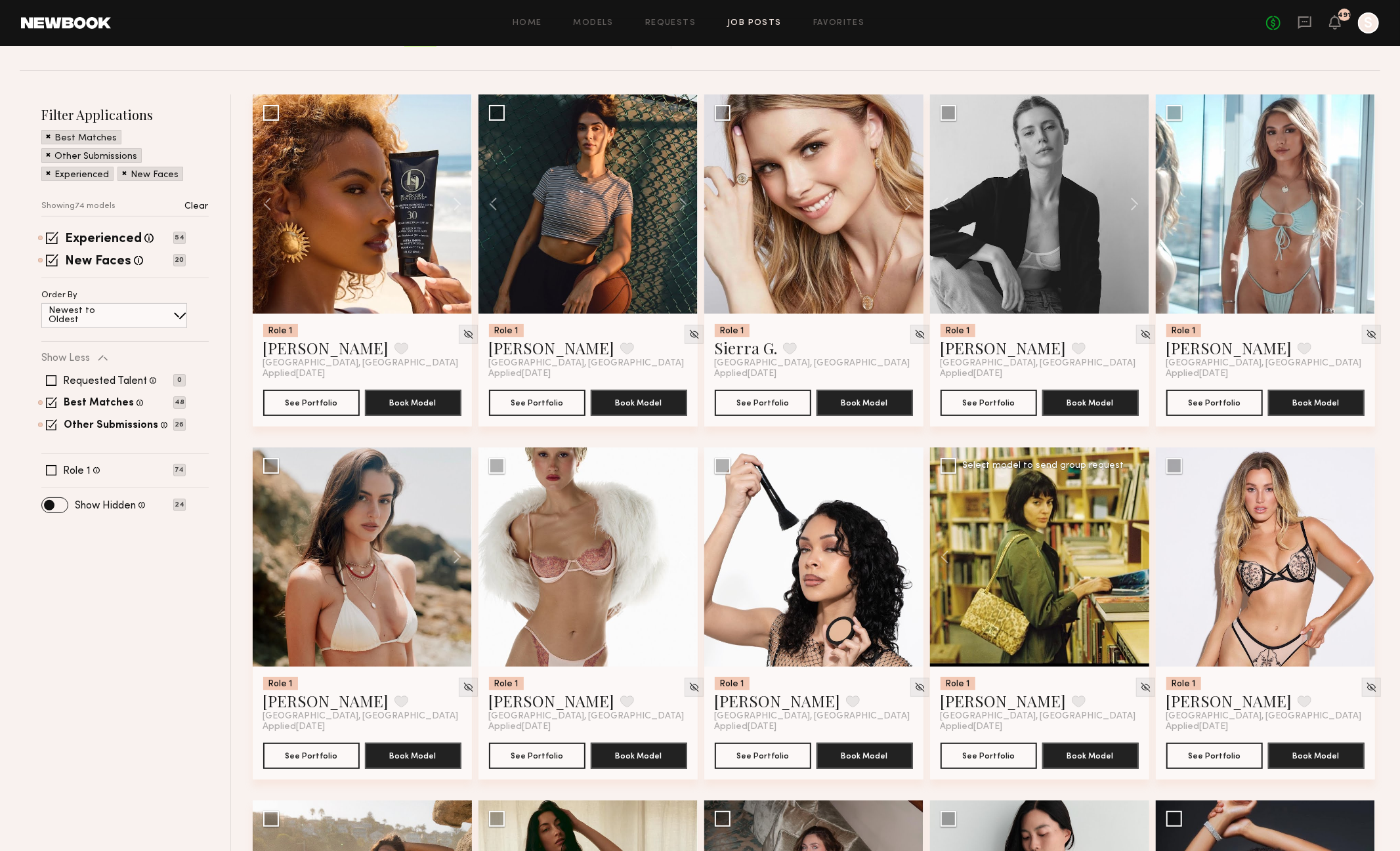
scroll to position [118, 0]
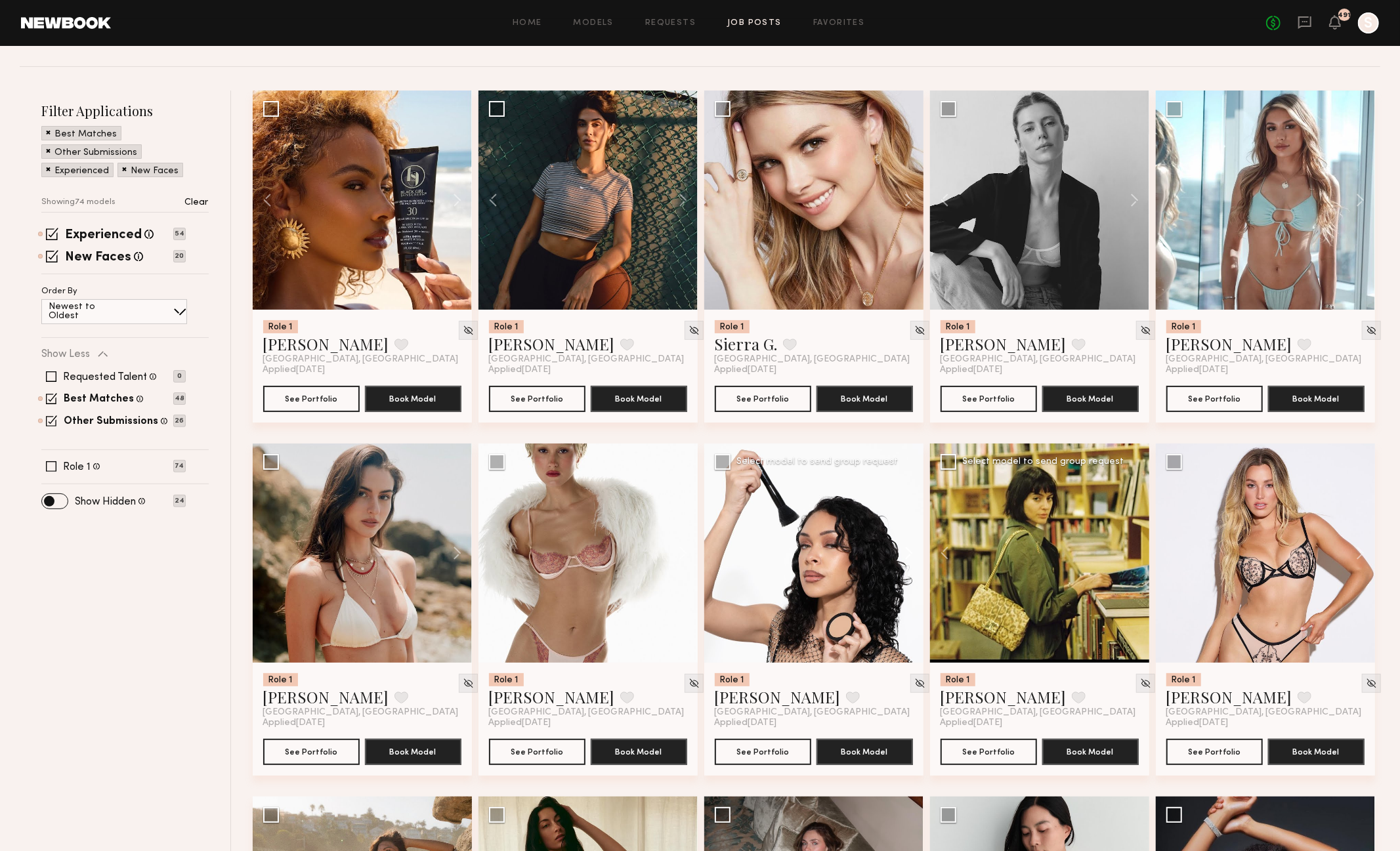
click at [907, 550] on button at bounding box center [902, 553] width 42 height 219
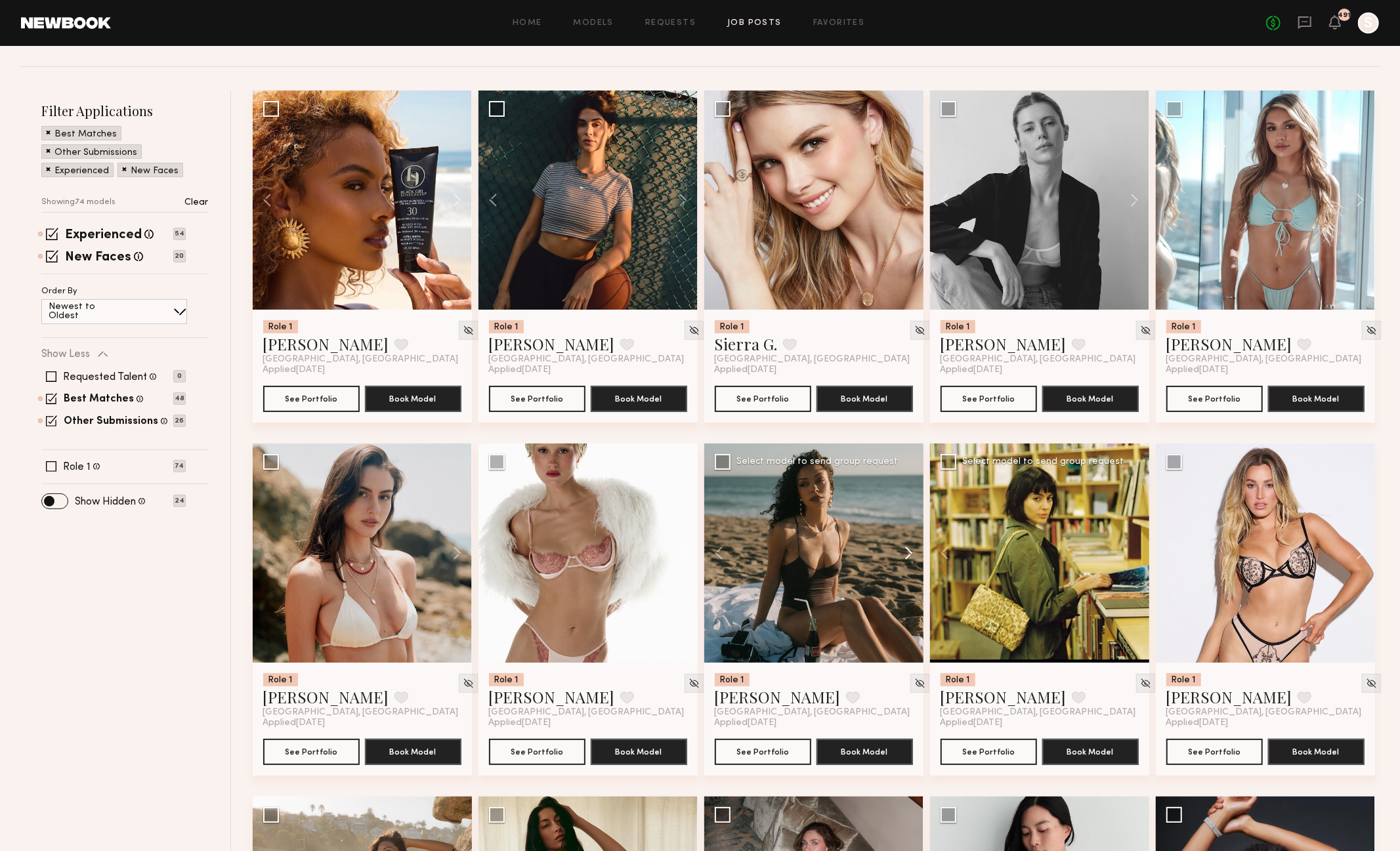
click at [907, 550] on button at bounding box center [902, 553] width 42 height 219
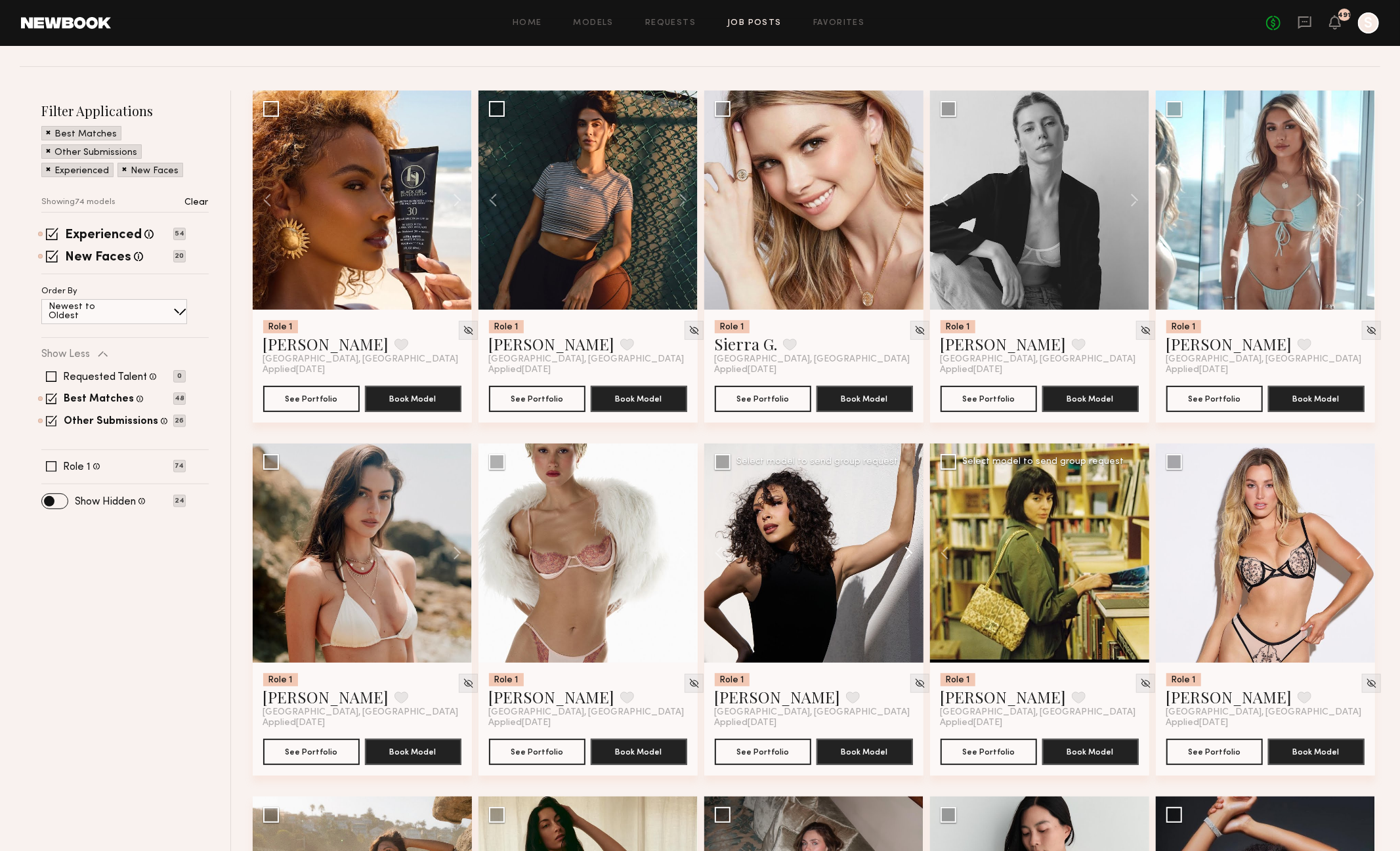
click at [907, 550] on button at bounding box center [902, 553] width 42 height 219
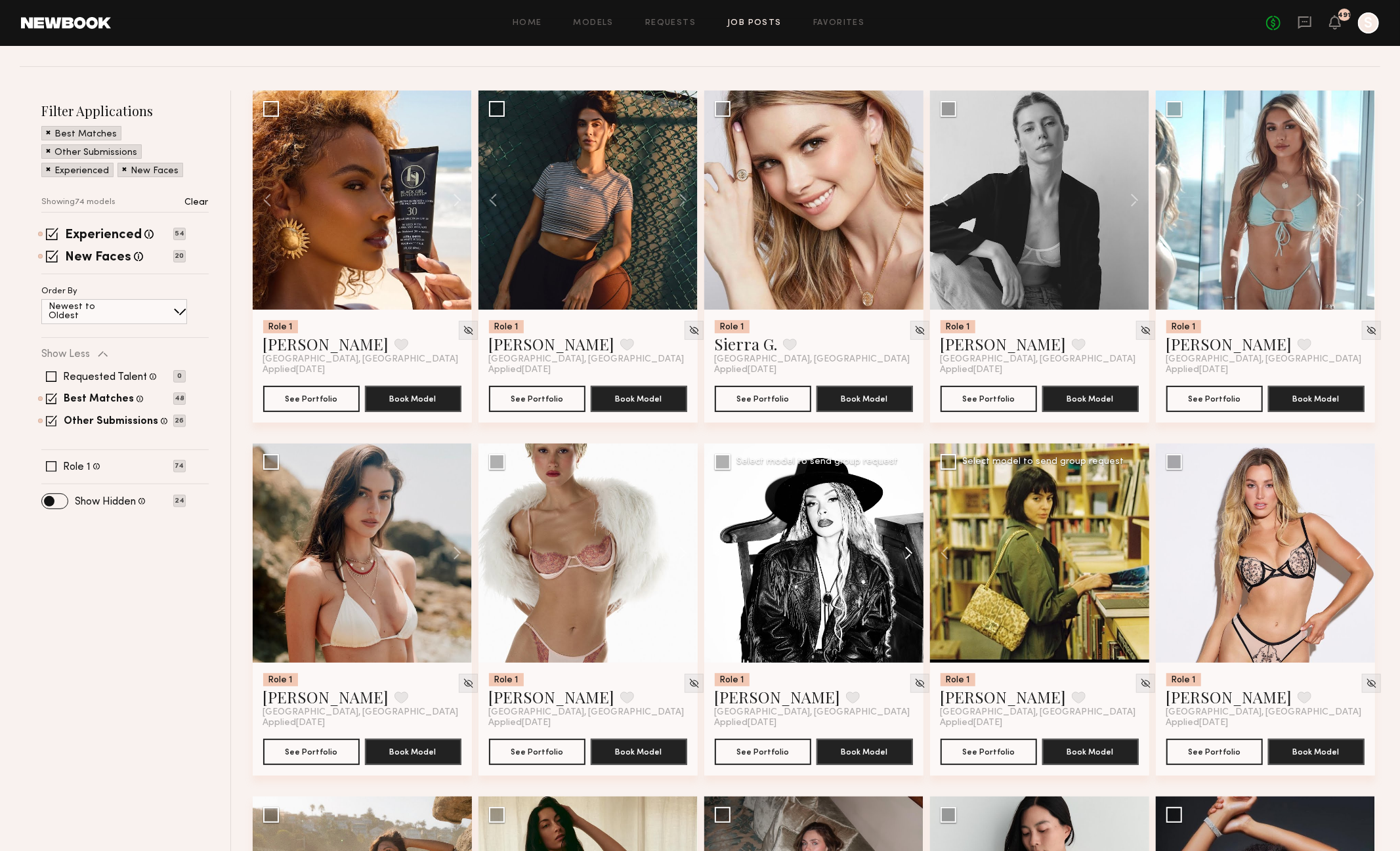
click at [907, 550] on button at bounding box center [902, 553] width 42 height 219
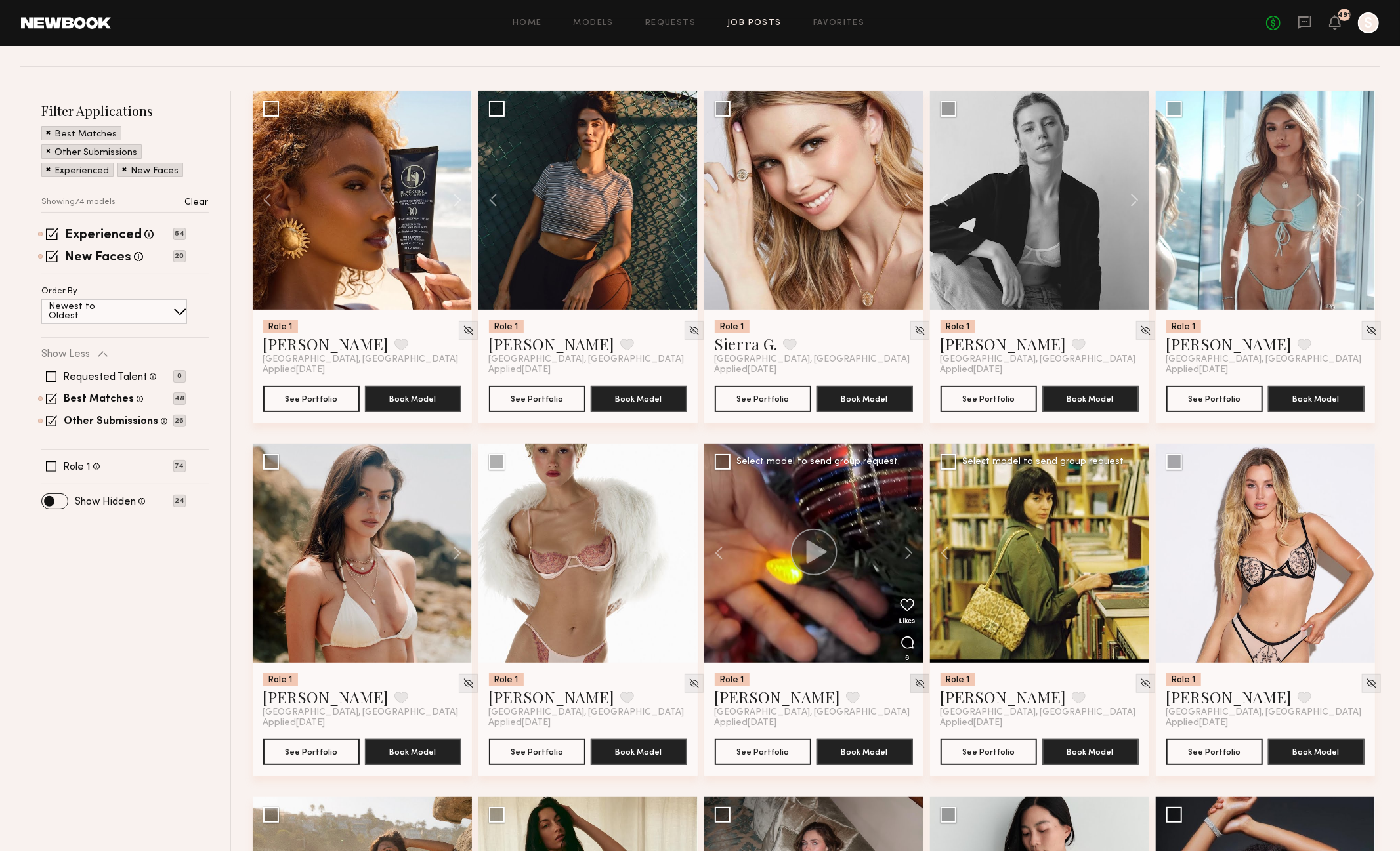
click at [910, 687] on div at bounding box center [919, 684] width 19 height 19
click at [915, 687] on img at bounding box center [920, 684] width 11 height 11
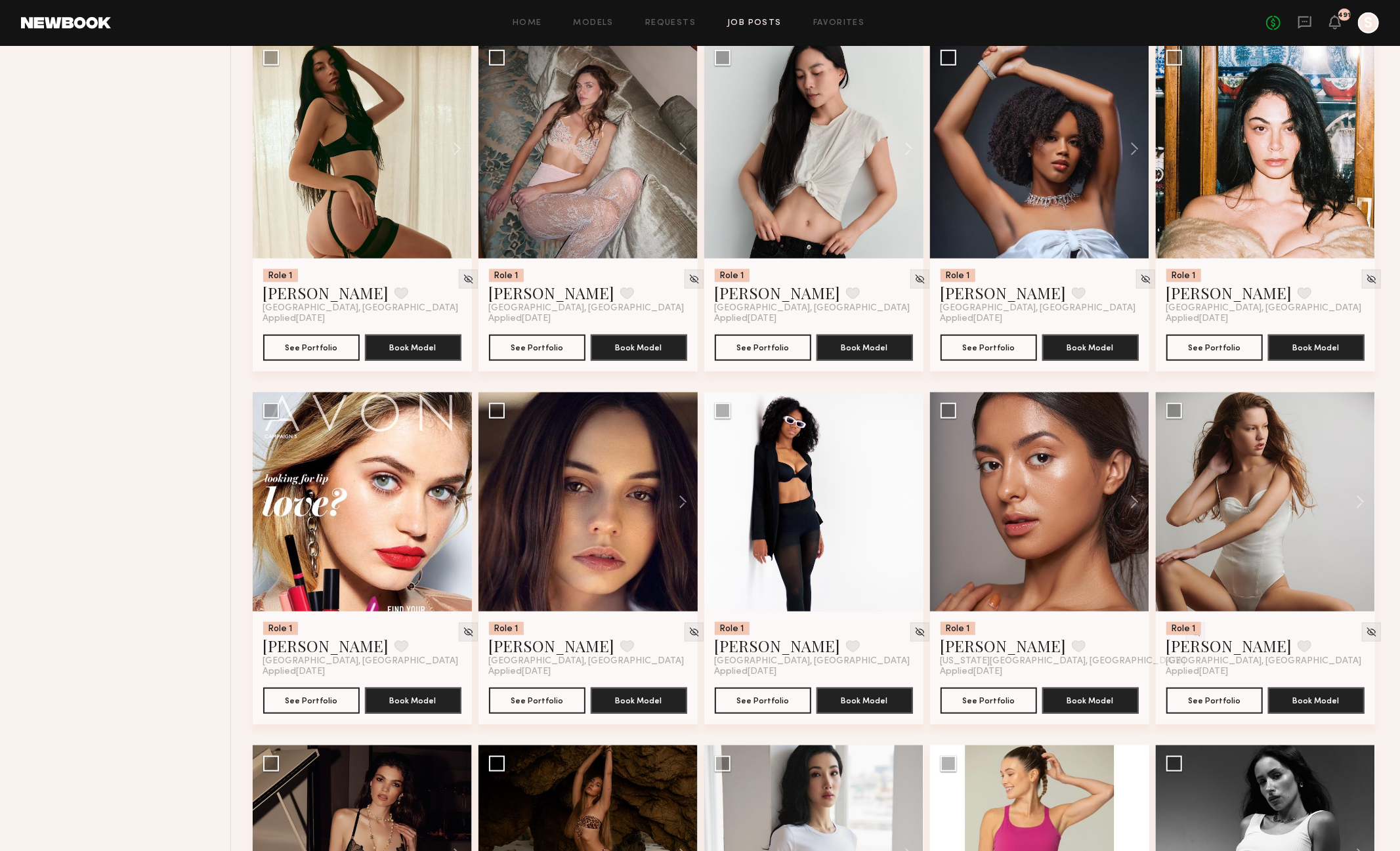
scroll to position [894, 0]
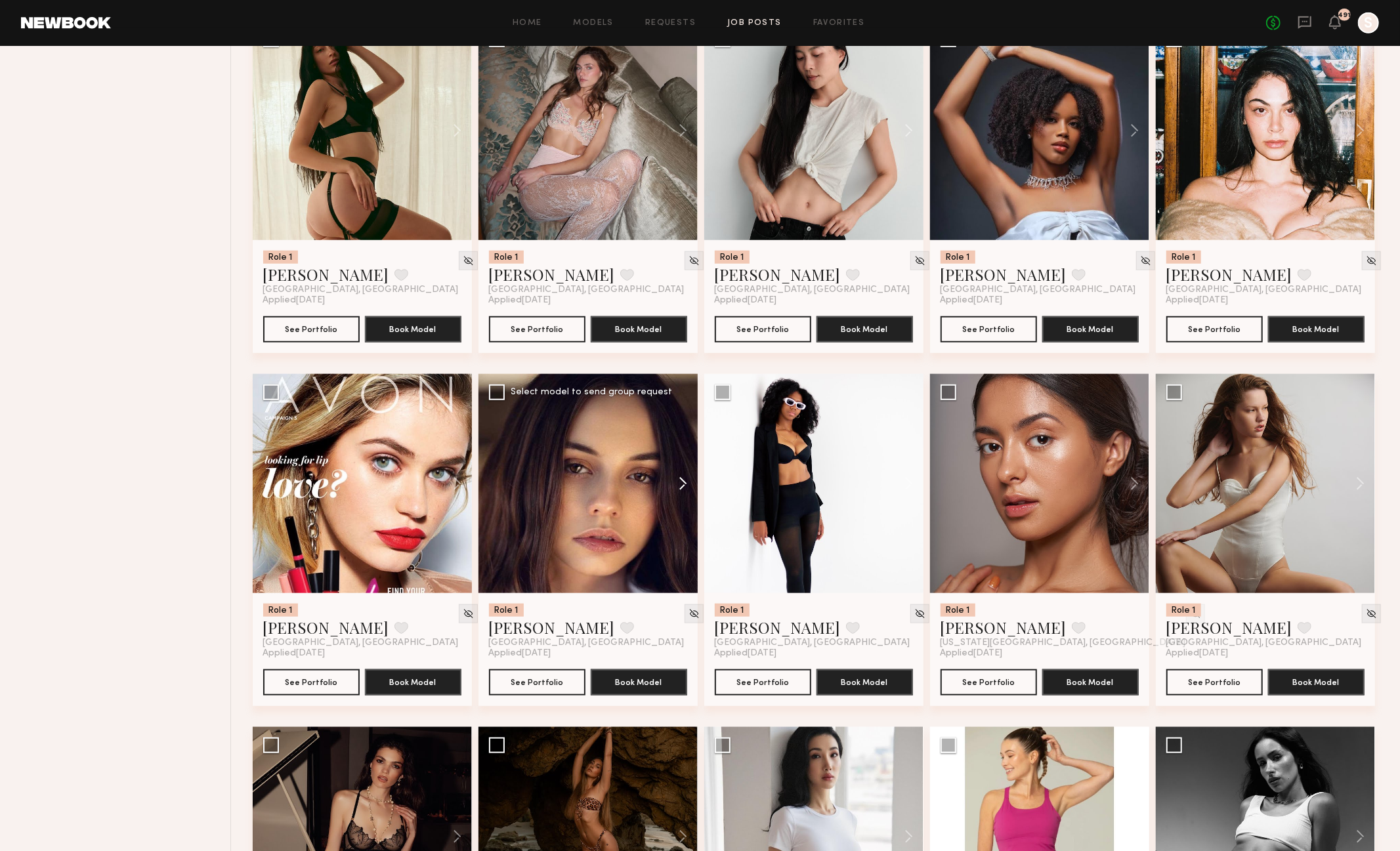
click at [686, 484] on button at bounding box center [676, 483] width 42 height 219
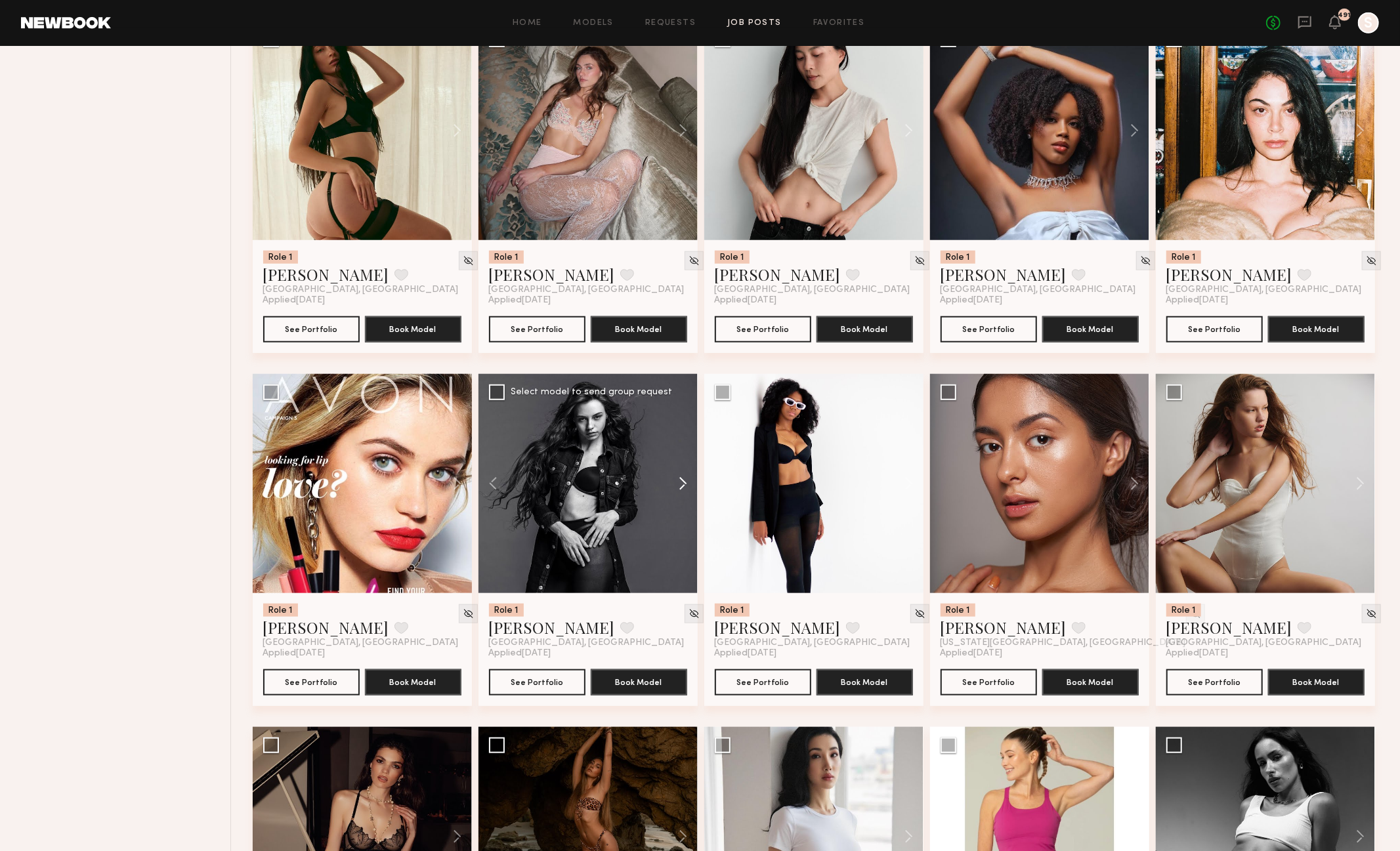
click at [686, 484] on button at bounding box center [676, 483] width 42 height 219
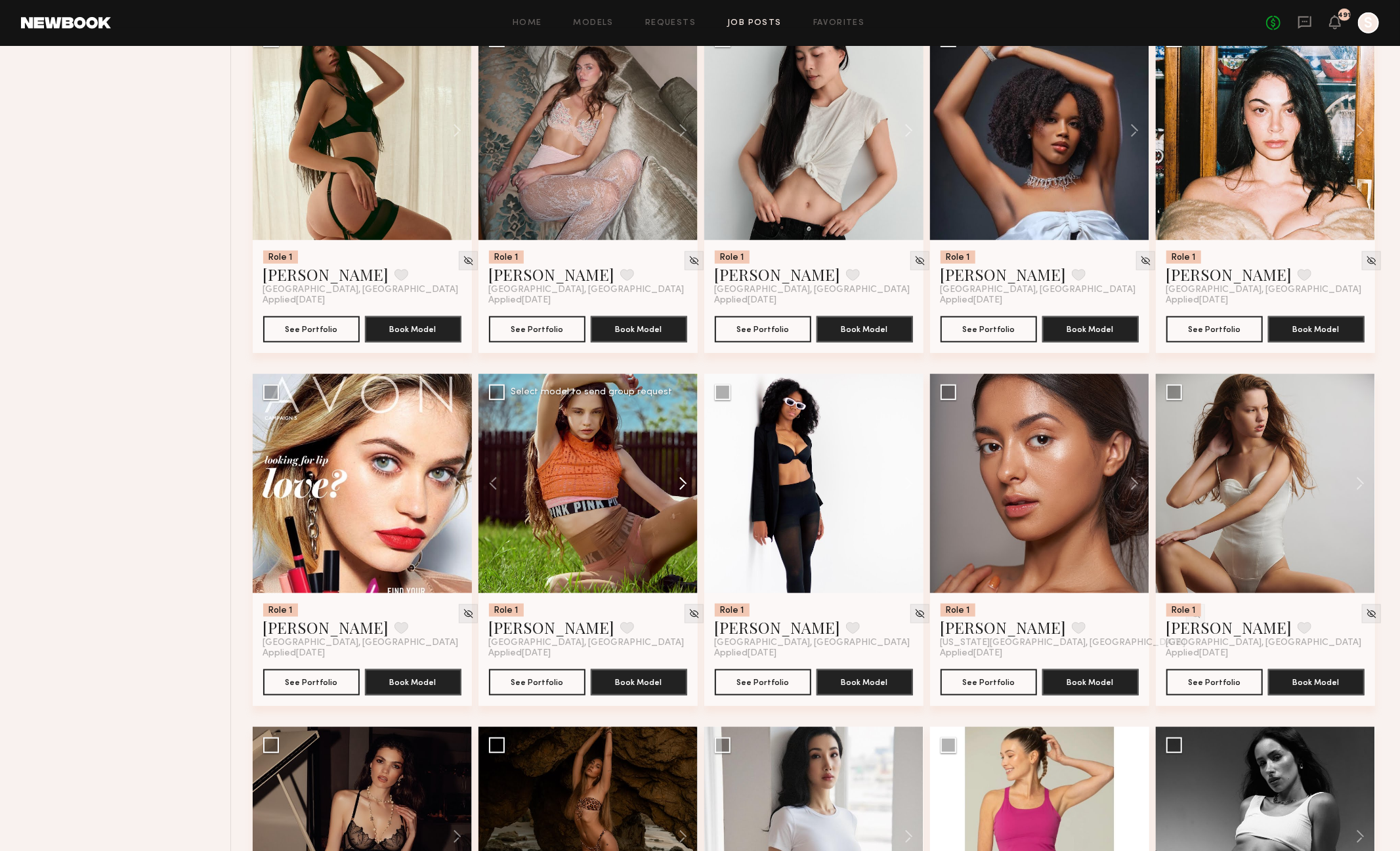
click at [686, 484] on button at bounding box center [676, 483] width 42 height 219
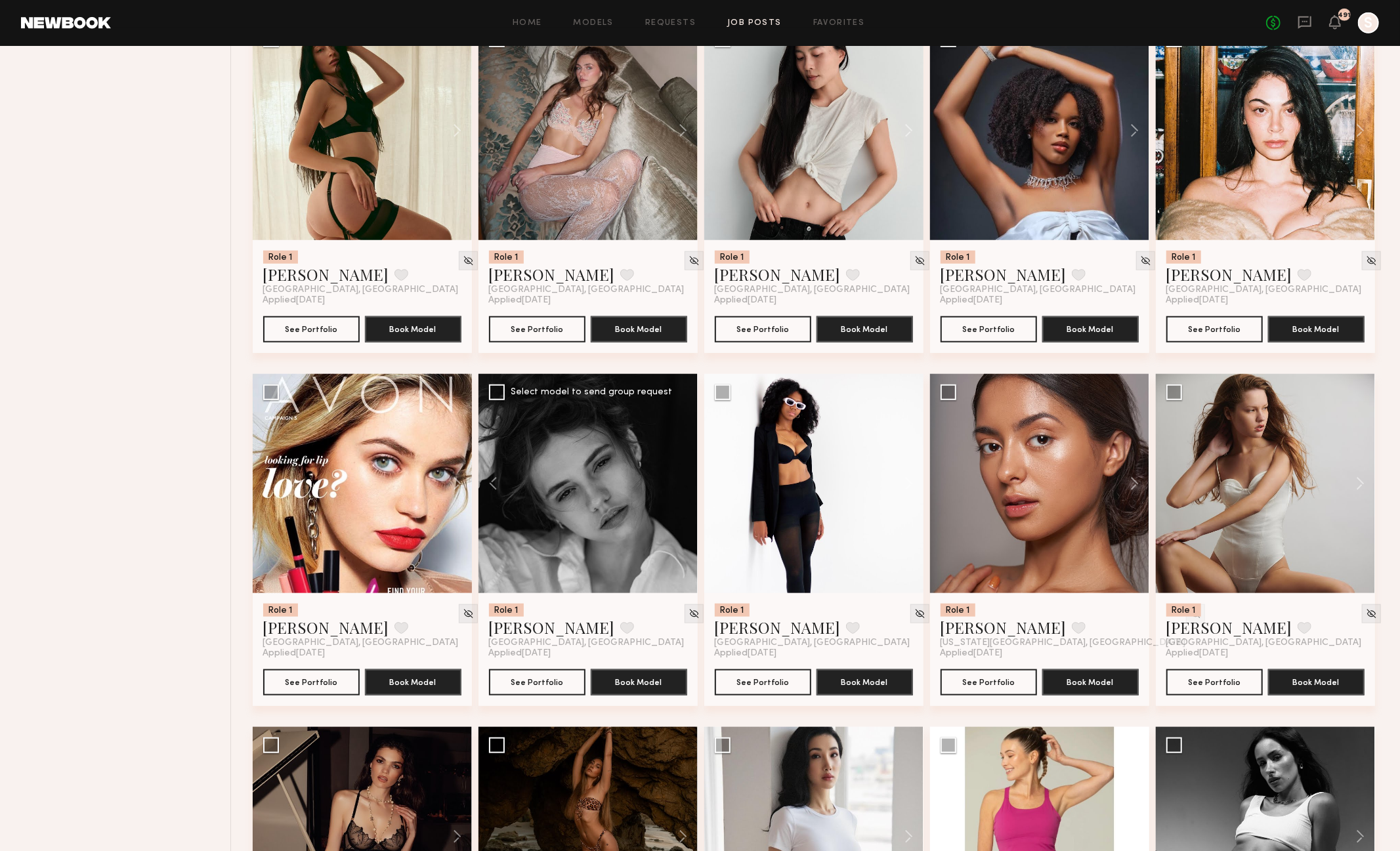
click at [686, 484] on div at bounding box center [588, 483] width 219 height 219
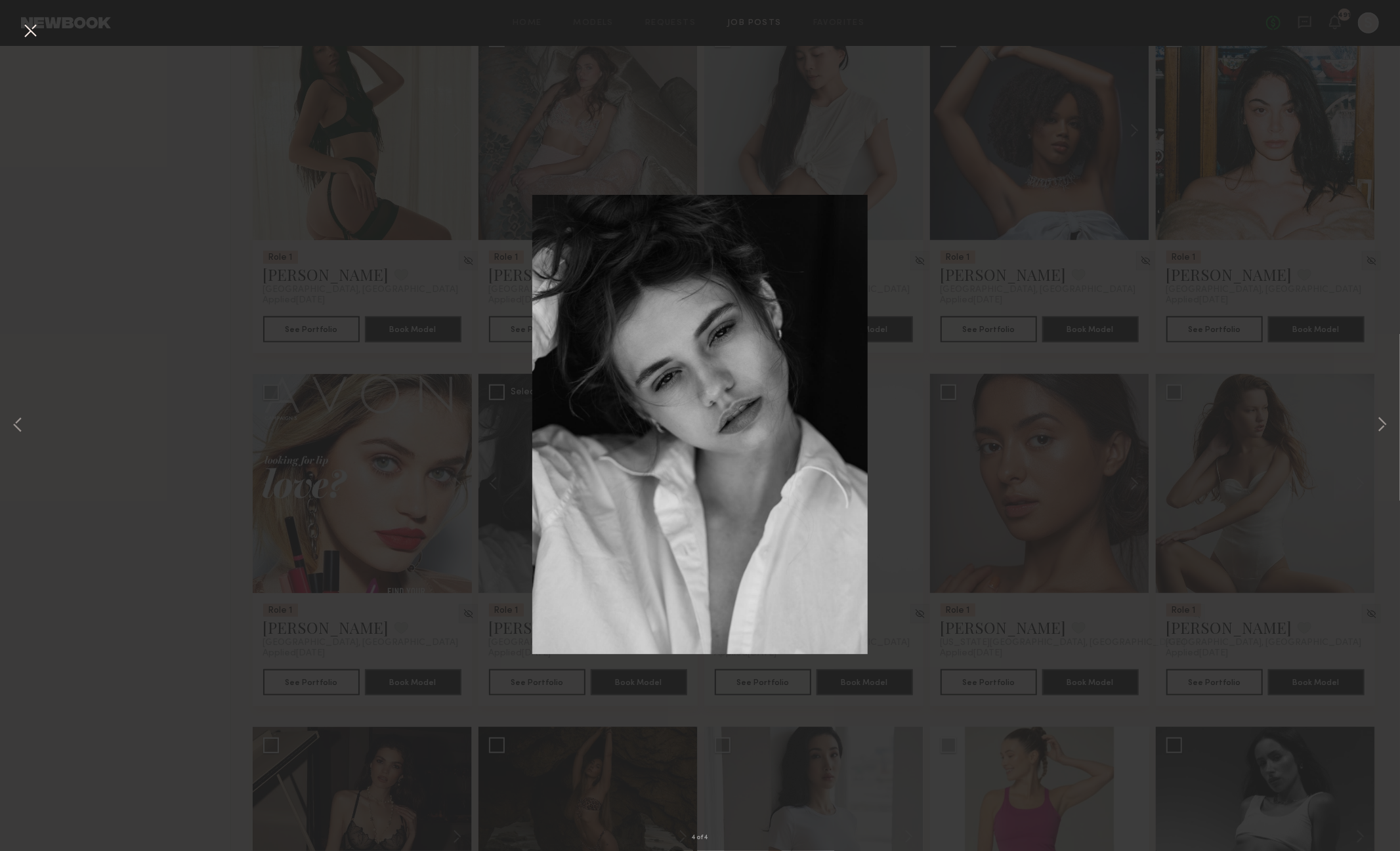
click at [465, 195] on div "4 of 4" at bounding box center [700, 425] width 1400 height 851
click at [29, 34] on button at bounding box center [30, 31] width 21 height 24
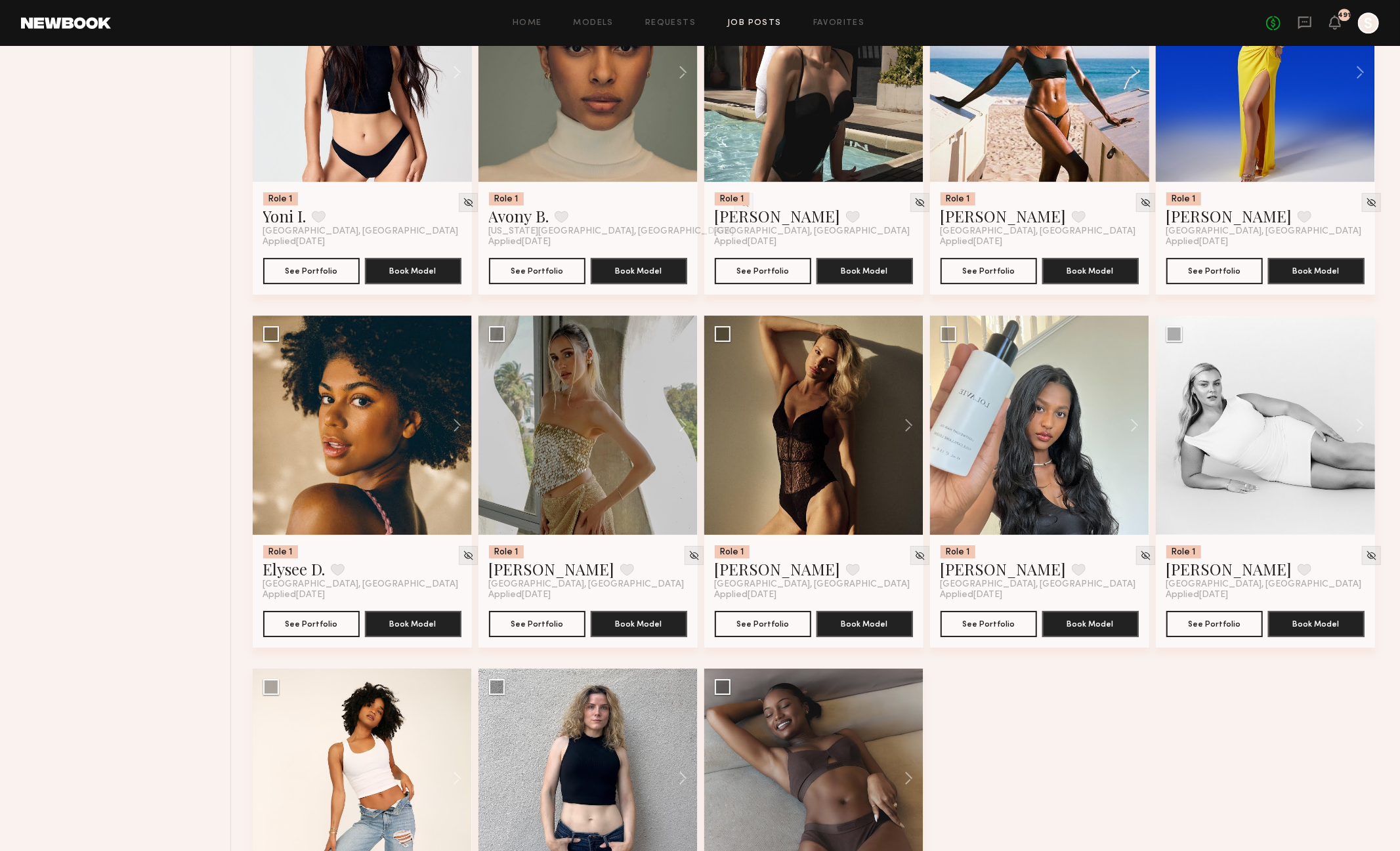
scroll to position [3430, 0]
